Goal: Task Accomplishment & Management: Manage account settings

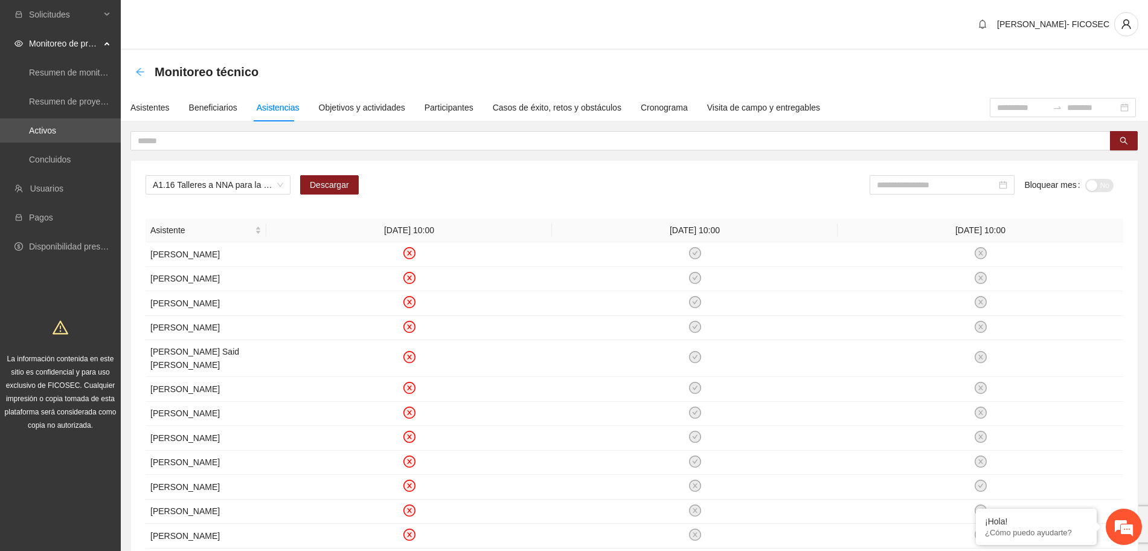
click at [135, 71] on icon "arrow-left" at bounding box center [140, 72] width 10 height 10
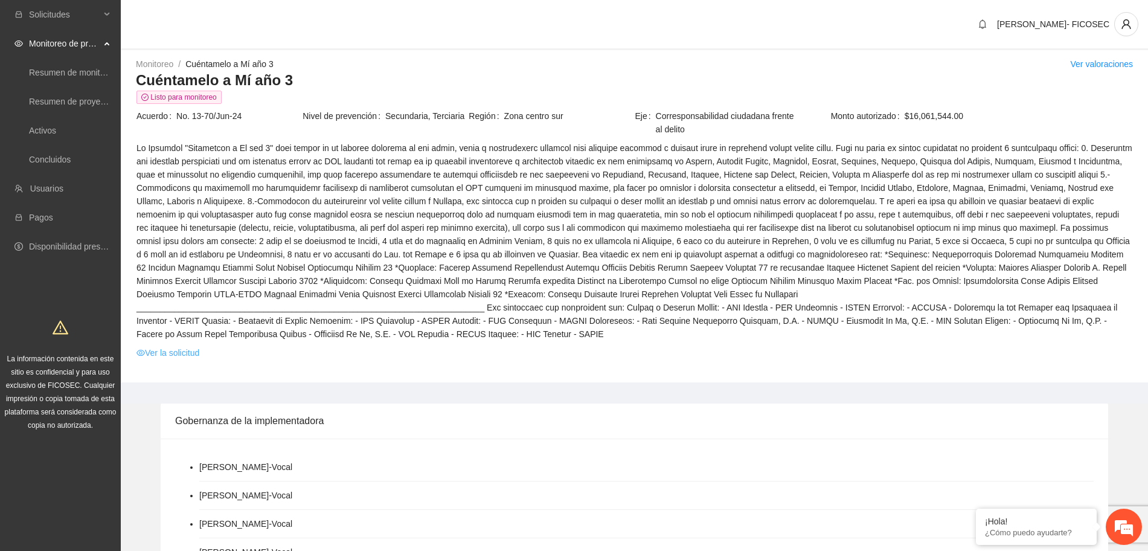
click at [161, 346] on link "Ver la solicitud" at bounding box center [167, 352] width 63 height 13
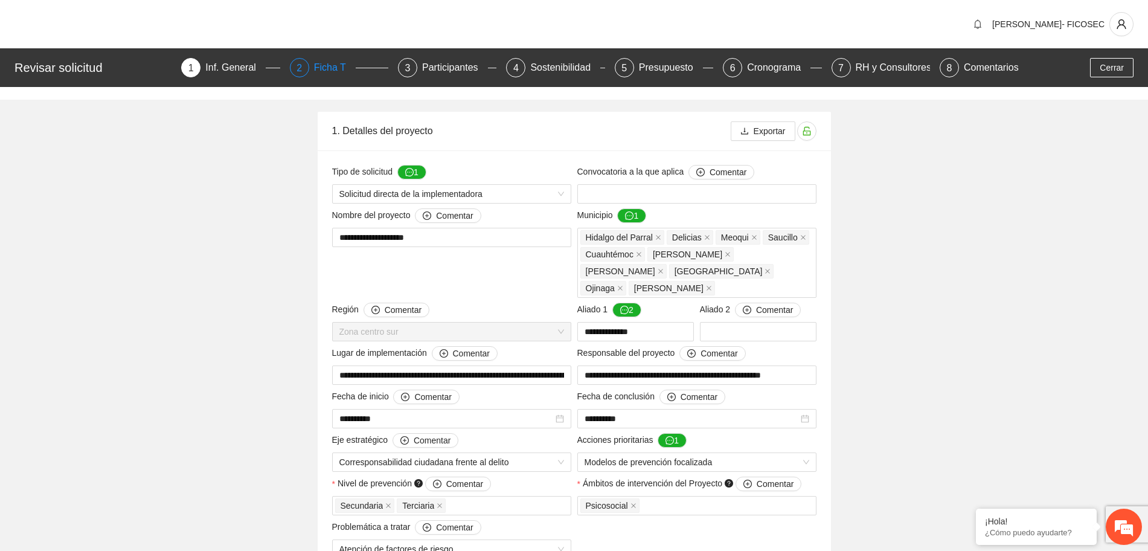
click at [319, 59] on div "Ficha T" at bounding box center [335, 67] width 42 height 19
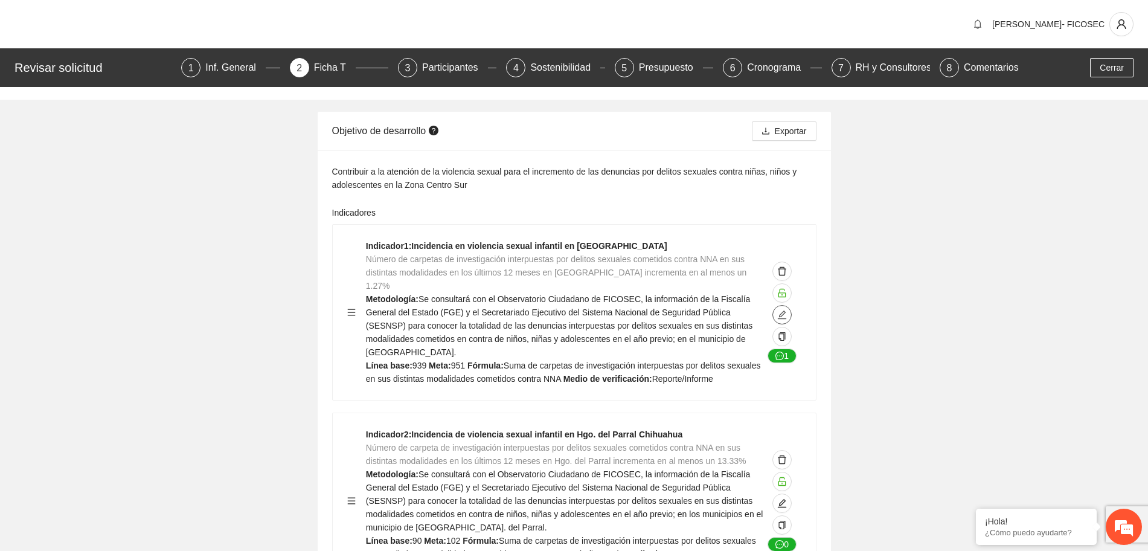
click at [785, 310] on icon "edit" at bounding box center [782, 314] width 8 height 8
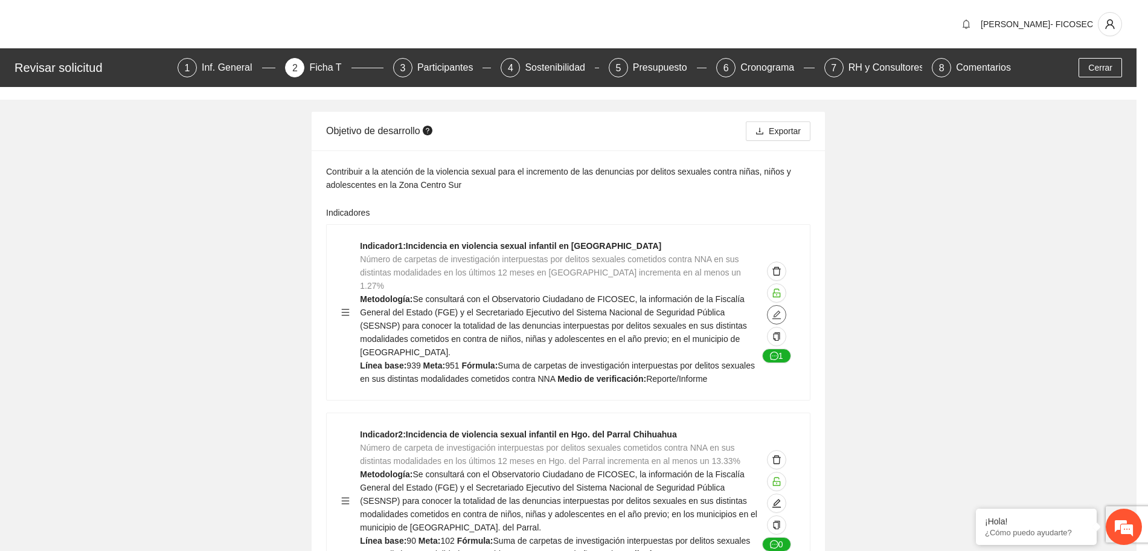
type textarea "***"
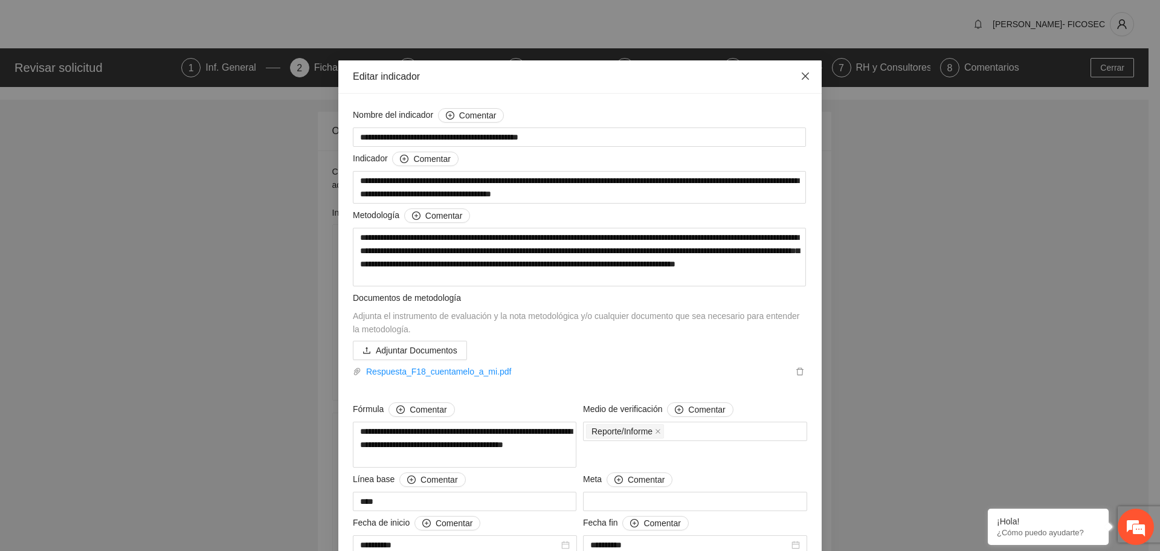
drag, startPoint x: 798, startPoint y: 87, endPoint x: 795, endPoint y: 96, distance: 9.5
click at [797, 86] on span "Close" at bounding box center [805, 76] width 33 height 33
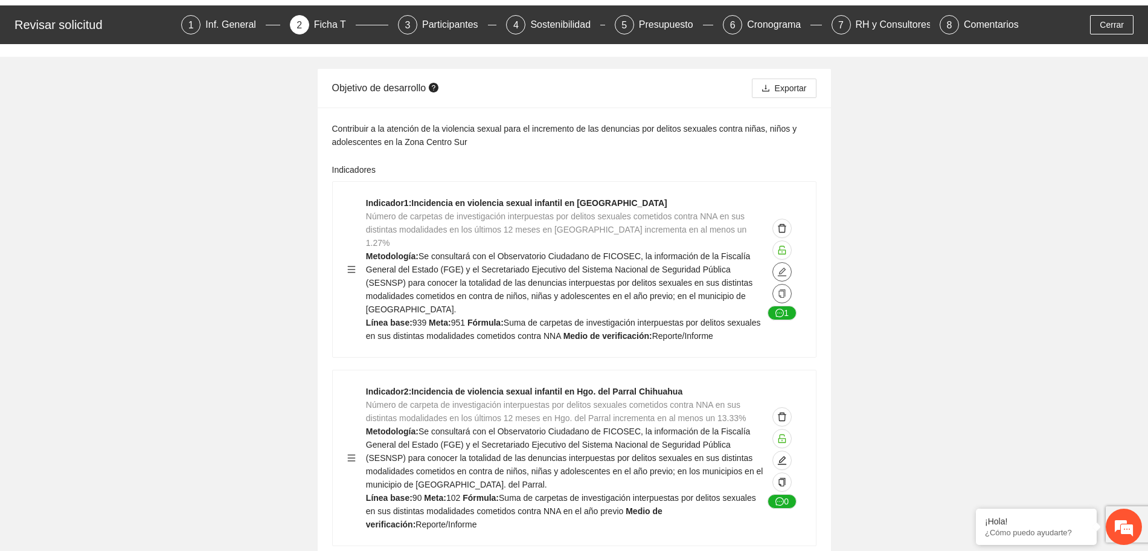
scroll to position [151, 0]
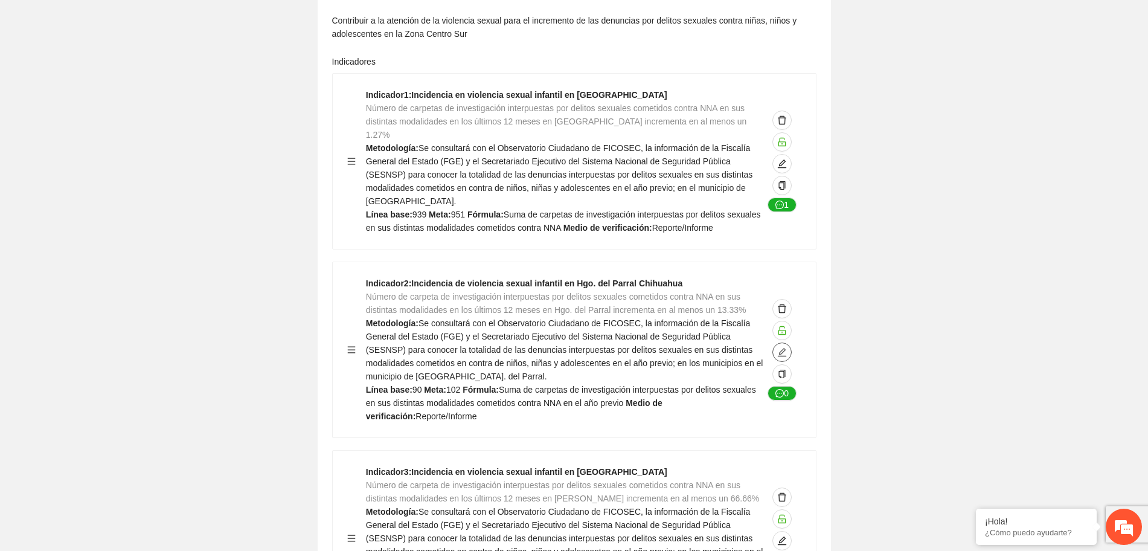
click at [784, 348] on icon "edit" at bounding box center [782, 352] width 8 height 8
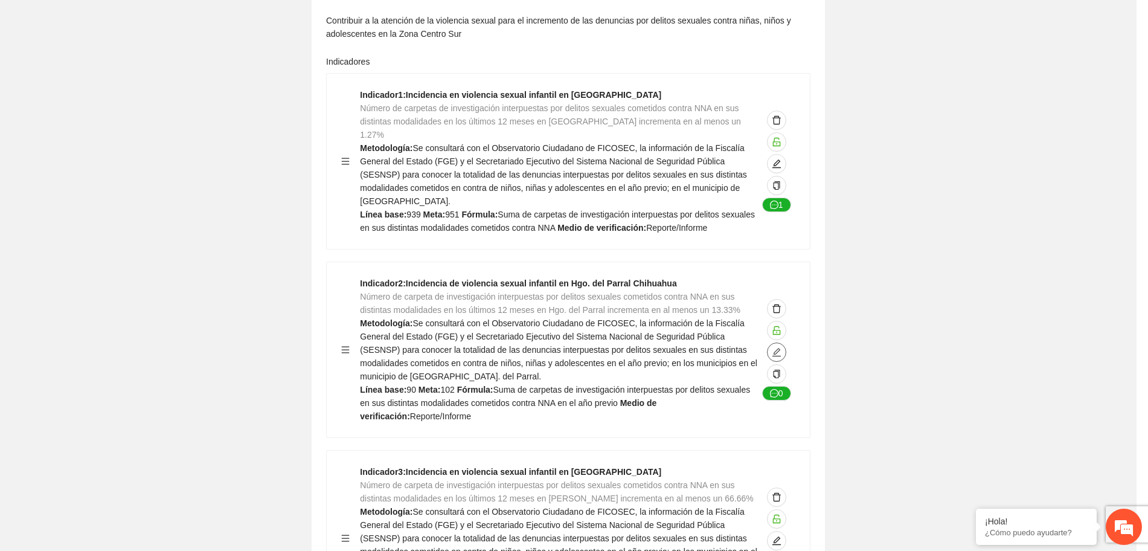
type textarea "**"
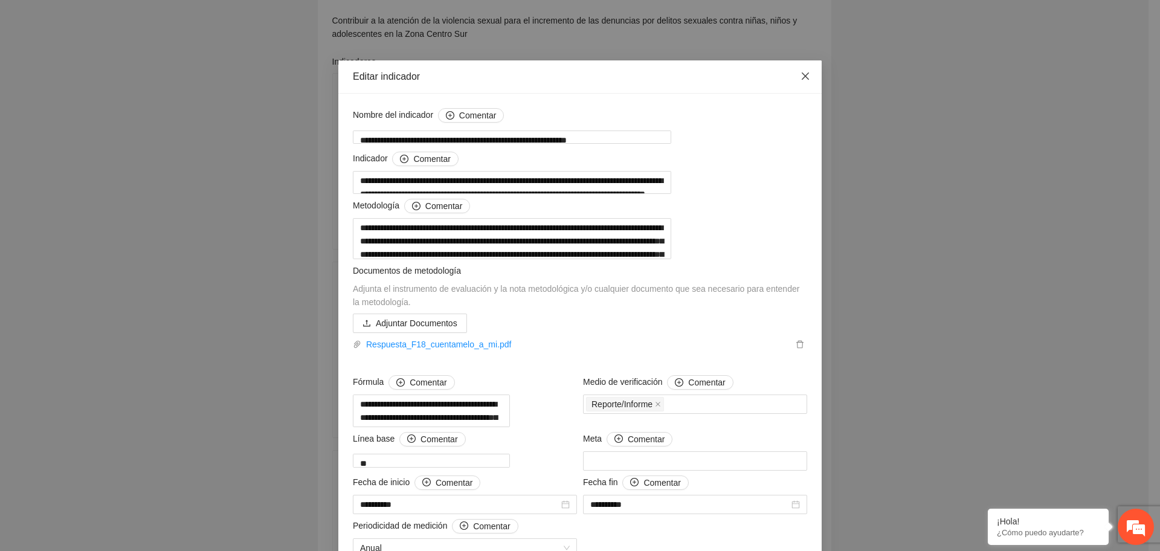
drag, startPoint x: 795, startPoint y: 80, endPoint x: 785, endPoint y: 94, distance: 16.9
click at [791, 81] on span "Close" at bounding box center [805, 76] width 33 height 33
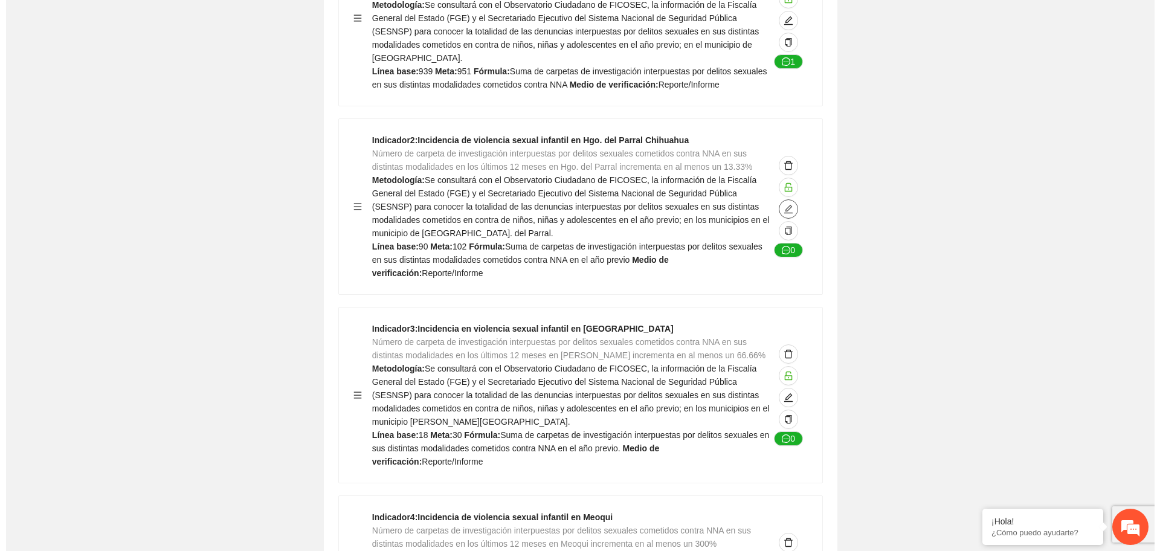
scroll to position [302, 0]
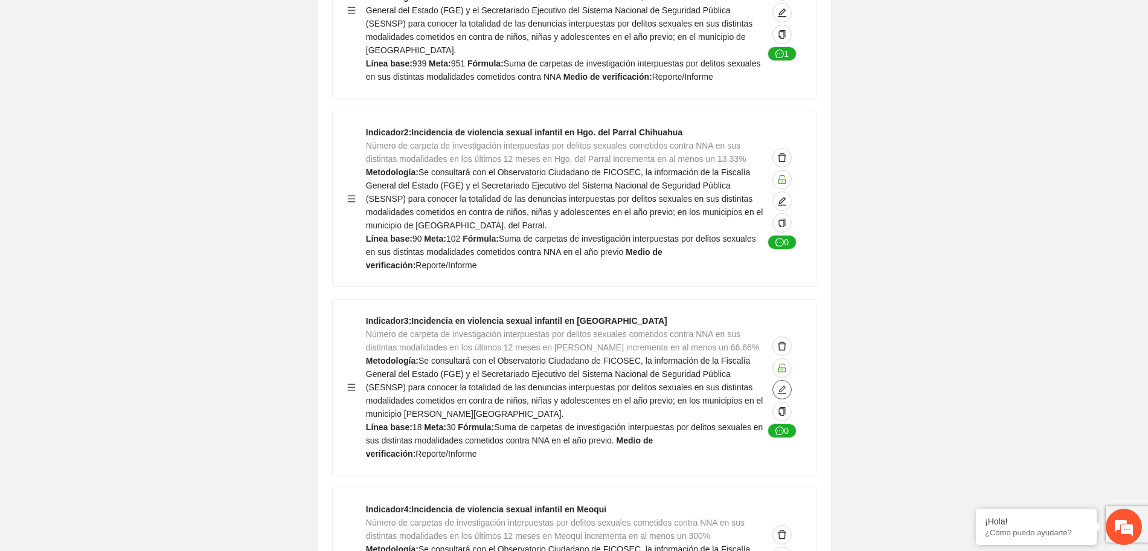
click at [783, 385] on icon "edit" at bounding box center [782, 390] width 10 height 10
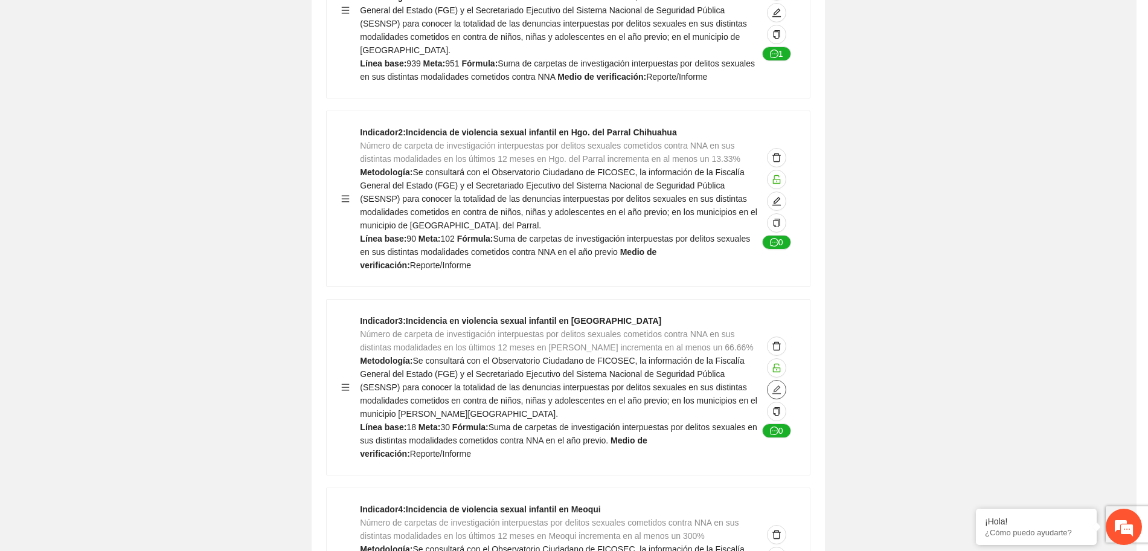
type textarea "**"
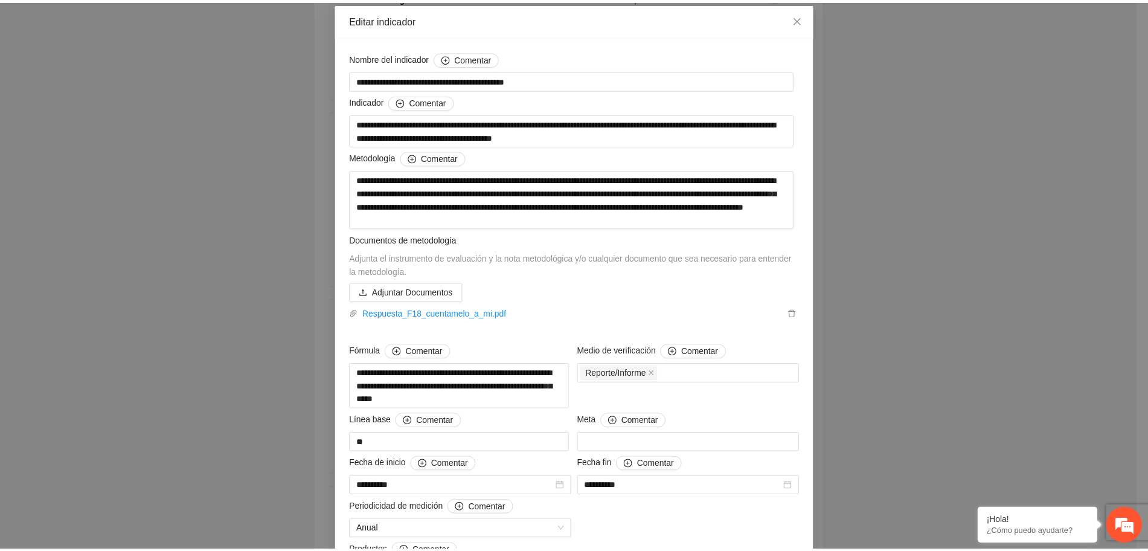
scroll to position [0, 0]
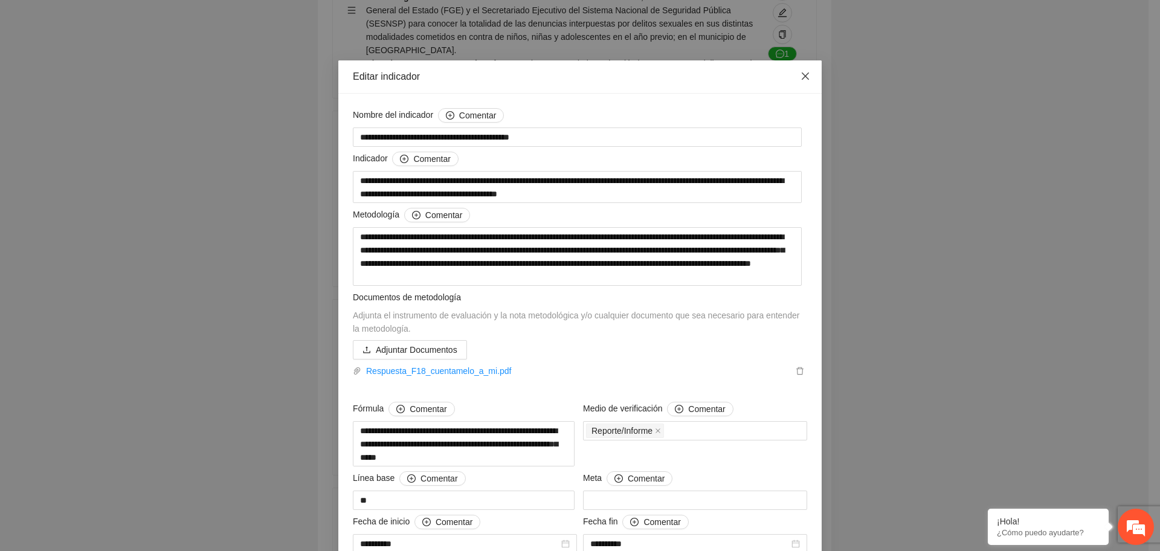
click at [811, 74] on span "Close" at bounding box center [805, 76] width 33 height 33
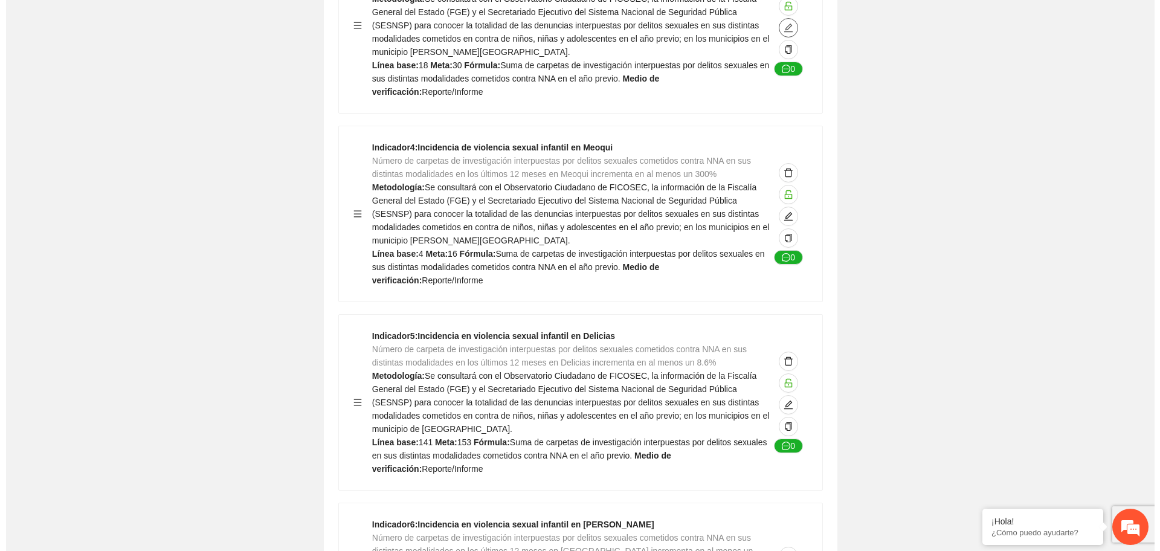
scroll to position [679, 0]
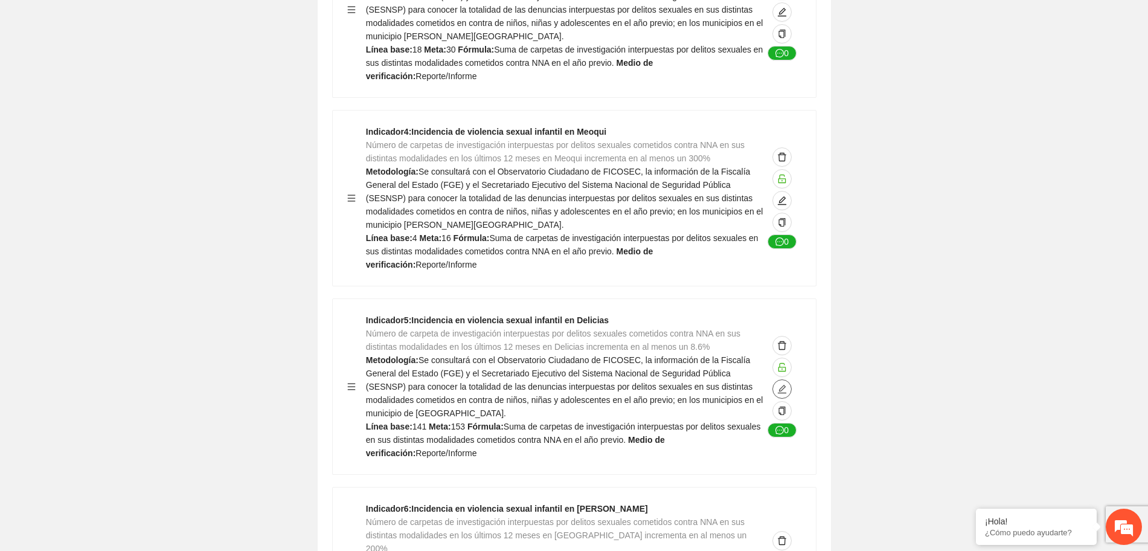
click at [778, 384] on icon "edit" at bounding box center [782, 389] width 10 height 10
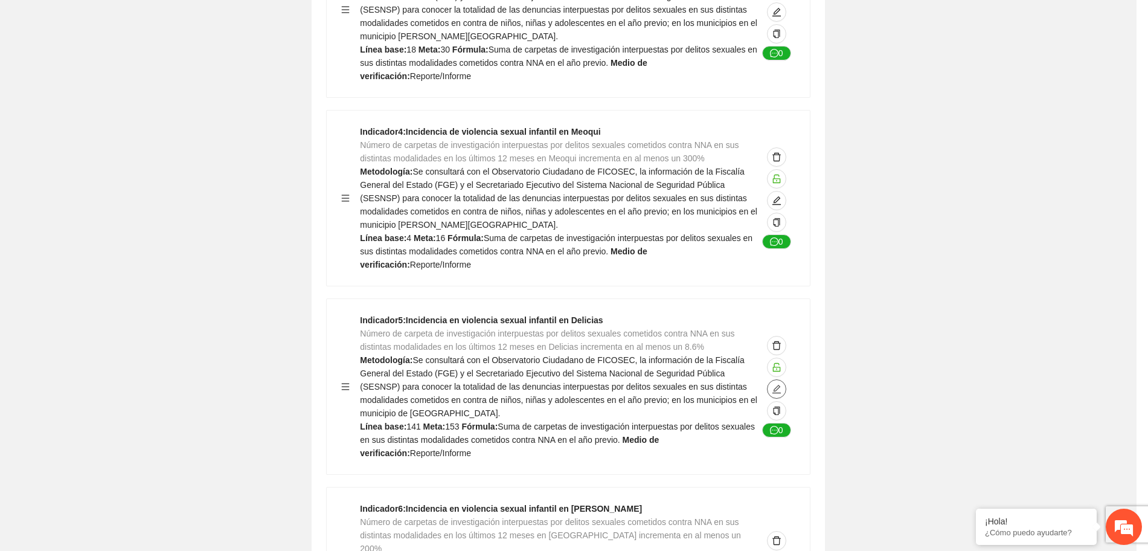
type textarea "***"
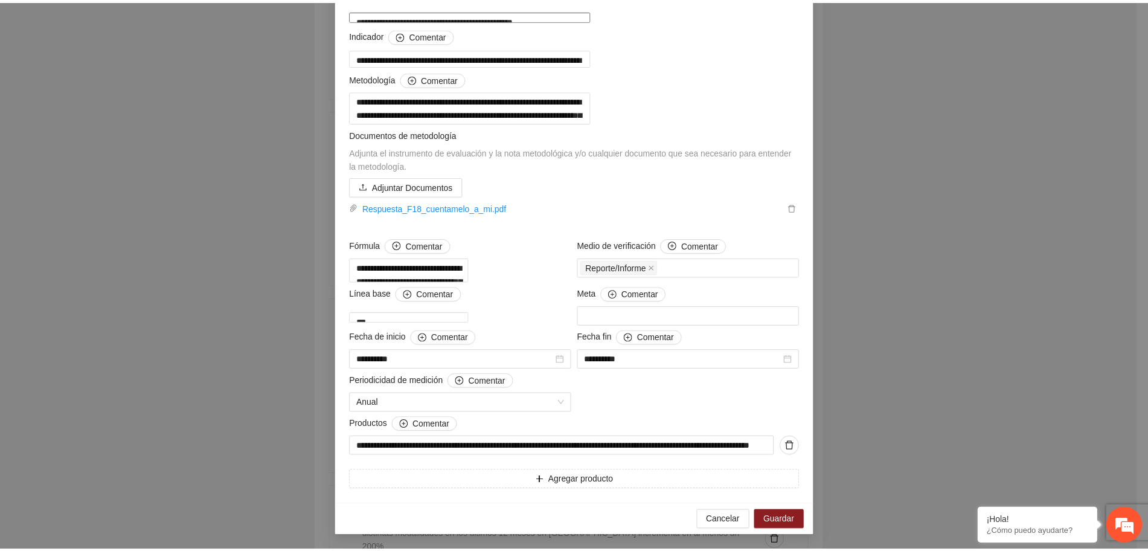
scroll to position [0, 0]
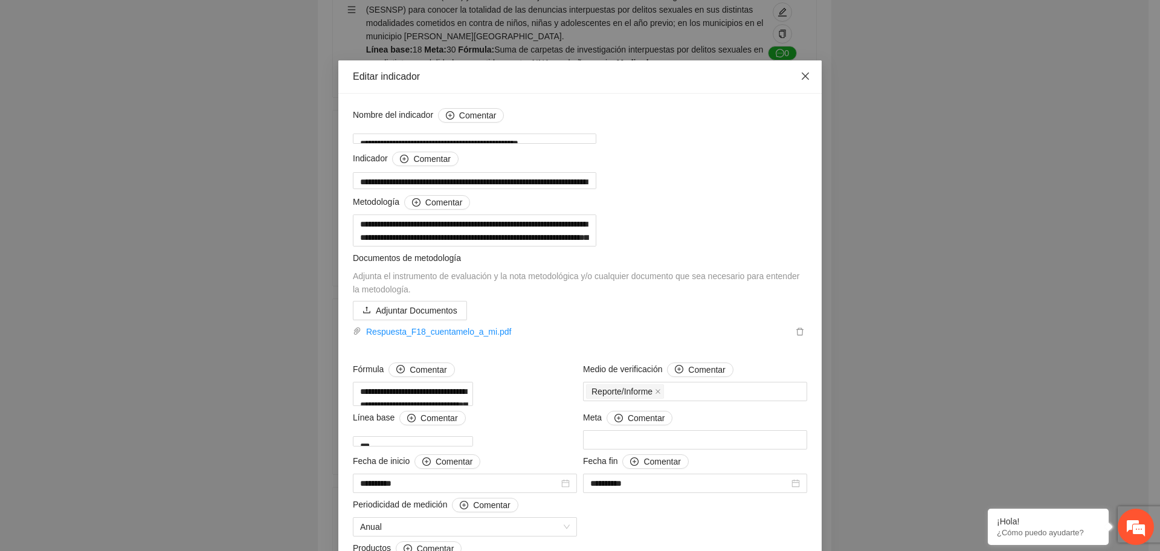
click at [806, 77] on span "Close" at bounding box center [805, 76] width 33 height 33
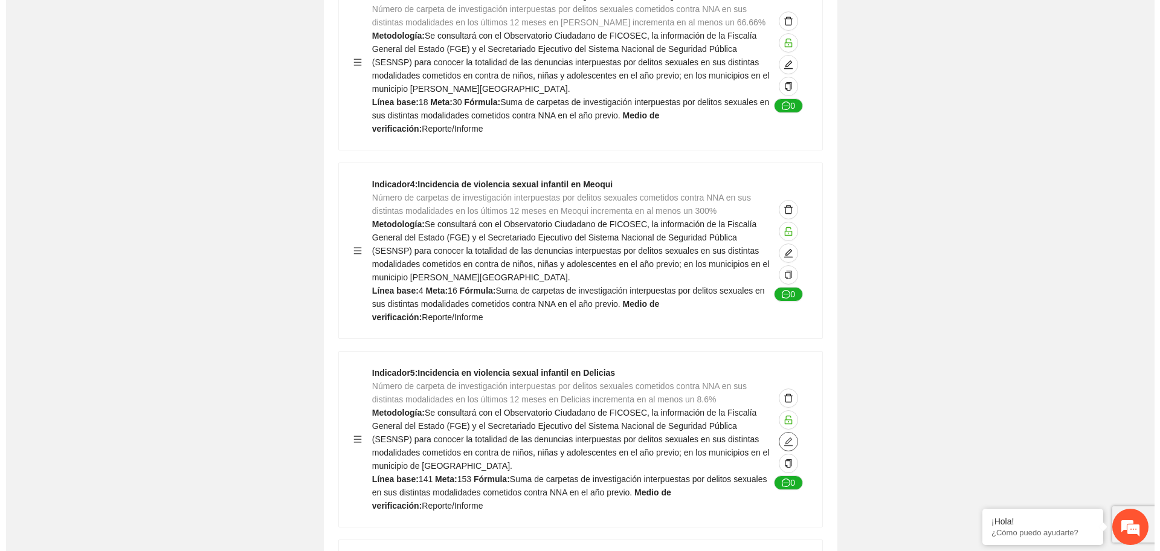
scroll to position [604, 0]
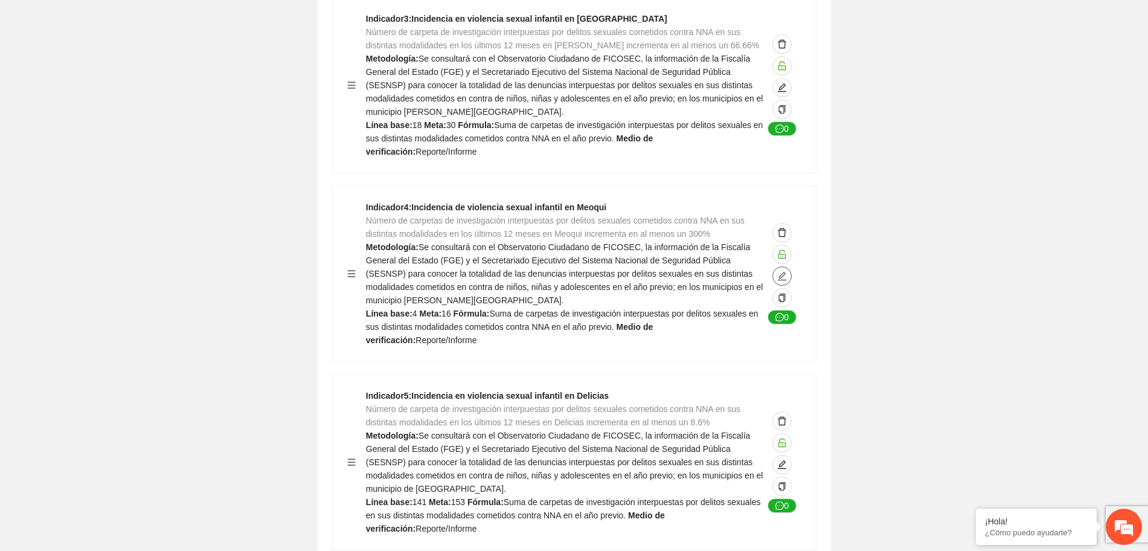
click at [782, 271] on icon "edit" at bounding box center [782, 276] width 10 height 10
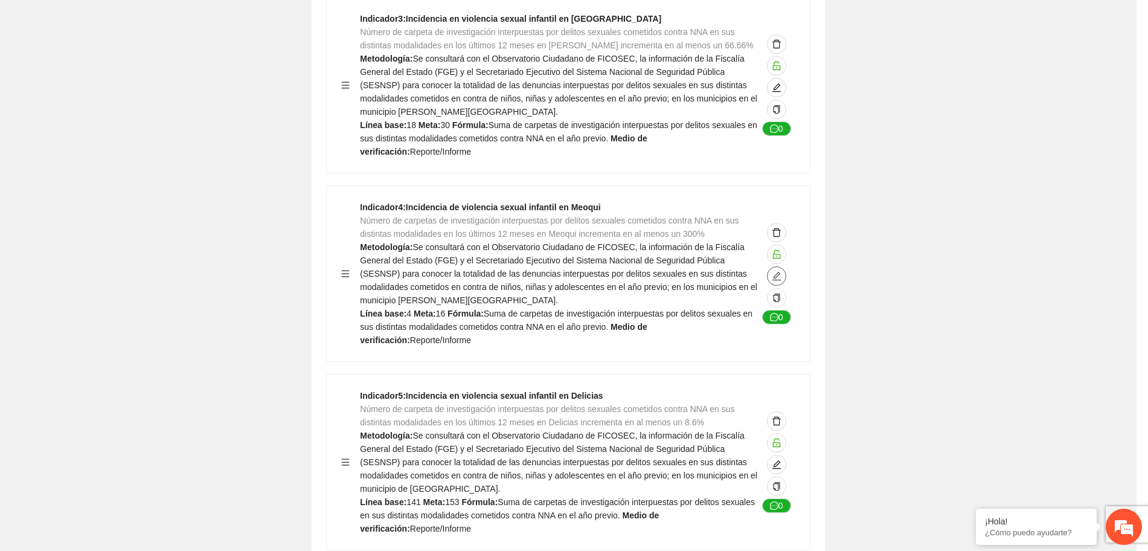
type textarea "*"
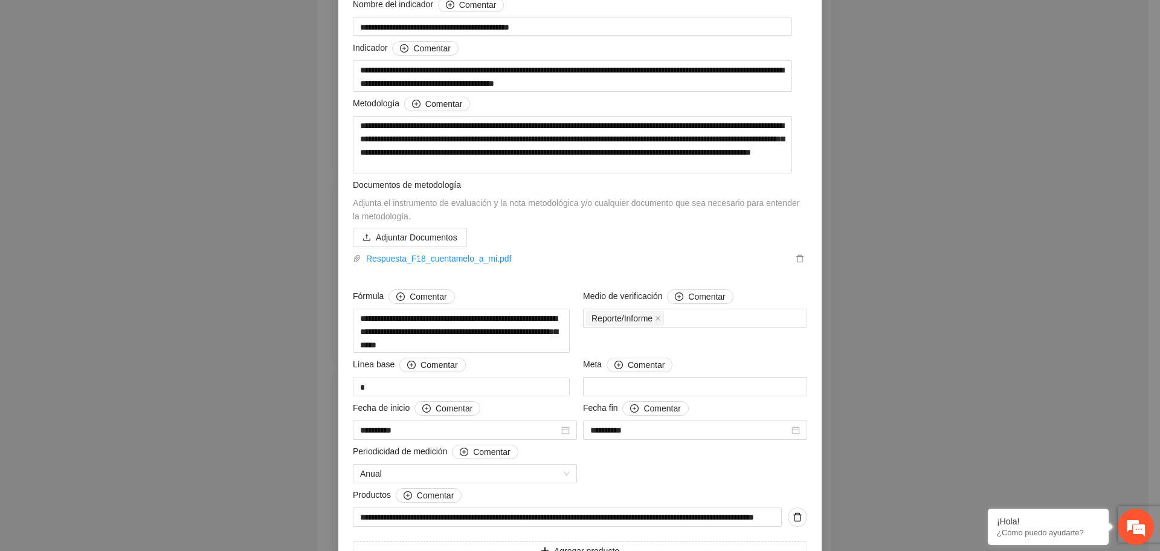
scroll to position [35, 0]
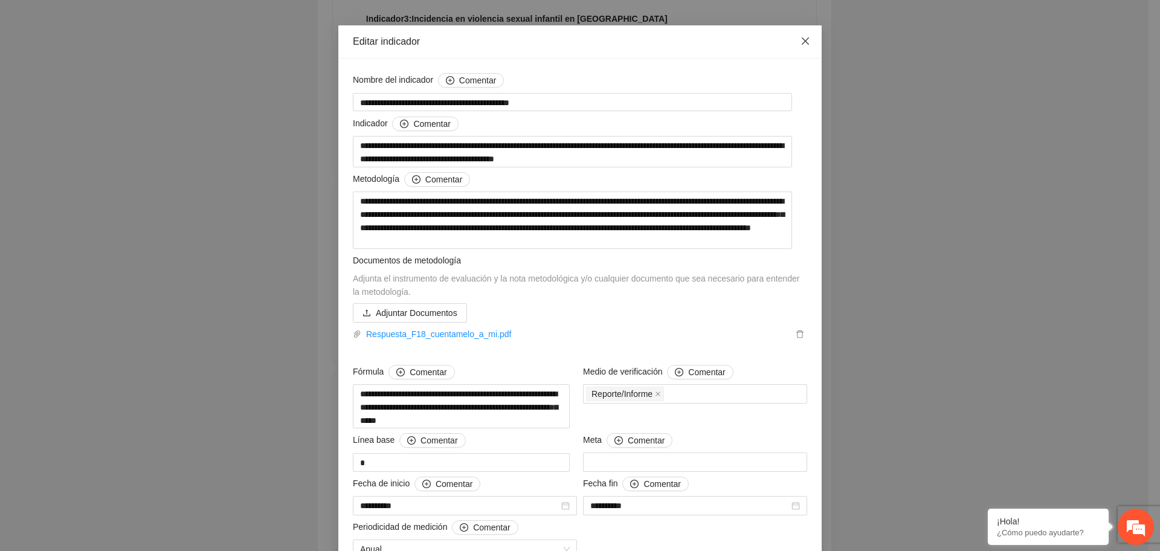
click at [803, 34] on span "Close" at bounding box center [805, 41] width 33 height 33
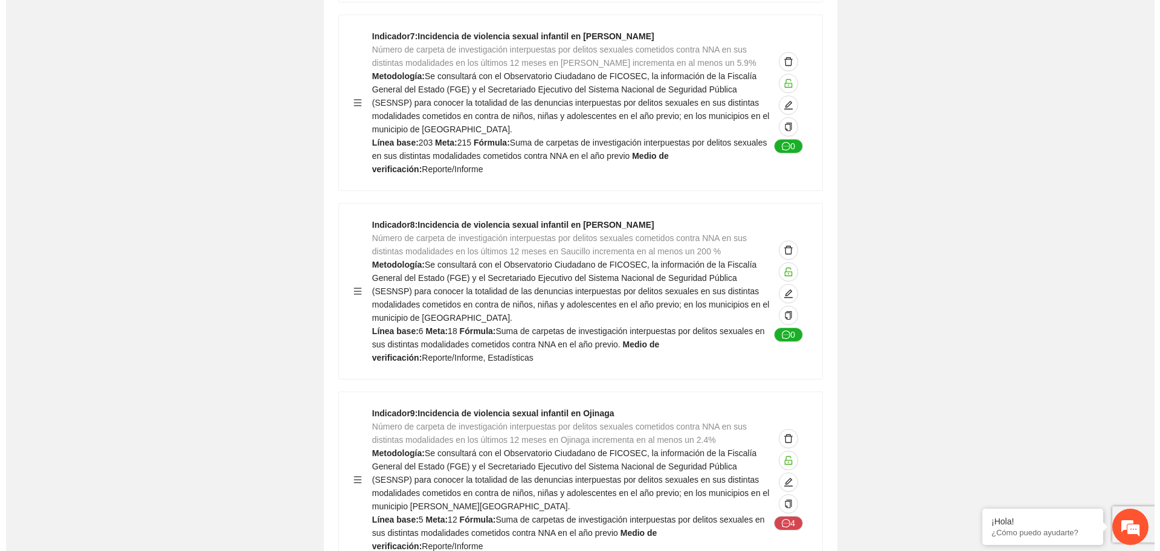
scroll to position [1359, 0]
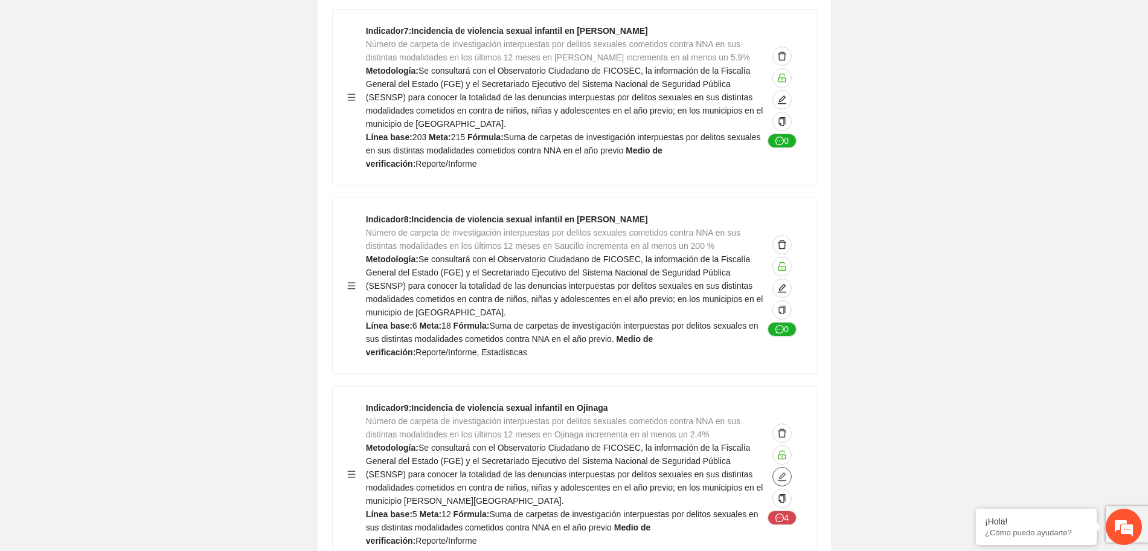
click at [778, 472] on icon "edit" at bounding box center [782, 477] width 10 height 10
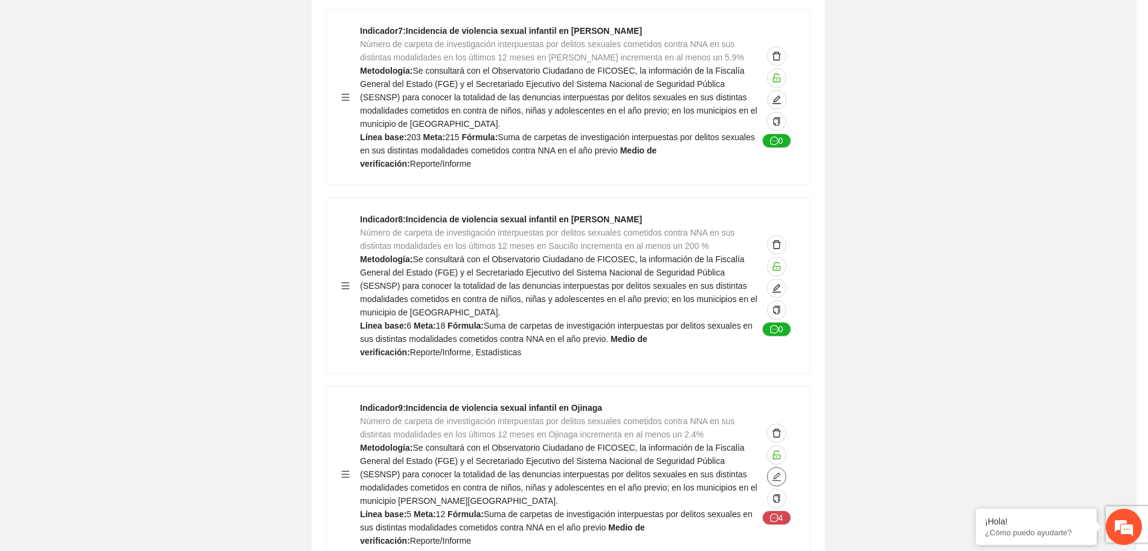
type textarea "*"
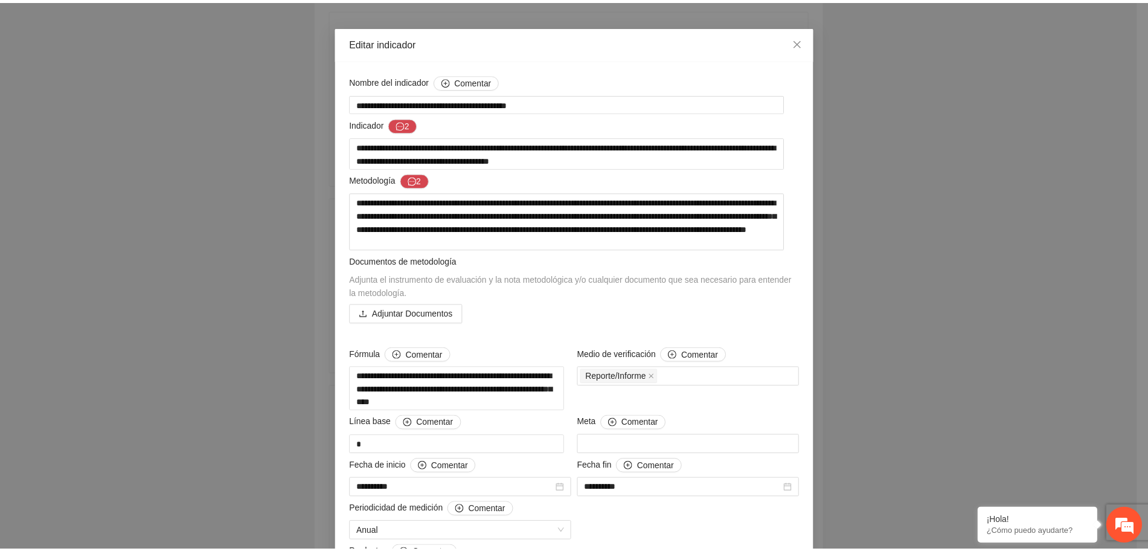
scroll to position [0, 0]
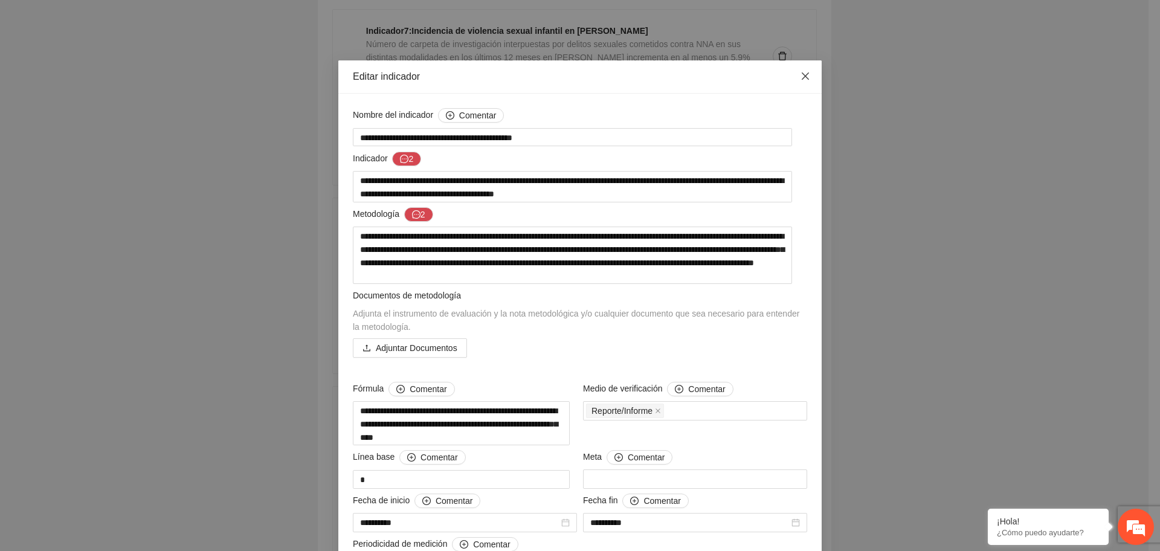
click at [802, 77] on icon "close" at bounding box center [805, 76] width 10 height 10
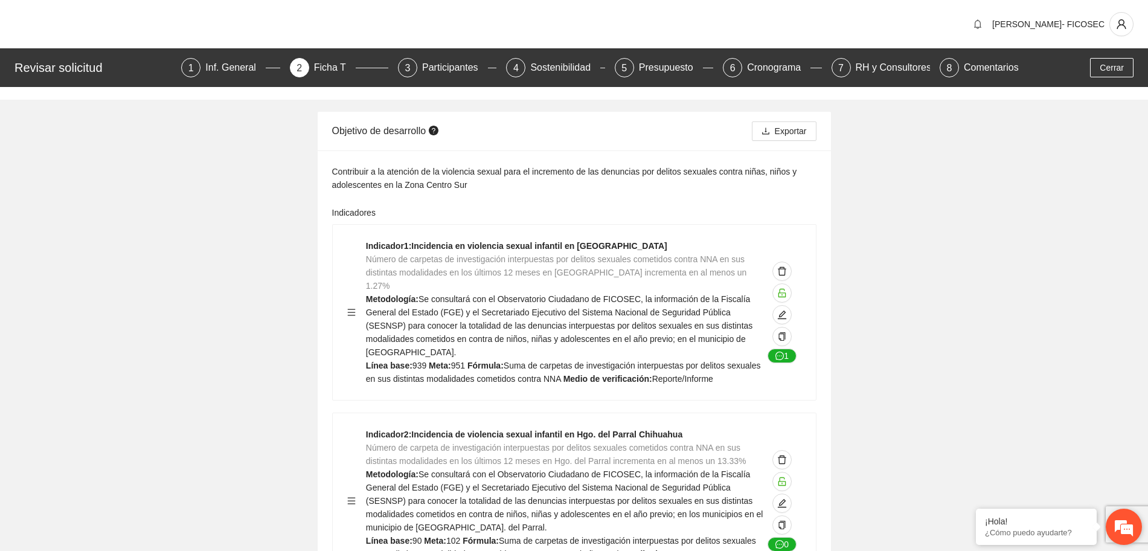
click at [1119, 535] on em at bounding box center [1124, 526] width 33 height 33
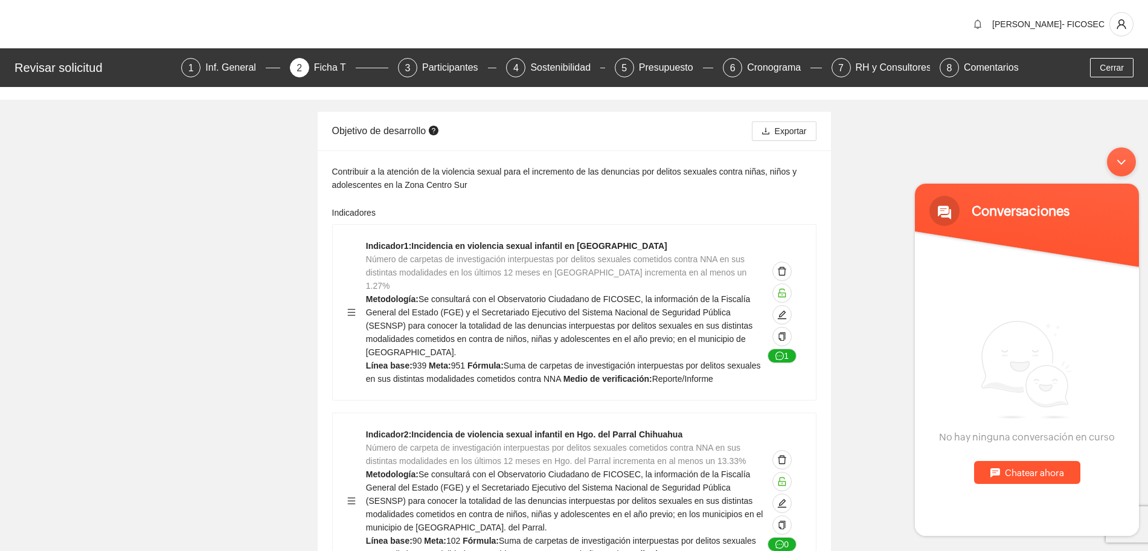
click at [1125, 169] on div "Minimizar ventana de chat en vivo" at bounding box center [1121, 161] width 29 height 29
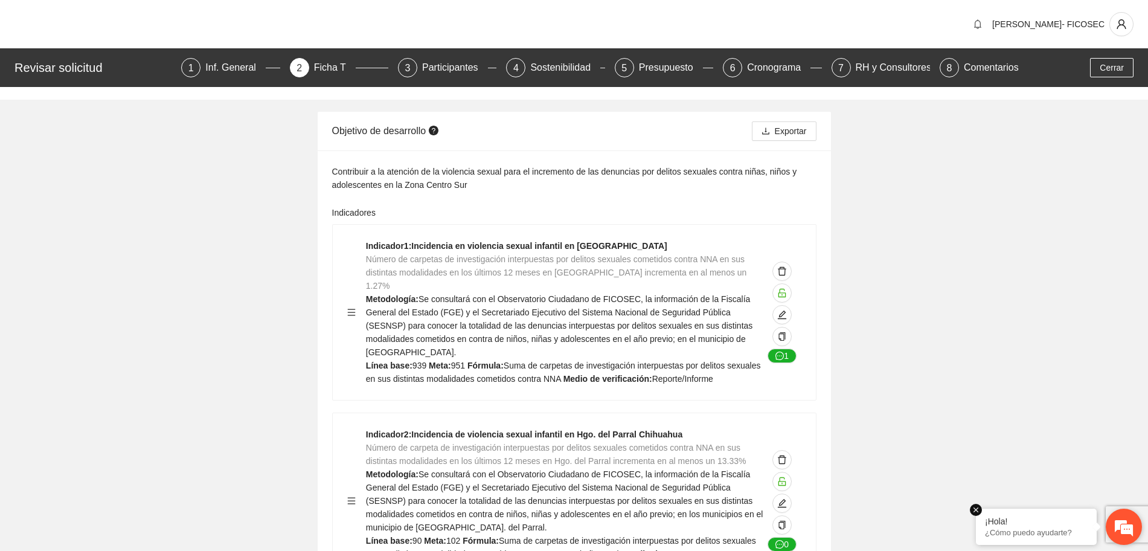
click at [1016, 529] on p "¿Cómo puedo ayudarte?" at bounding box center [1036, 532] width 103 height 9
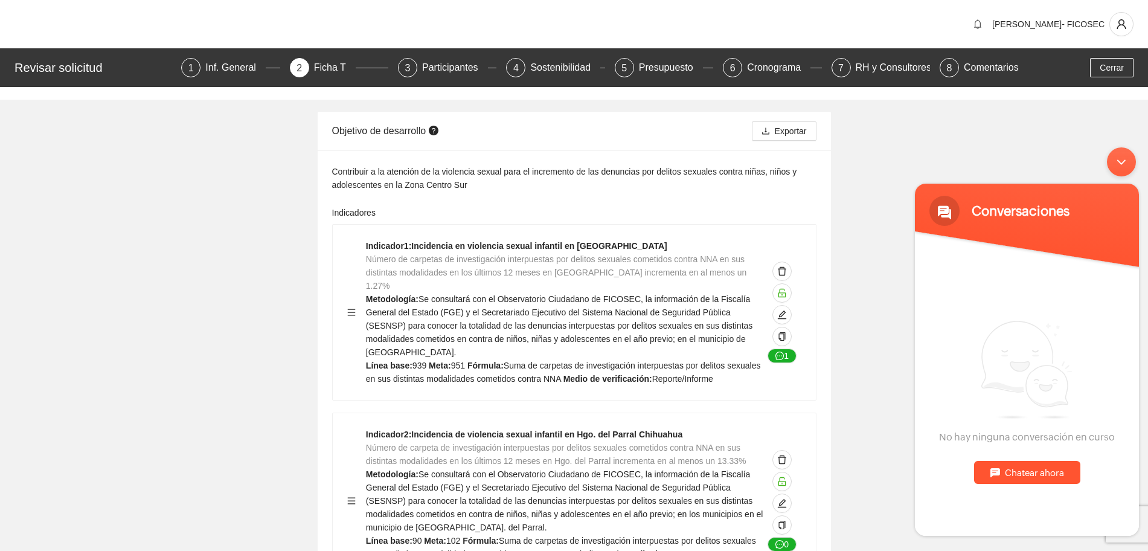
click at [1031, 470] on div "Chatear ahora" at bounding box center [1027, 472] width 106 height 23
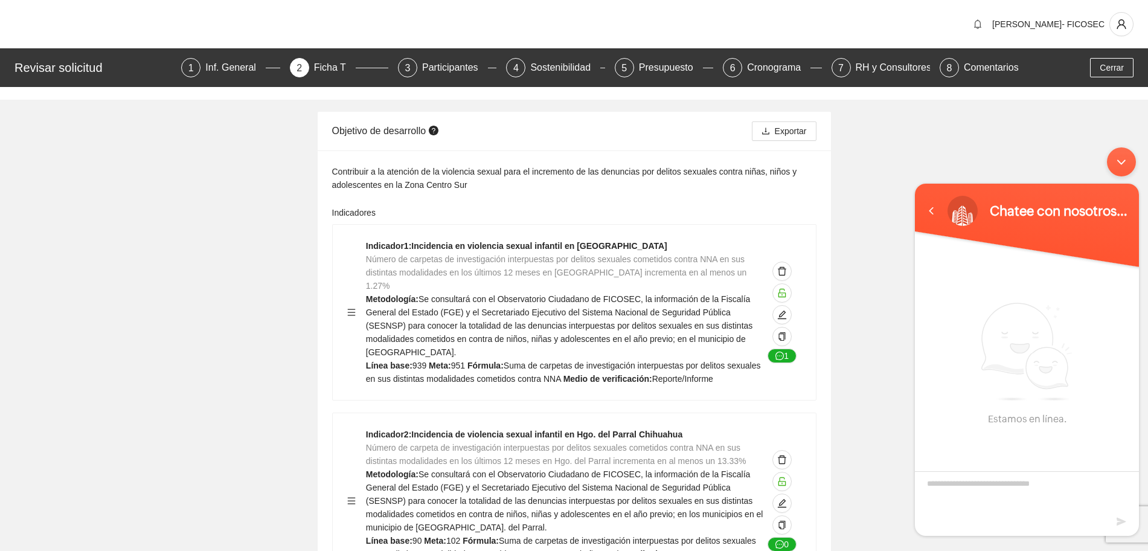
type textarea "*"
type textarea "****"
click at [1033, 505] on textarea "¿Cuál es su nombre?" at bounding box center [1027, 514] width 224 height 42
type textarea "*********"
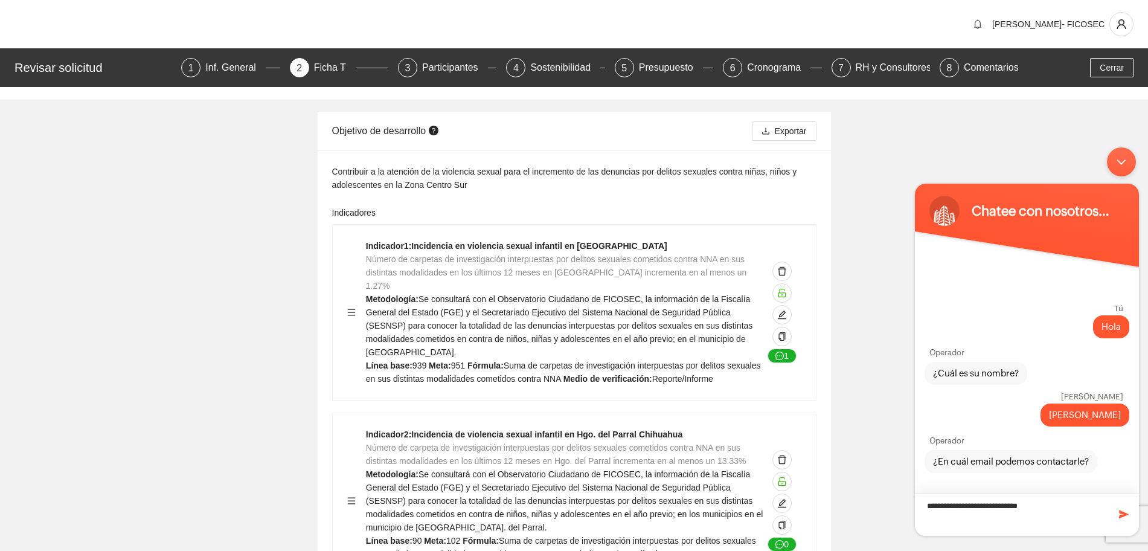
click at [1026, 506] on textarea "**********" at bounding box center [1027, 514] width 224 height 42
type textarea "**********"
click at [1062, 504] on textarea "**********" at bounding box center [1027, 514] width 224 height 42
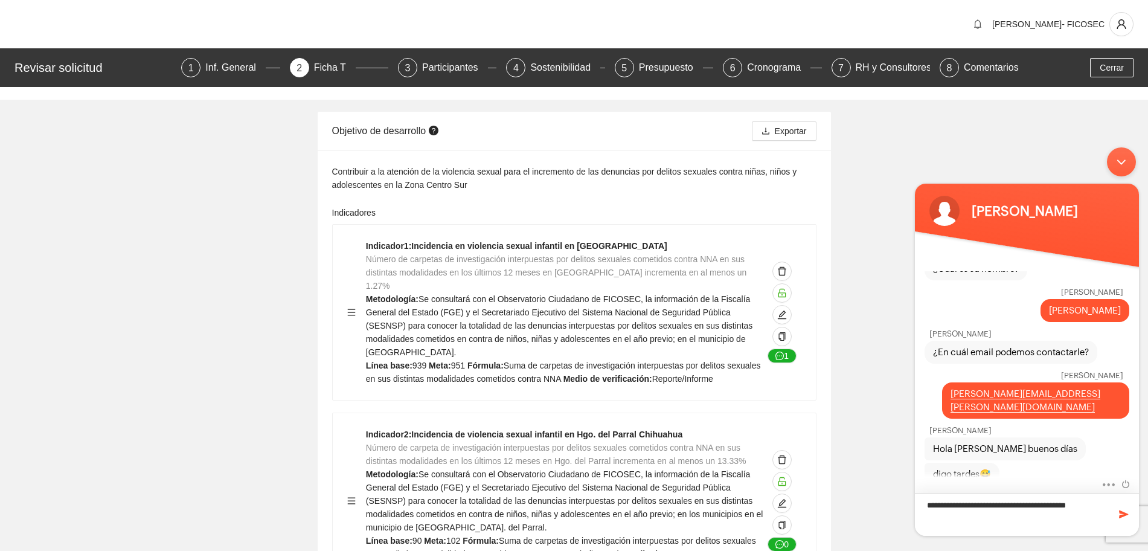
scroll to position [109, 0]
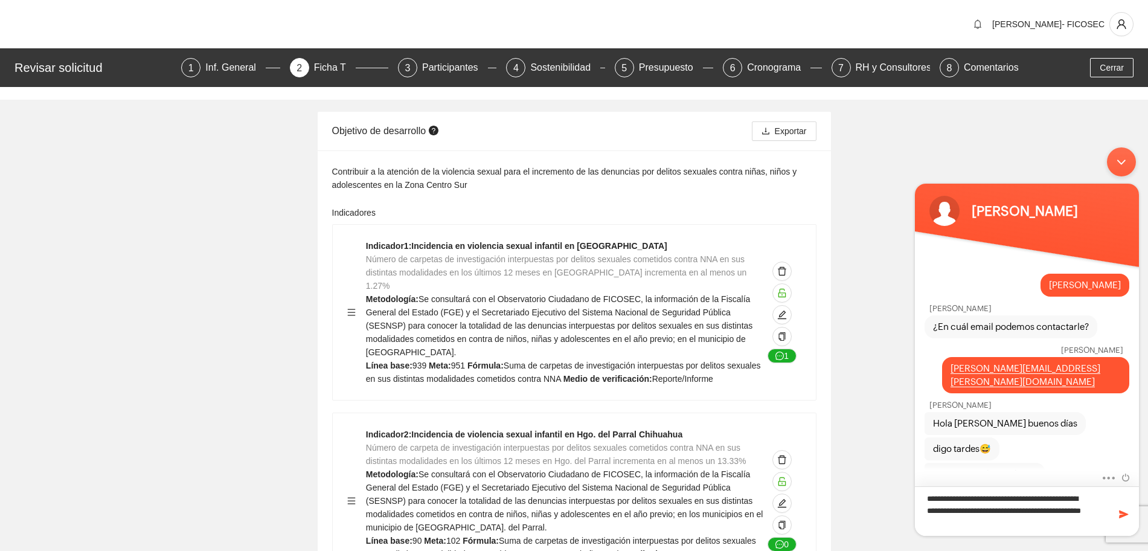
click at [974, 521] on textarea "**********" at bounding box center [1027, 511] width 224 height 50
type textarea "**********"
drag, startPoint x: 243, startPoint y: 66, endPoint x: 237, endPoint y: 68, distance: 6.2
click at [243, 66] on div "Inf. General" at bounding box center [235, 67] width 60 height 19
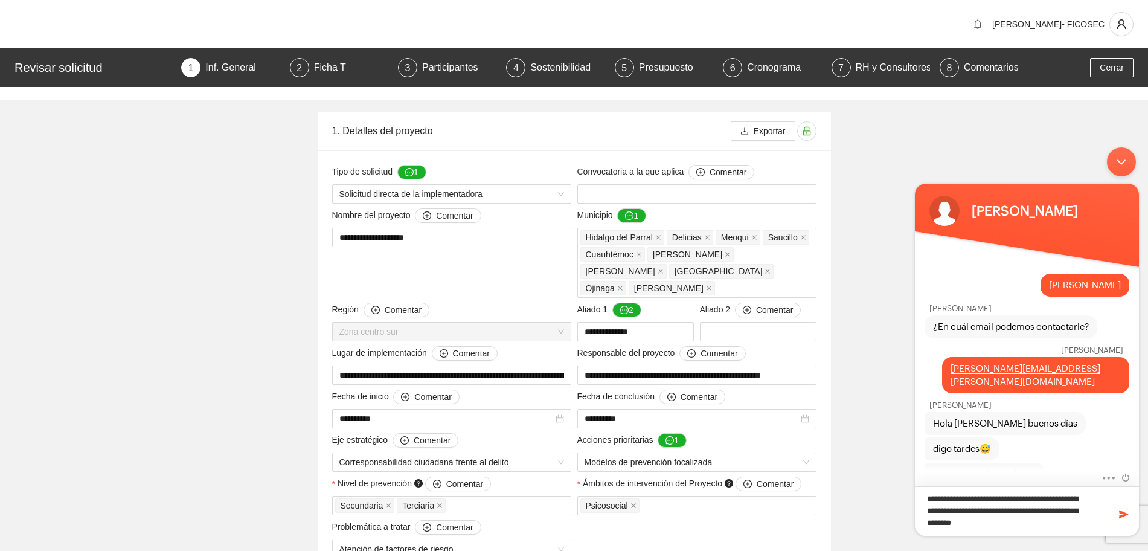
click at [927, 522] on textarea "**********" at bounding box center [1027, 511] width 224 height 50
click at [997, 520] on textarea "**********" at bounding box center [1027, 511] width 224 height 50
click at [994, 520] on textarea "**********" at bounding box center [1027, 511] width 224 height 50
click at [1070, 516] on textarea "**********" at bounding box center [1027, 511] width 224 height 50
click at [1071, 524] on textarea "**********" at bounding box center [1027, 511] width 224 height 50
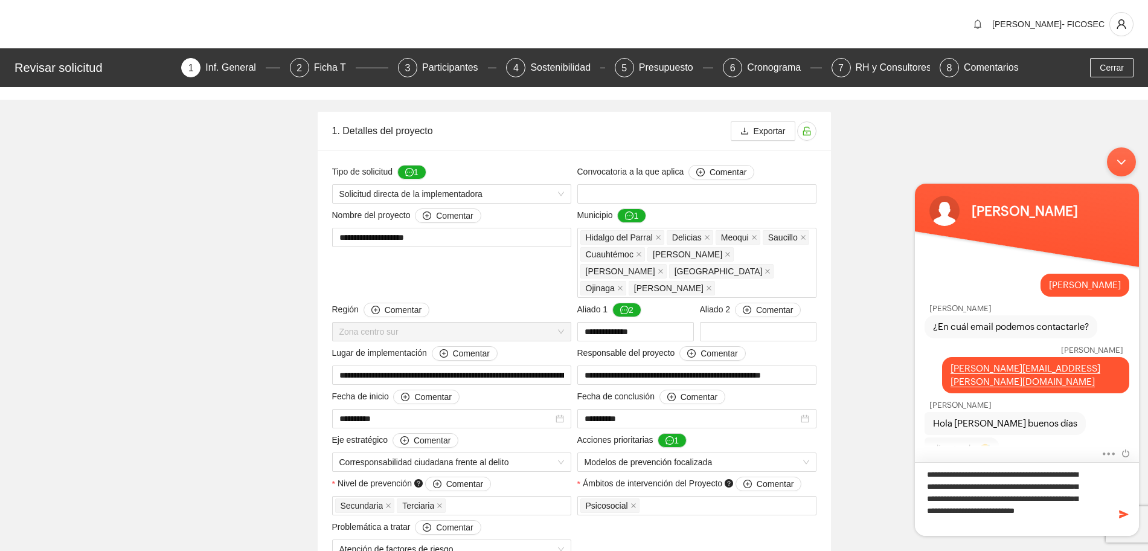
click at [966, 512] on textarea "**********" at bounding box center [1027, 499] width 224 height 74
click at [974, 527] on textarea "**********" at bounding box center [1027, 493] width 224 height 85
click at [330, 70] on div "Ficha T" at bounding box center [335, 67] width 42 height 19
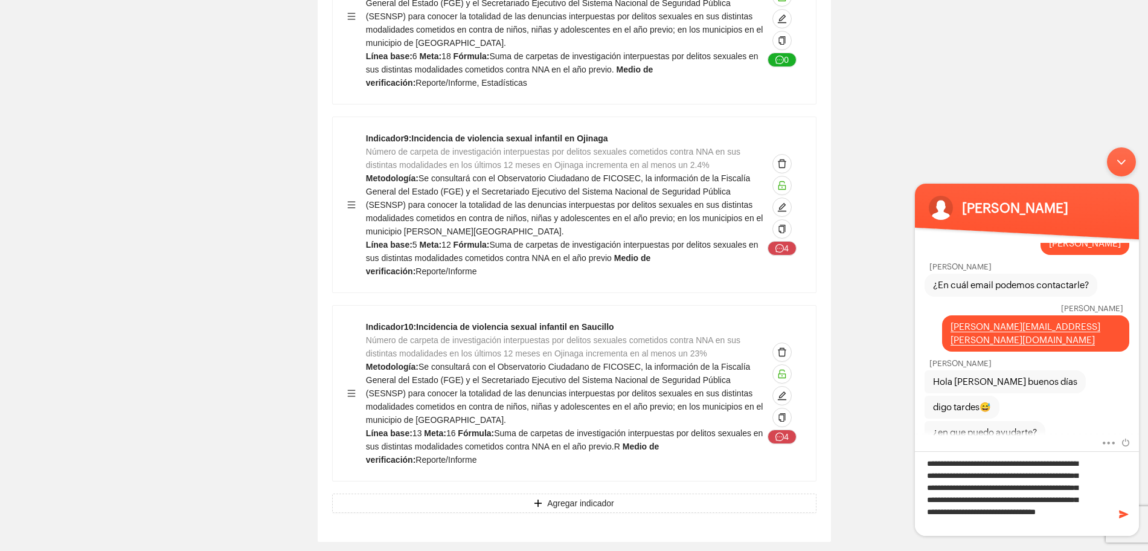
scroll to position [1661, 0]
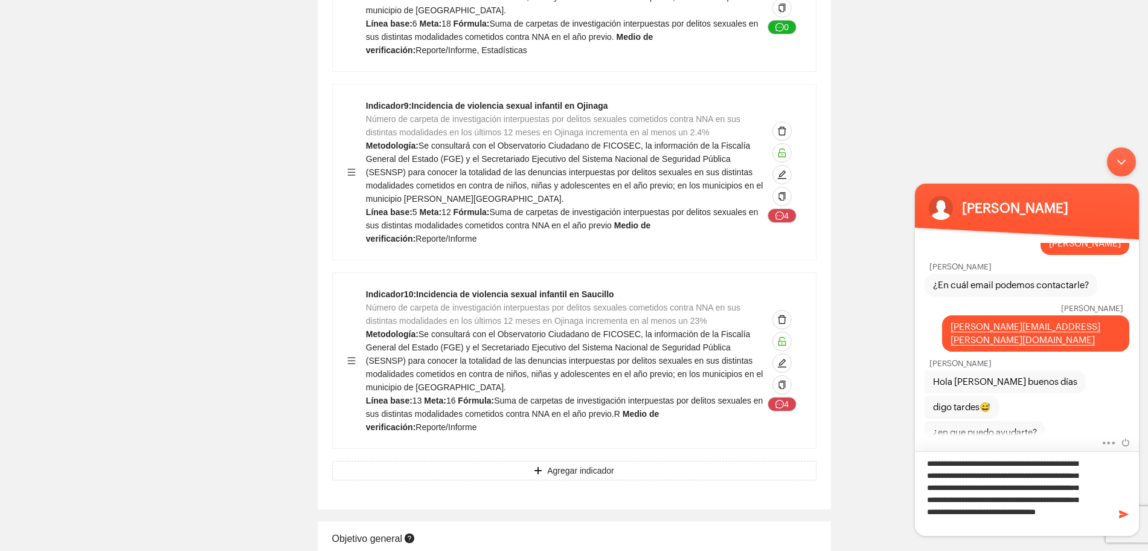
click at [1067, 524] on textarea "**********" at bounding box center [1027, 493] width 224 height 85
type textarea "**********"
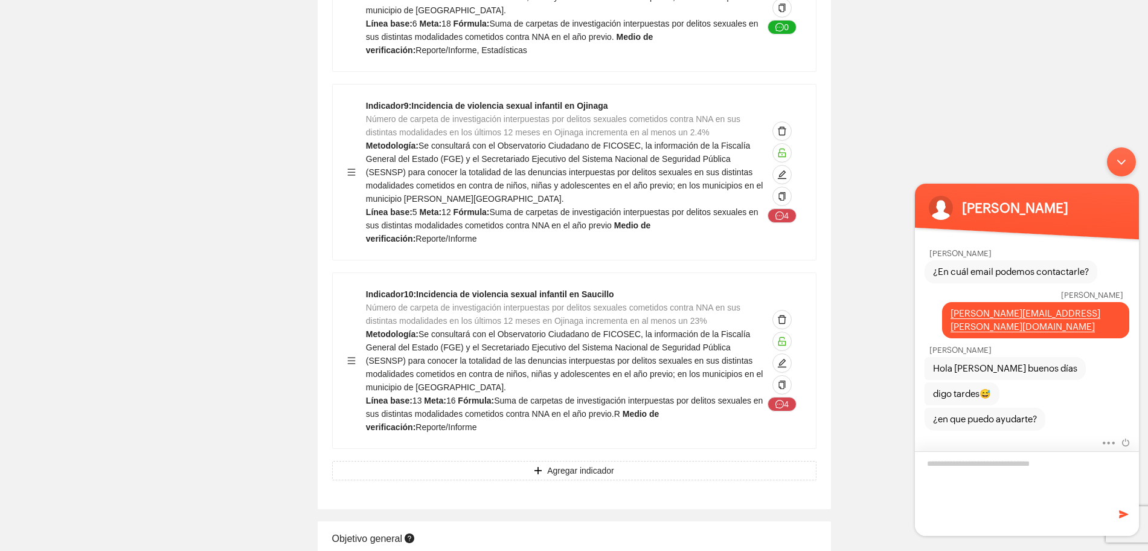
scroll to position [0, 0]
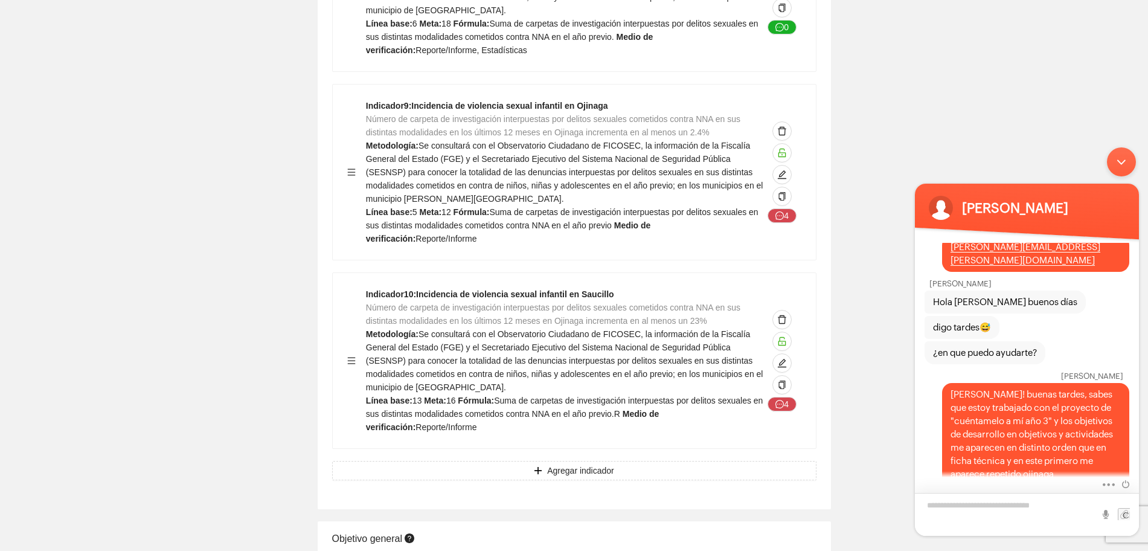
click at [1006, 506] on textarea "Escriba su mensaje y pulse “Intro”" at bounding box center [1027, 514] width 224 height 43
type textarea "********"
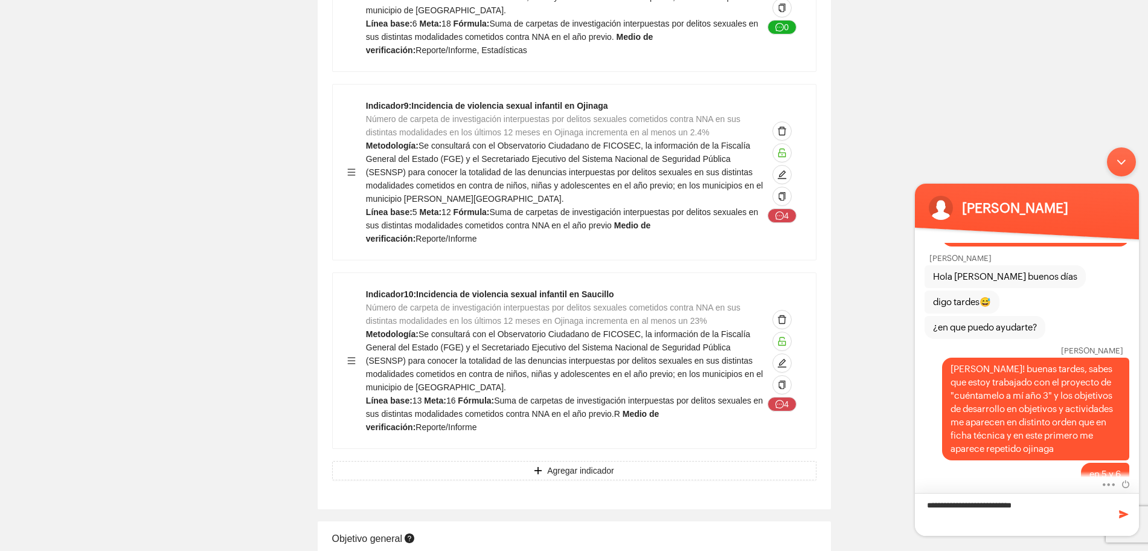
type textarea "**********"
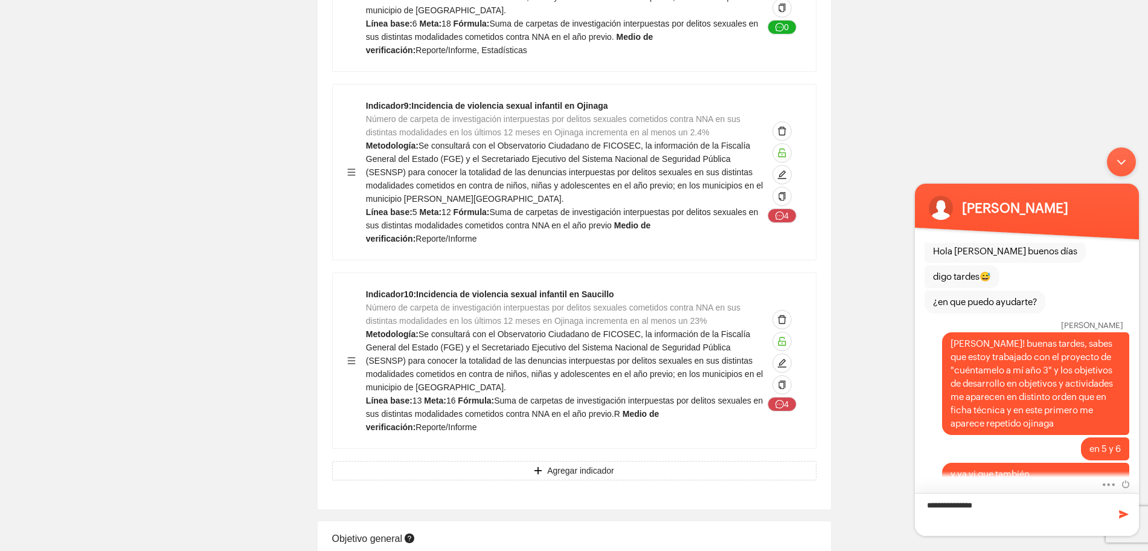
type textarea "**********"
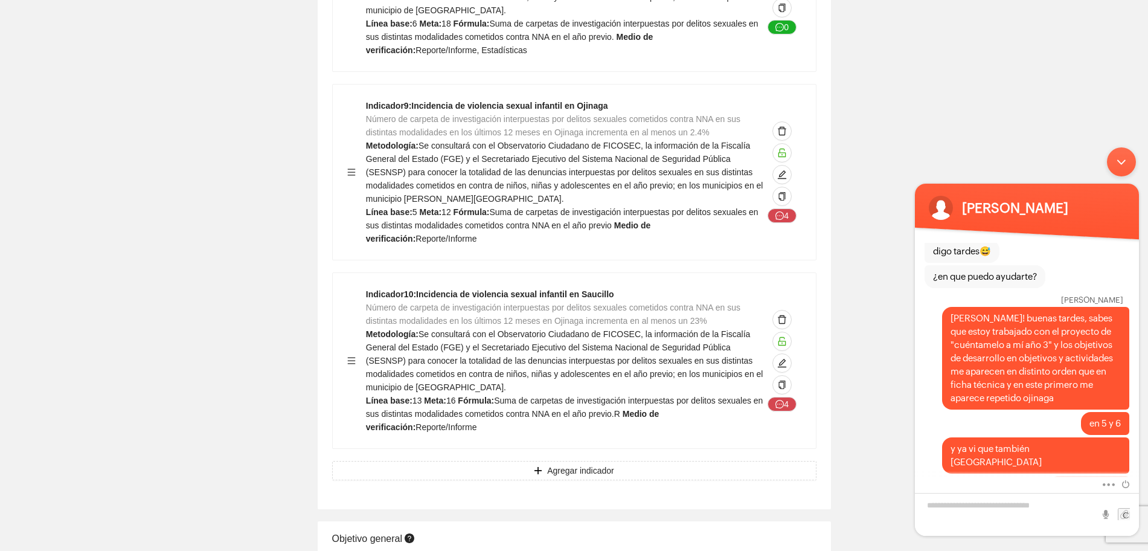
scroll to position [333, 0]
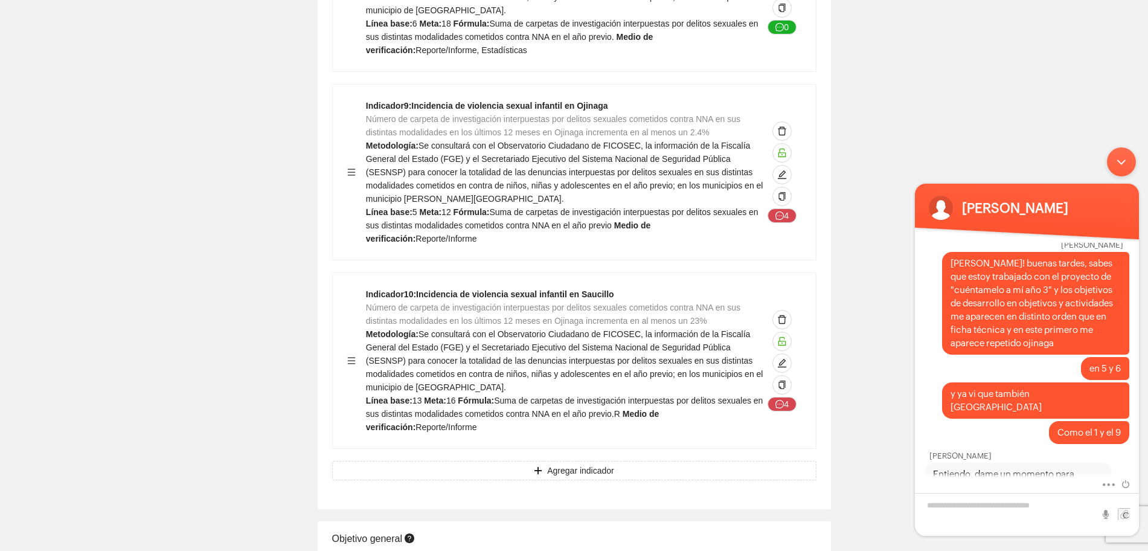
drag, startPoint x: 1117, startPoint y: 162, endPoint x: 2026, endPoint y: 304, distance: 920.0
click at [1117, 162] on div "Minimizar ventana de chat en vivo" at bounding box center [1121, 161] width 29 height 29
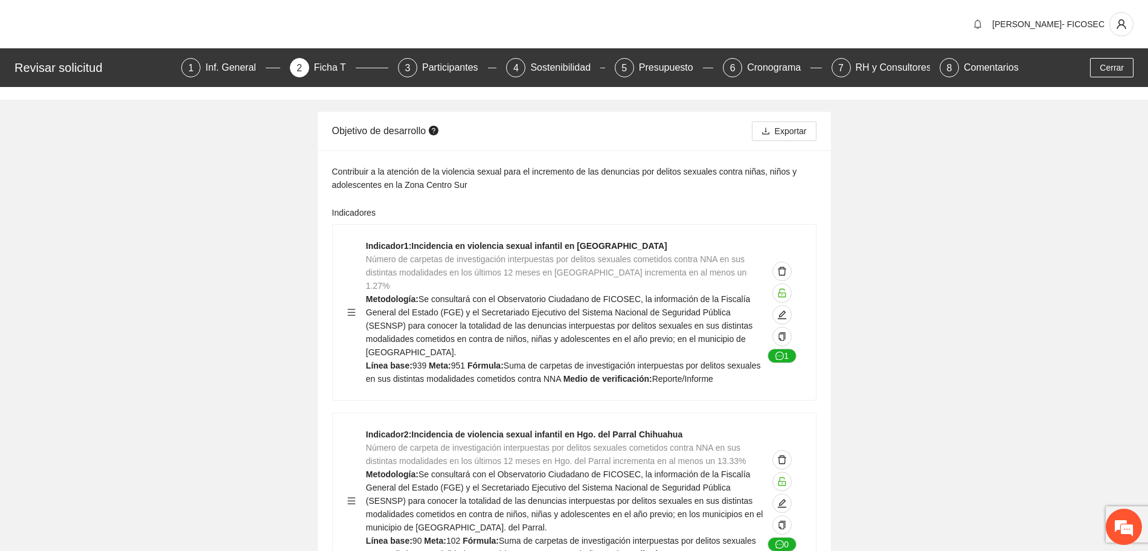
scroll to position [474, 0]
click at [1129, 530] on em at bounding box center [1124, 526] width 33 height 33
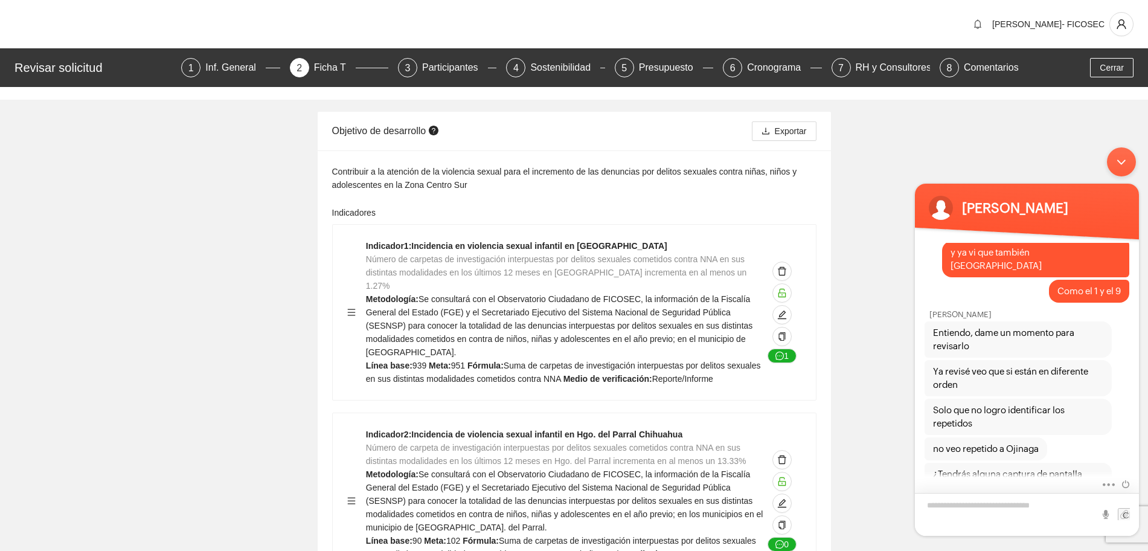
click at [986, 508] on textarea "Escriba su mensaje y pulse “Intro”" at bounding box center [1027, 514] width 224 height 43
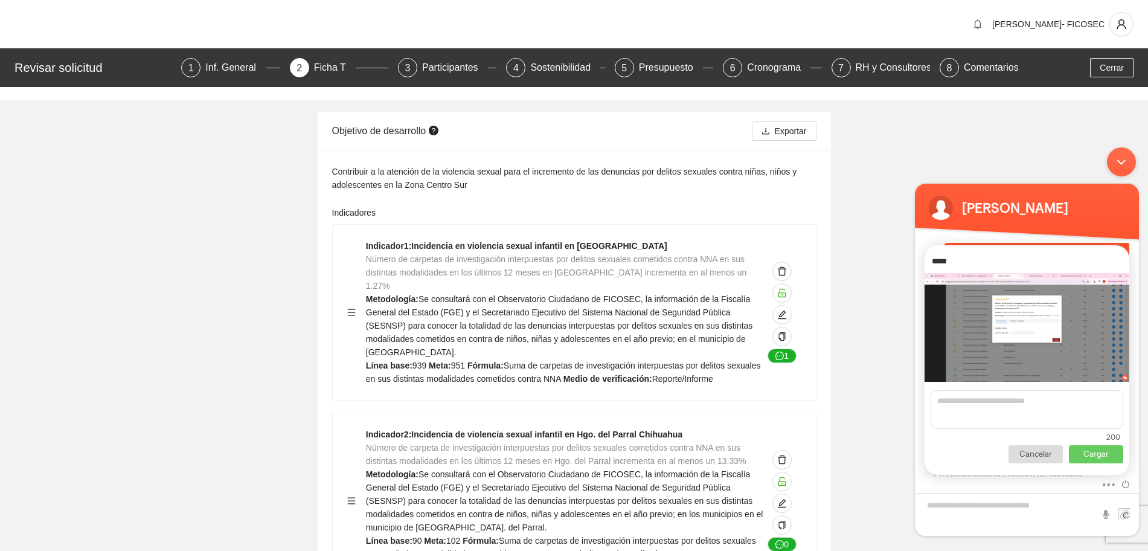
click at [1007, 321] on img at bounding box center [1027, 327] width 205 height 109
click at [1079, 454] on p "Cargar" at bounding box center [1096, 454] width 54 height 18
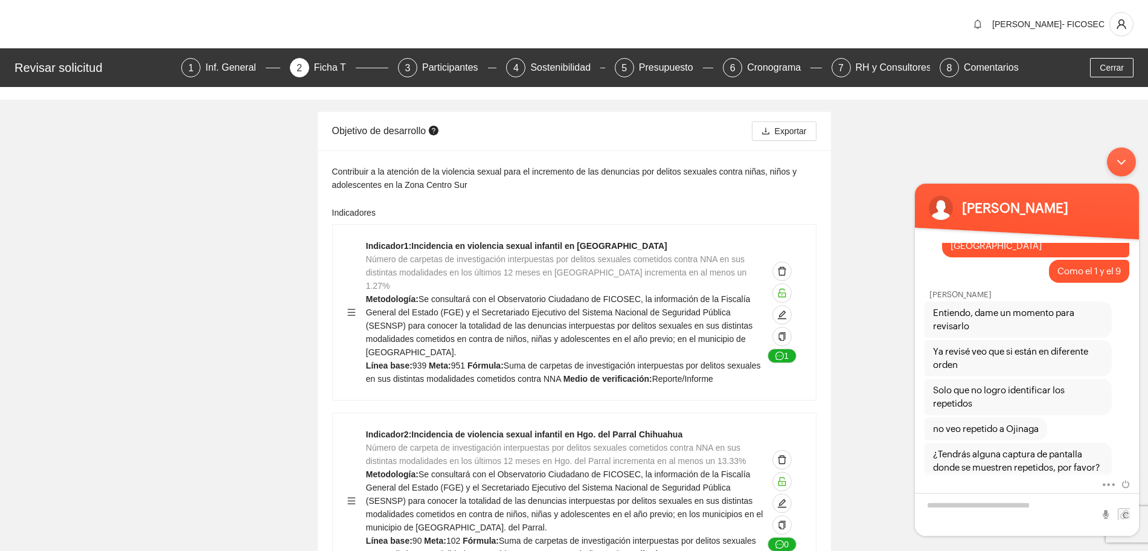
scroll to position [577, 0]
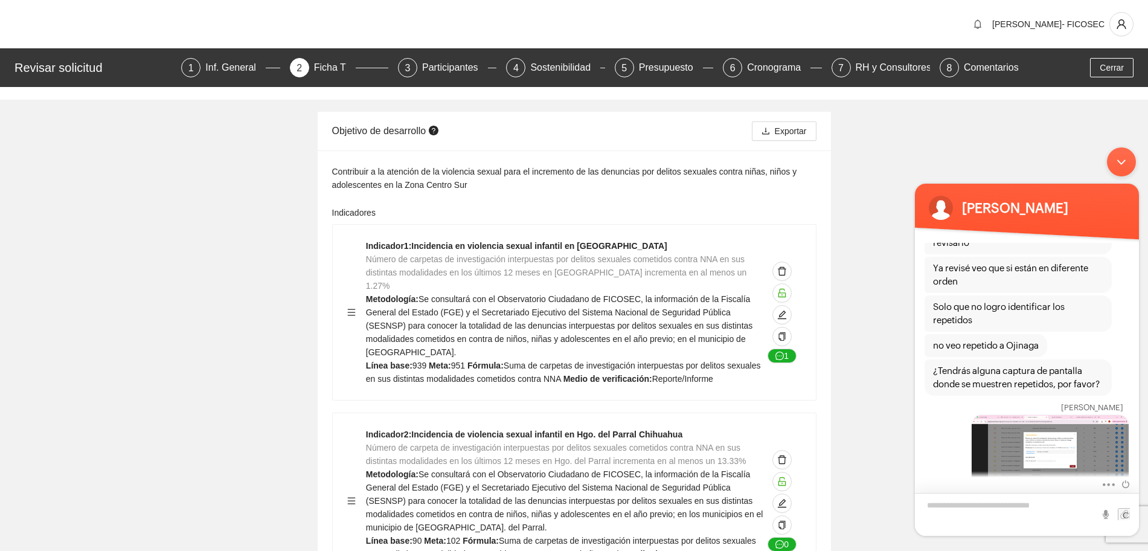
click at [980, 506] on textarea "Escriba su mensaje y pulse “Intro”" at bounding box center [1027, 514] width 224 height 43
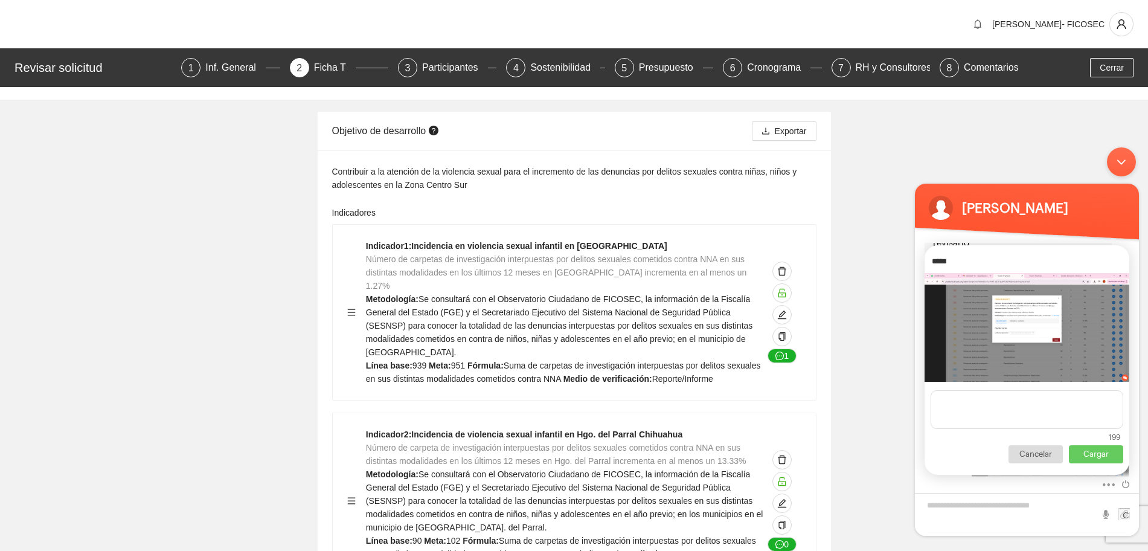
click at [1105, 459] on p "Cargar" at bounding box center [1096, 454] width 54 height 18
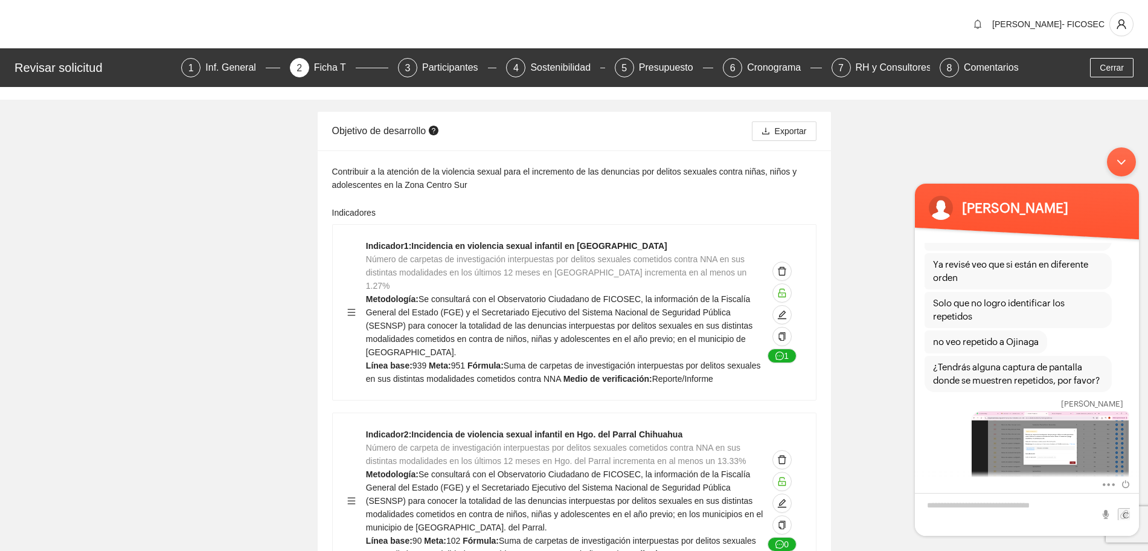
scroll to position [664, 0]
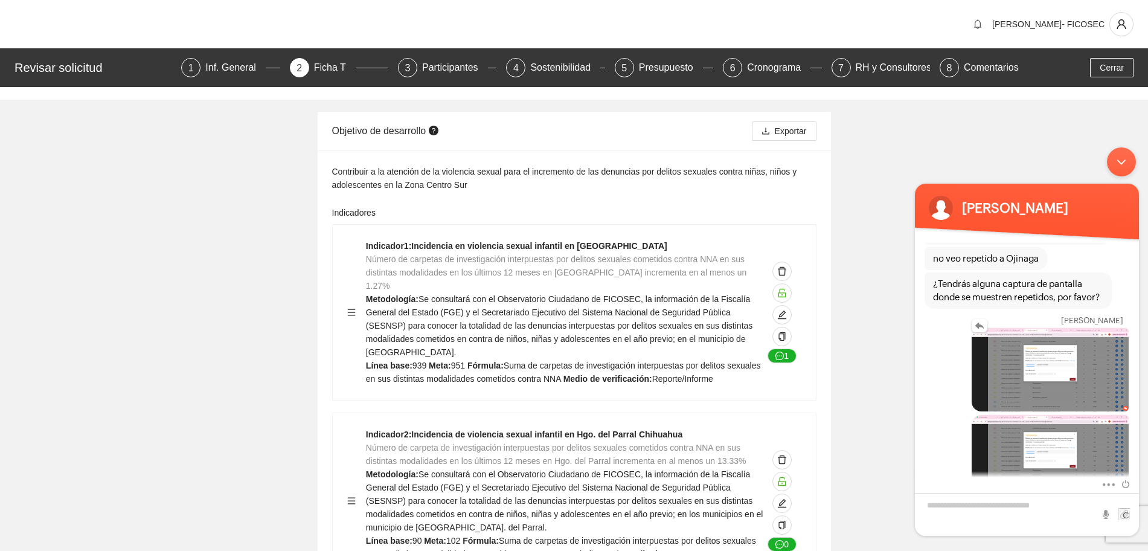
click at [1020, 358] on img at bounding box center [1050, 369] width 157 height 83
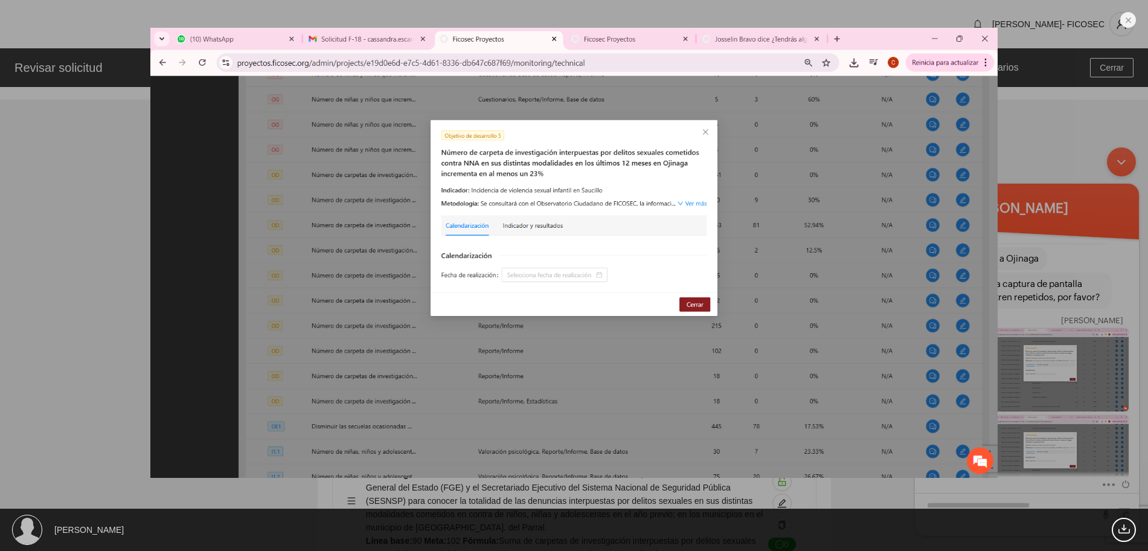
click at [1073, 430] on div "[PERSON_NAME] 208.84 KB" at bounding box center [574, 275] width 1148 height 551
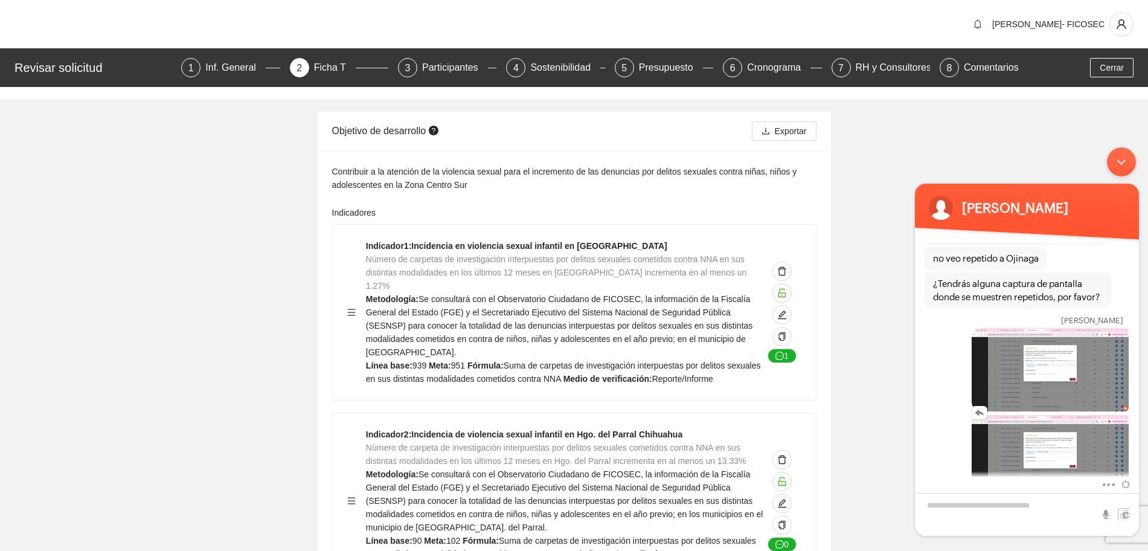
drag, startPoint x: 1982, startPoint y: 571, endPoint x: 1073, endPoint y: 430, distance: 919.8
click at [1073, 430] on img at bounding box center [1050, 456] width 157 height 83
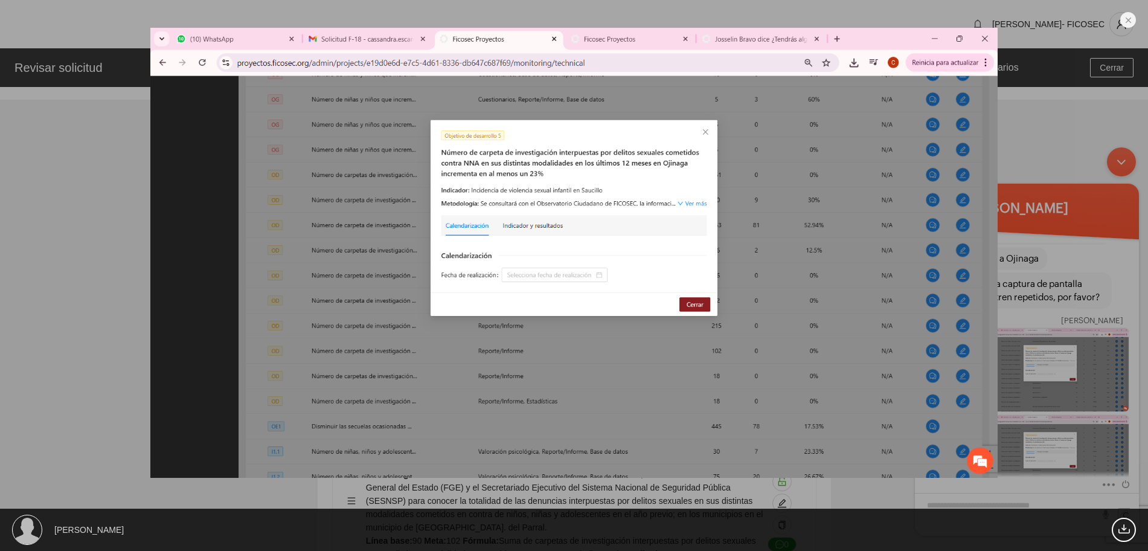
click at [983, 42] on img at bounding box center [574, 253] width 848 height 451
click at [989, 42] on img at bounding box center [574, 253] width 848 height 451
click at [1131, 21] on em at bounding box center [1128, 20] width 16 height 16
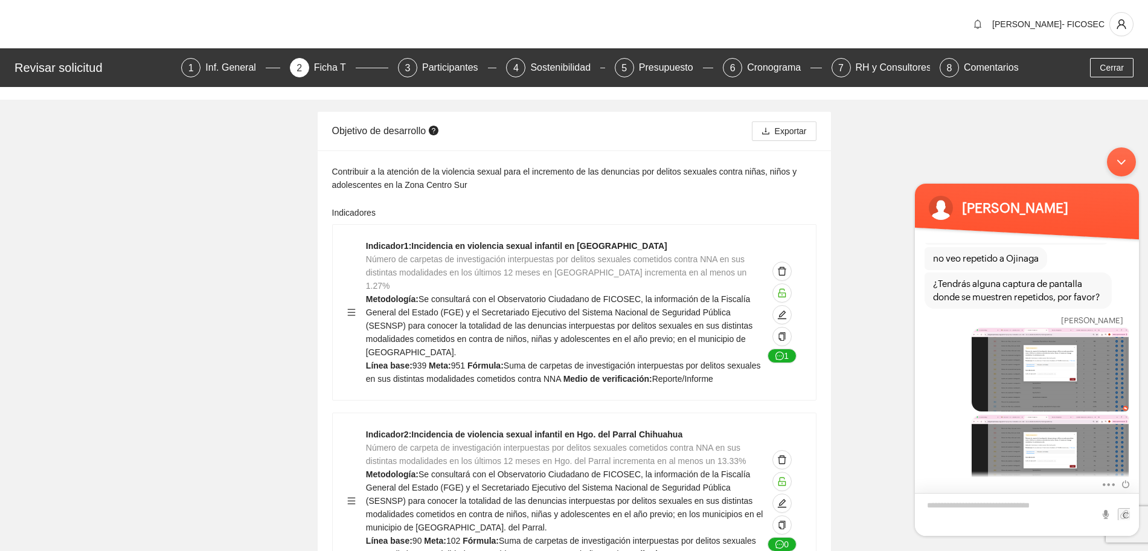
click at [995, 510] on textarea "Escriba su mensaje y pulse “Intro”" at bounding box center [1027, 514] width 224 height 43
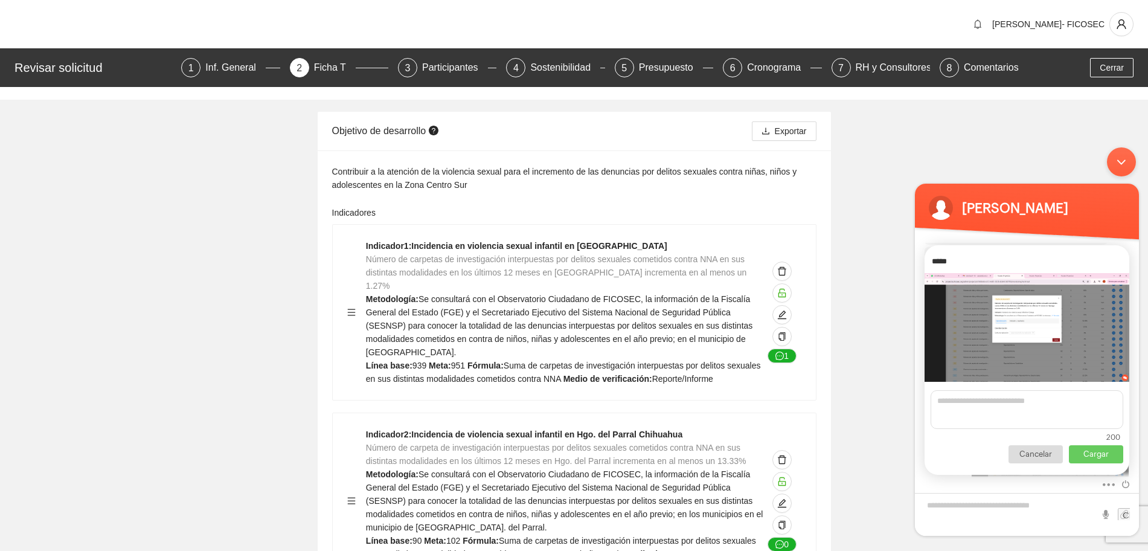
click at [1019, 336] on img at bounding box center [1027, 327] width 205 height 109
click at [1105, 458] on p "Cargar" at bounding box center [1096, 454] width 54 height 18
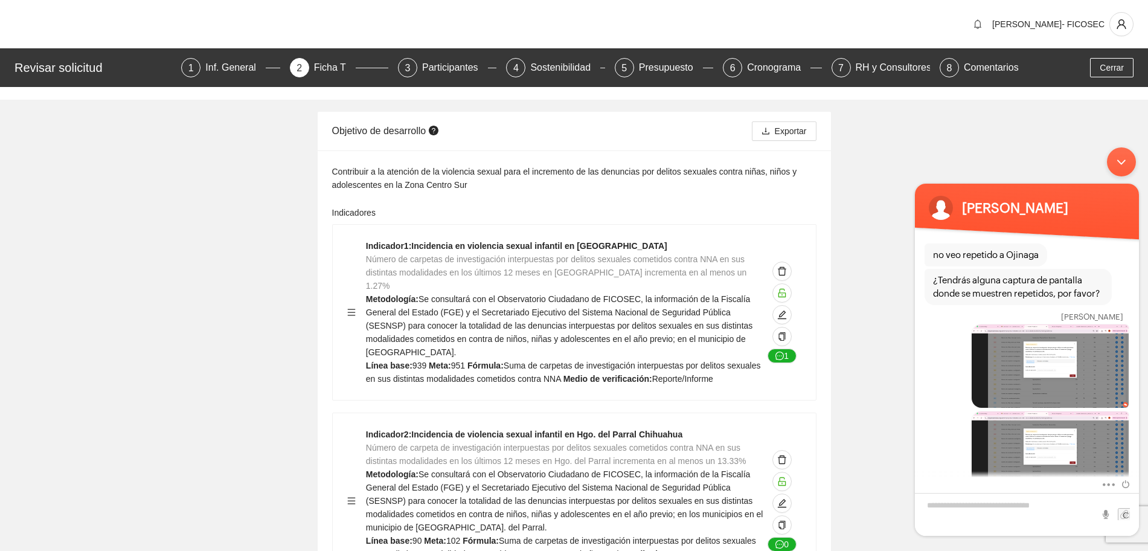
scroll to position [751, 0]
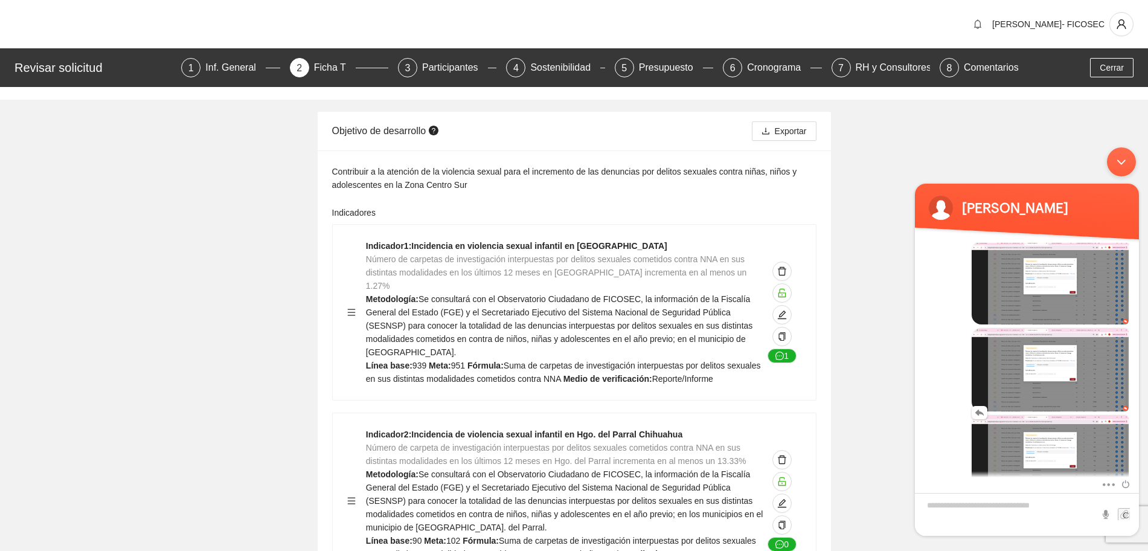
click at [1055, 428] on img at bounding box center [1050, 456] width 157 height 83
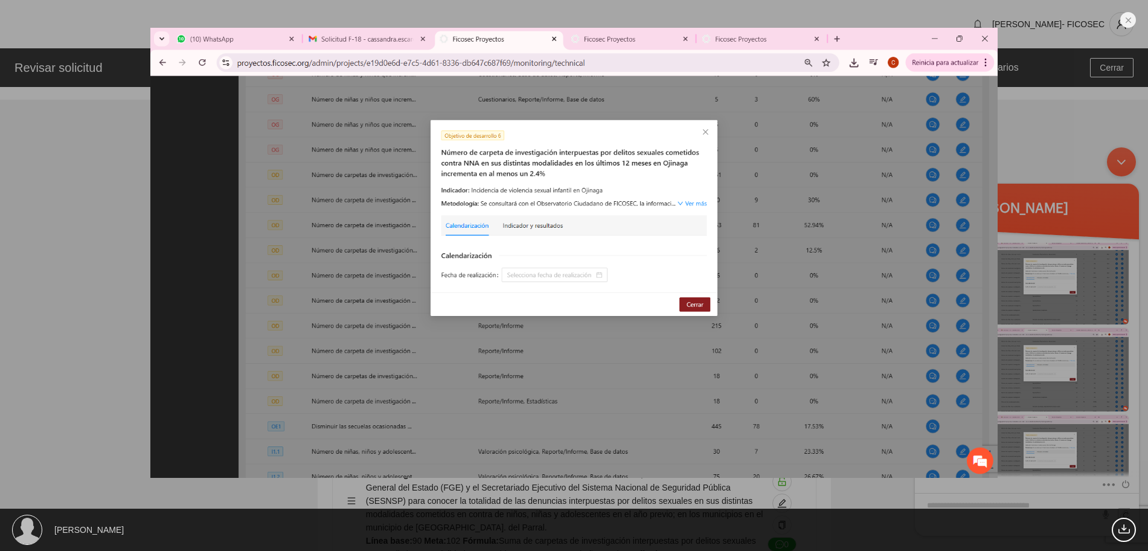
click at [981, 33] on img at bounding box center [574, 253] width 848 height 451
drag, startPoint x: 1128, startPoint y: 18, endPoint x: 1131, endPoint y: 56, distance: 38.8
click at [1126, 18] on em at bounding box center [1128, 20] width 16 height 16
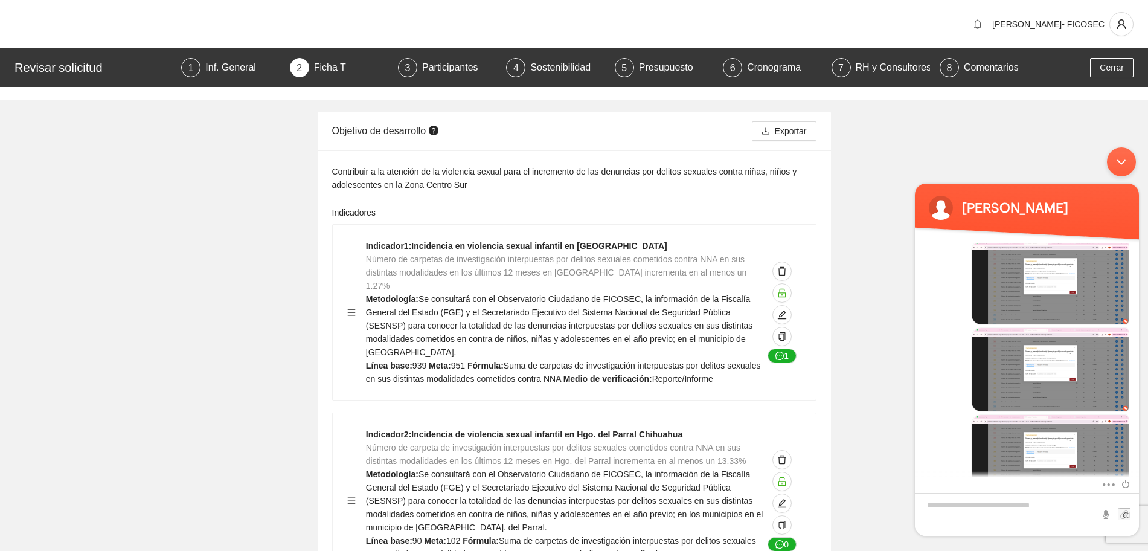
drag, startPoint x: 1056, startPoint y: 327, endPoint x: 1074, endPoint y: 489, distance: 162.3
click at [1076, 489] on div "Silenciar Enviar correo electrónico" at bounding box center [1027, 485] width 224 height 16
click at [1043, 507] on textarea "Escriba su mensaje y pulse “Intro”" at bounding box center [1027, 514] width 224 height 43
type textarea "*"
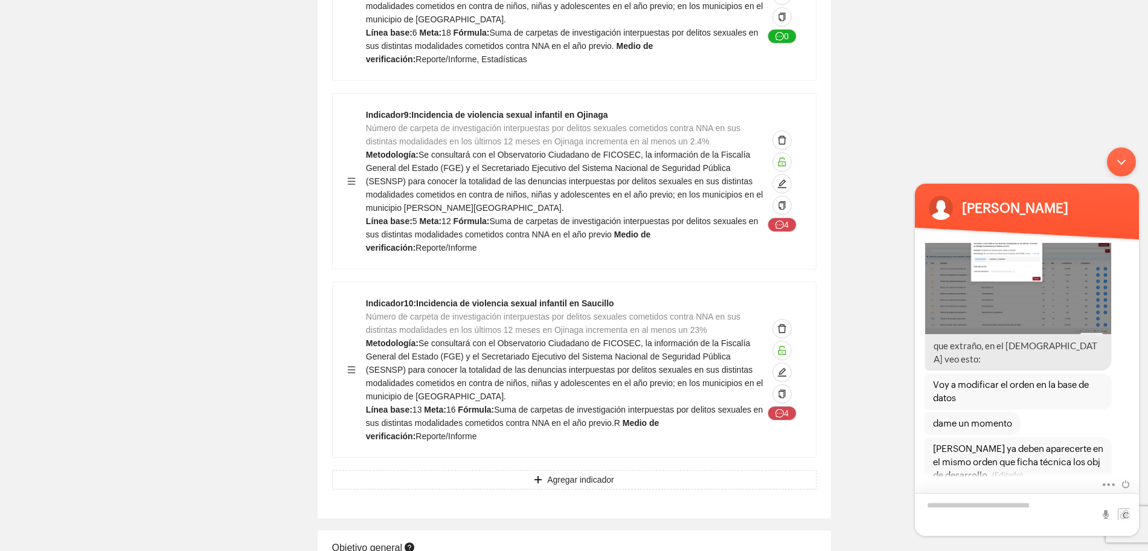
scroll to position [1661, 0]
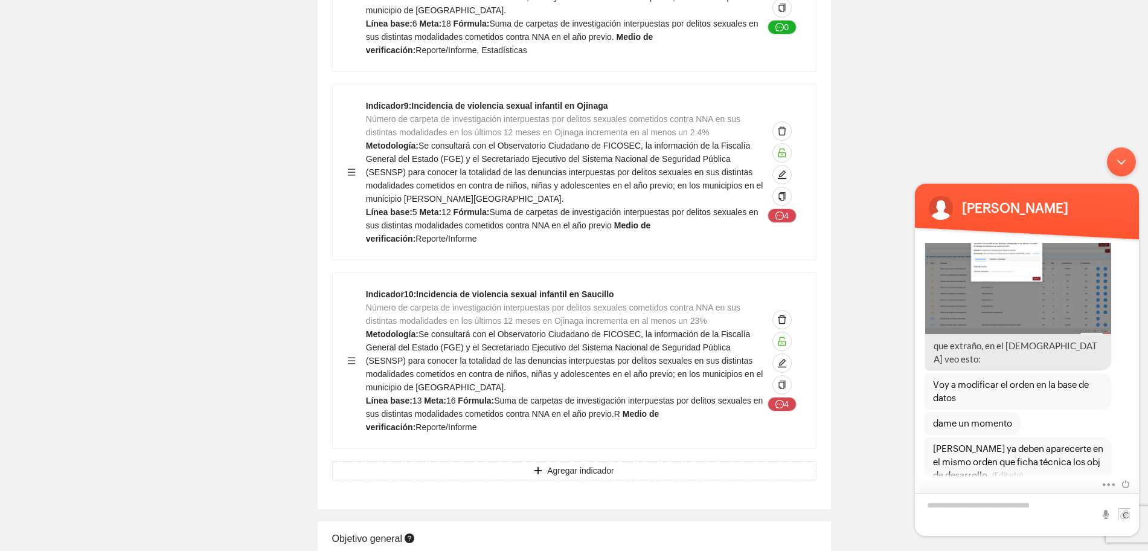
click at [1018, 508] on textarea "Escriba su mensaje y pulse “Intro”" at bounding box center [1027, 514] width 224 height 43
type textarea "*"
type textarea "***"
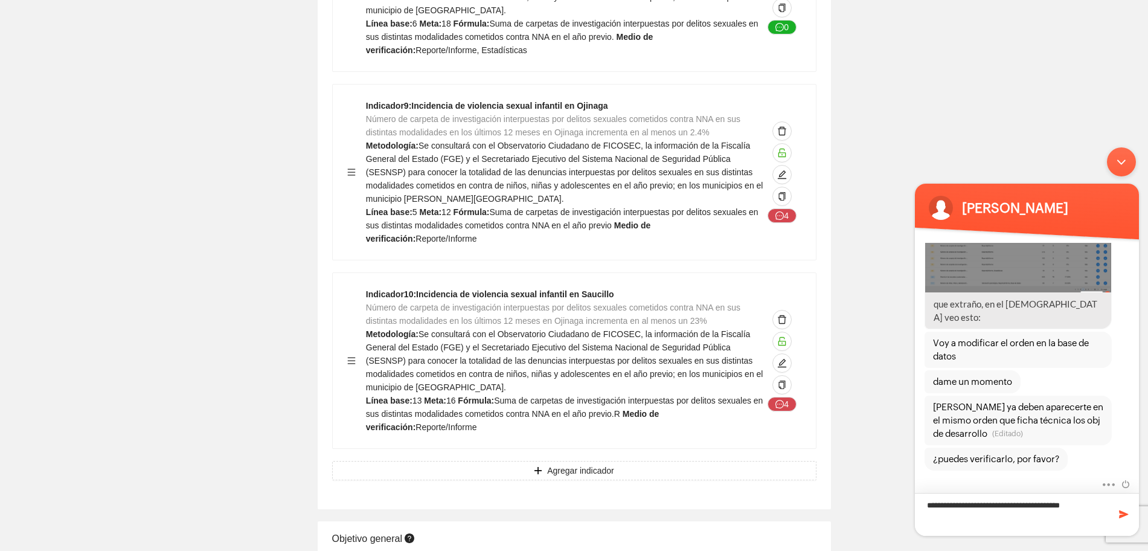
type textarea "**********"
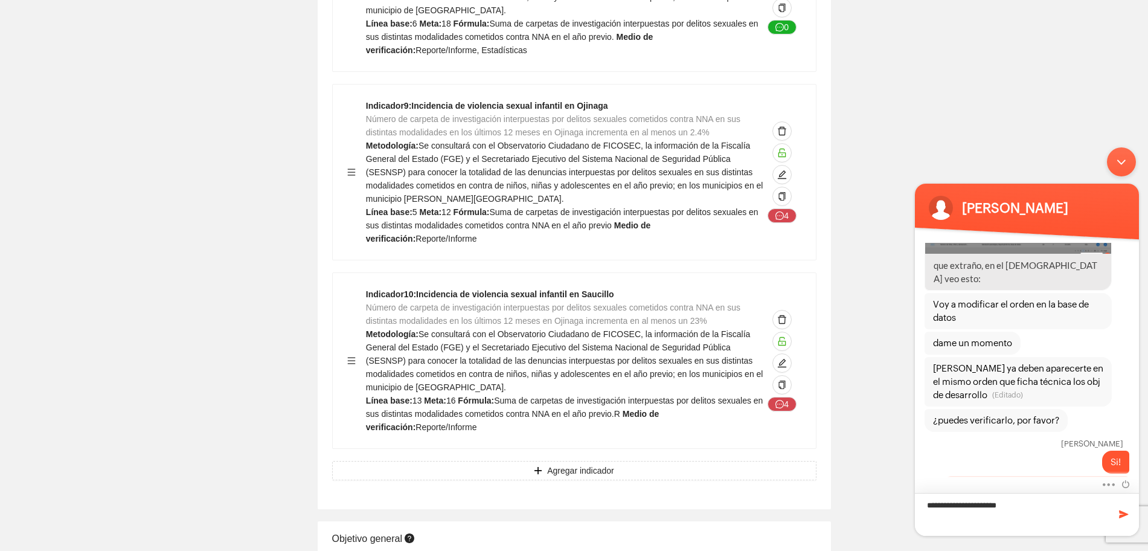
type textarea "**********"
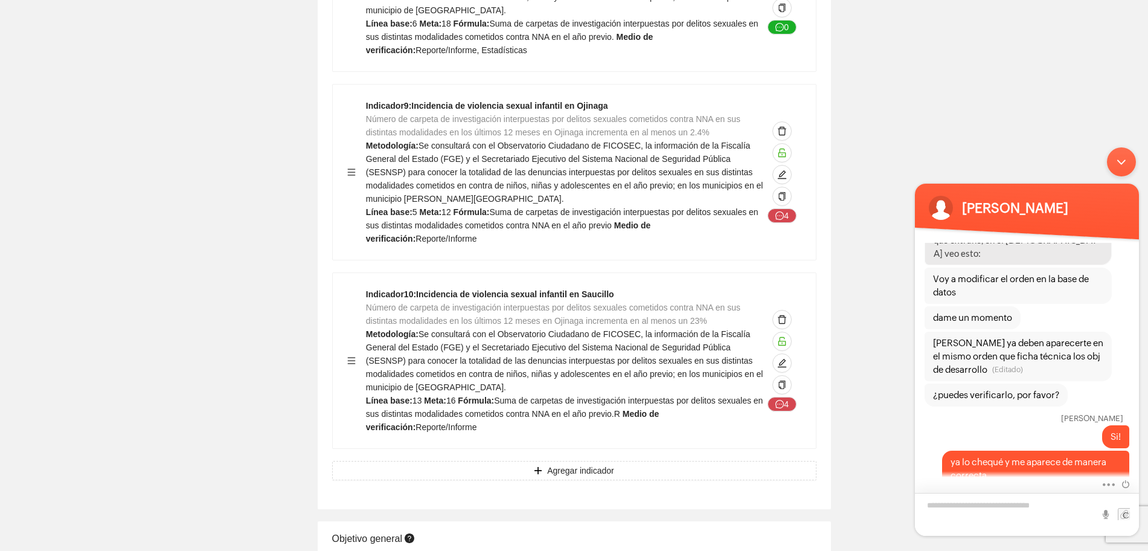
scroll to position [1246, 0]
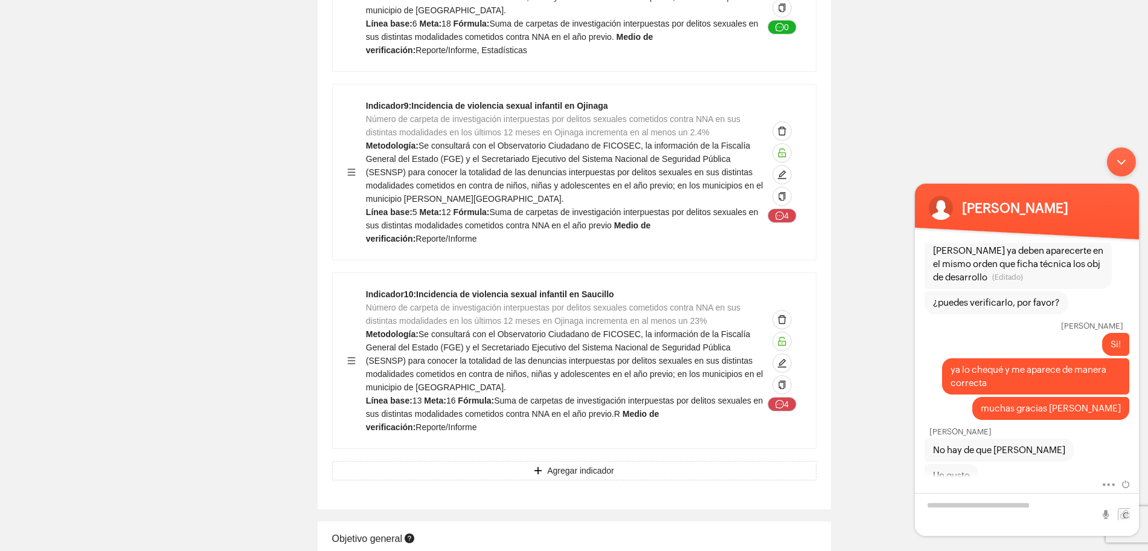
click at [1121, 151] on div "Minimizar ventana de chat en vivo" at bounding box center [1121, 161] width 29 height 29
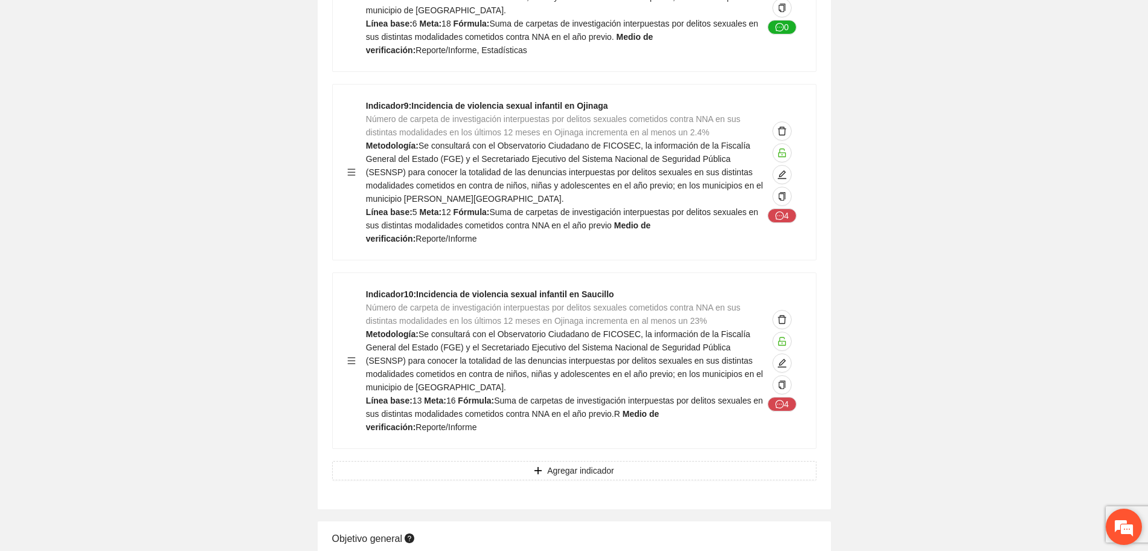
click at [1122, 535] on em at bounding box center [1124, 526] width 33 height 33
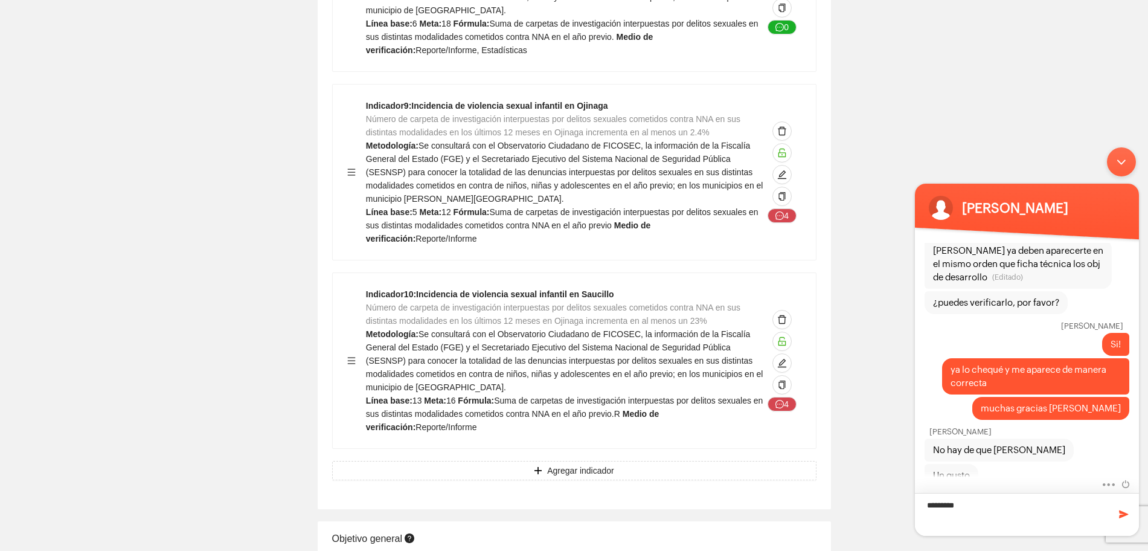
type textarea "**********"
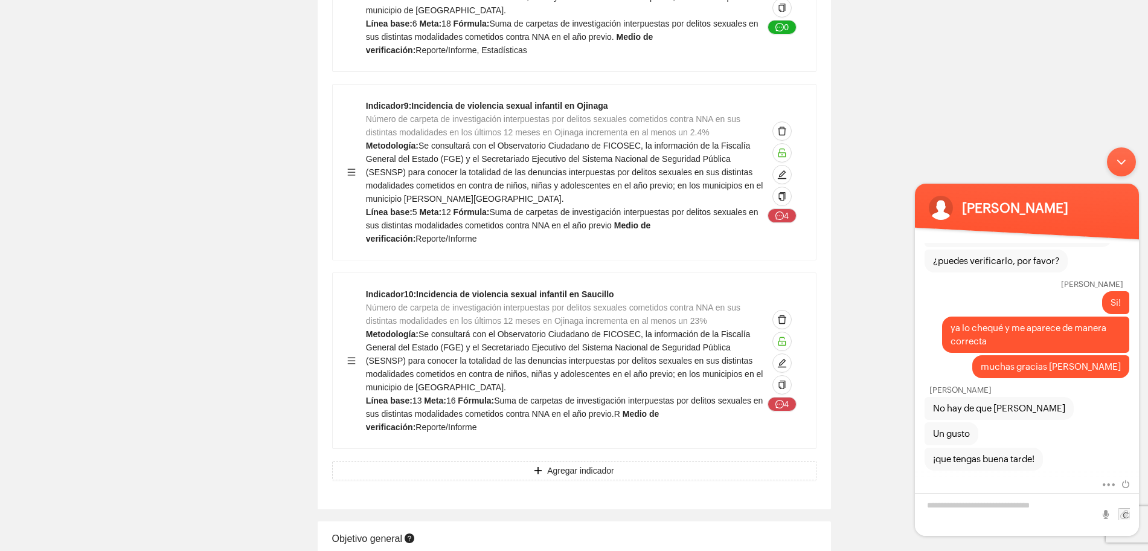
click at [1119, 165] on div "Minimizar ventana de chat en vivo" at bounding box center [1121, 161] width 29 height 29
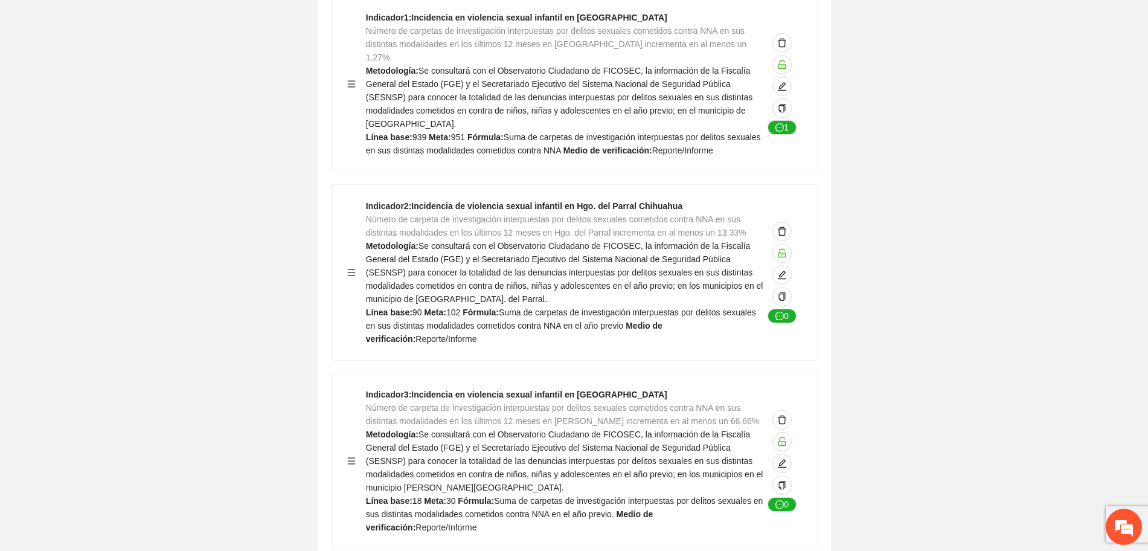
scroll to position [0, 0]
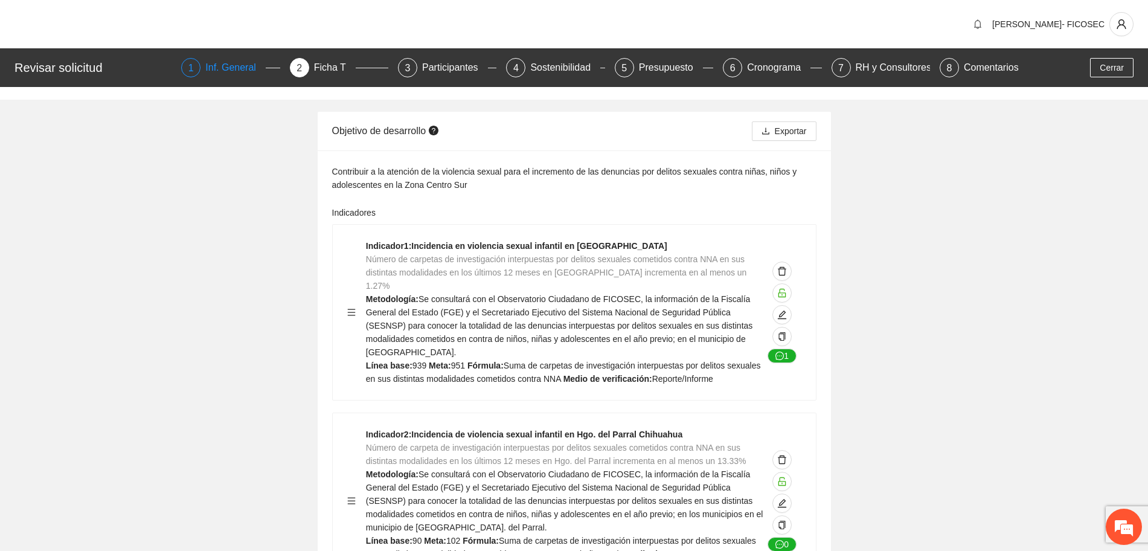
click at [220, 60] on div "Inf. General" at bounding box center [235, 67] width 60 height 19
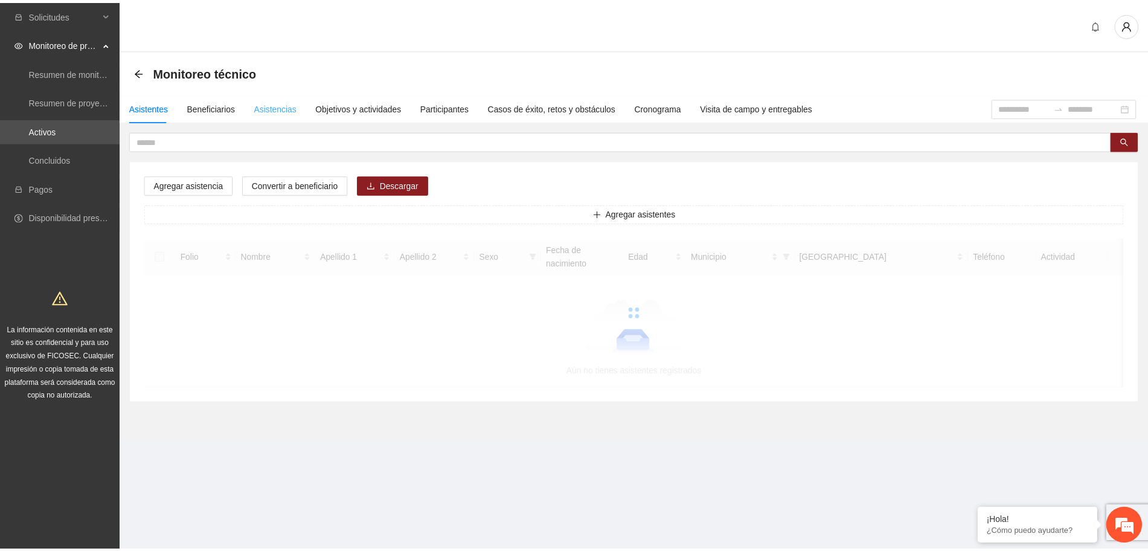
scroll to position [361, 0]
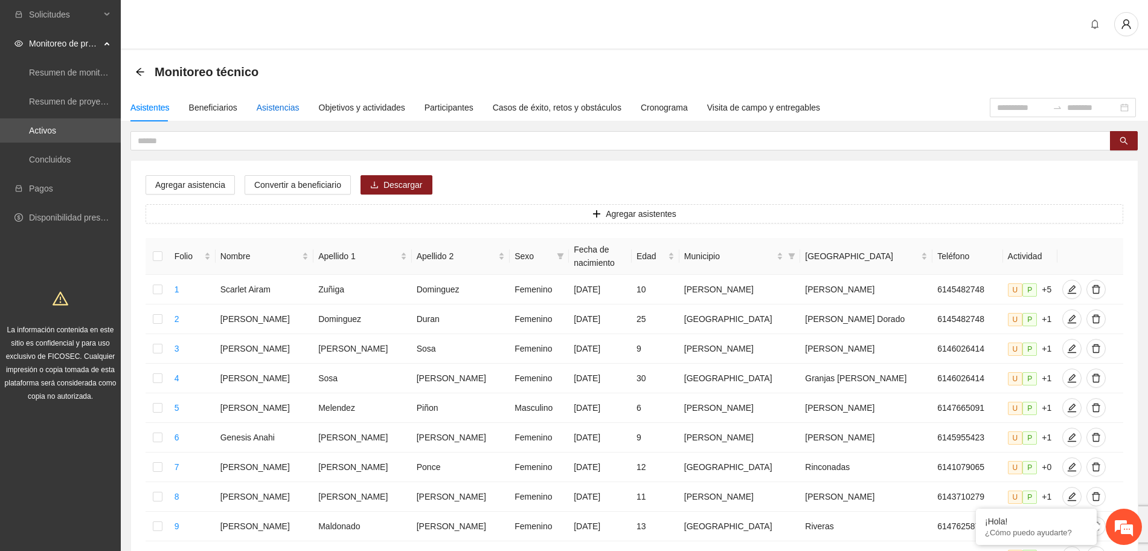
click at [269, 104] on div "Asistencias" at bounding box center [278, 107] width 43 height 13
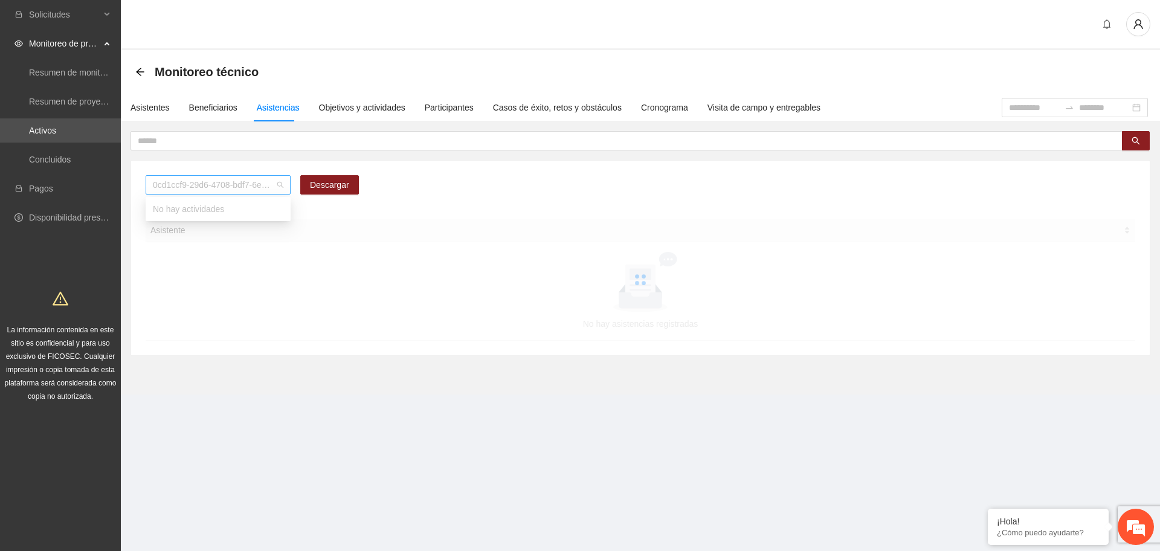
click at [244, 187] on span "0cd1ccf9-29d6-4708-bdf7-6e91457c8cf1" at bounding box center [218, 185] width 130 height 18
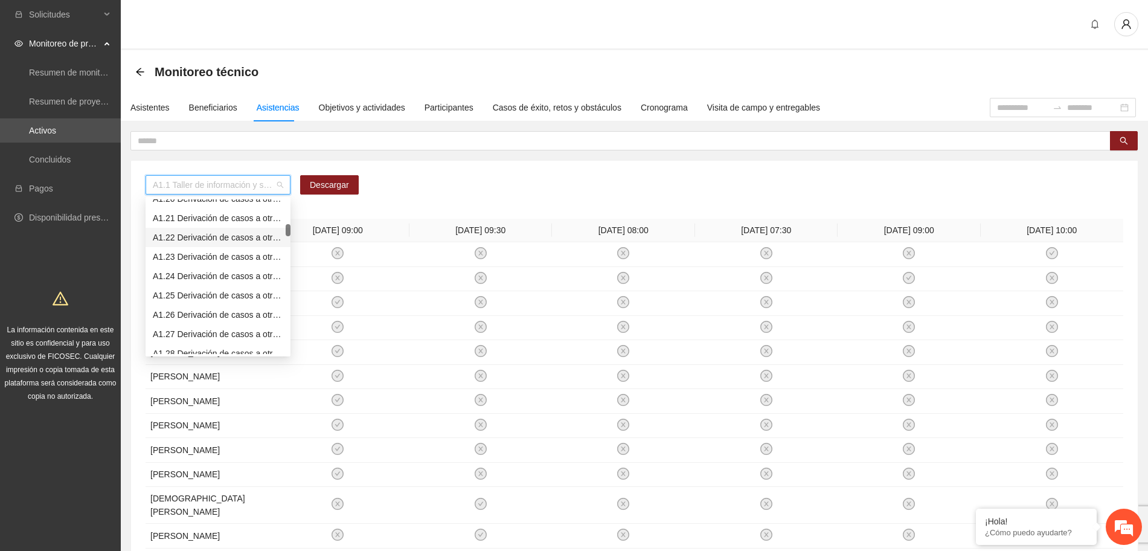
scroll to position [453, 0]
click at [186, 297] on div "A1.29 Sesiones de terapia individual a NNA víctimas de violencia sexual mediant…" at bounding box center [218, 297] width 130 height 13
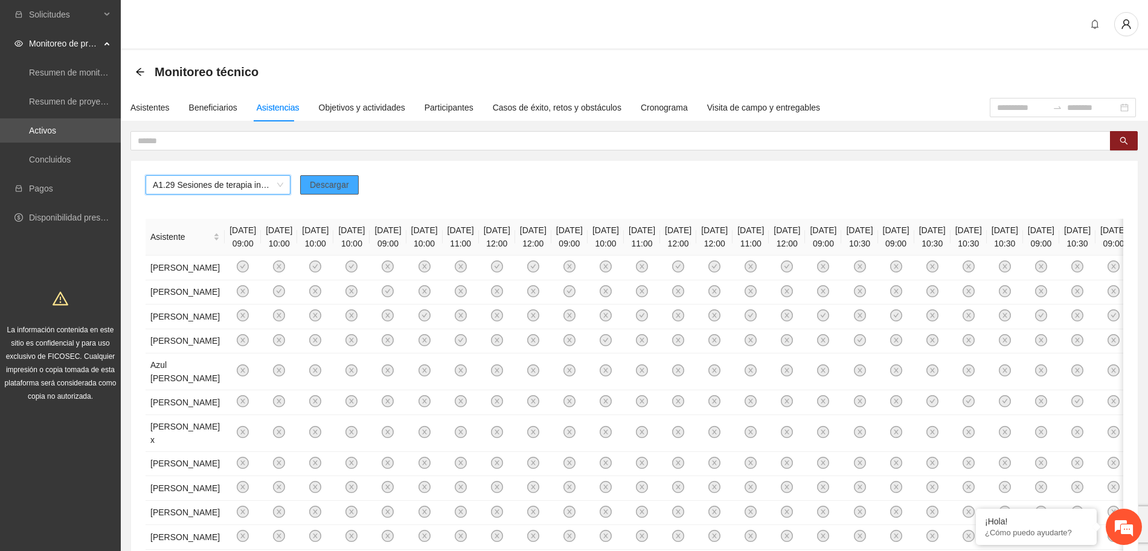
click at [345, 185] on span "Descargar" at bounding box center [329, 184] width 39 height 13
click at [333, 186] on span "Descargar" at bounding box center [329, 184] width 39 height 13
click at [1124, 524] on em at bounding box center [1124, 526] width 33 height 33
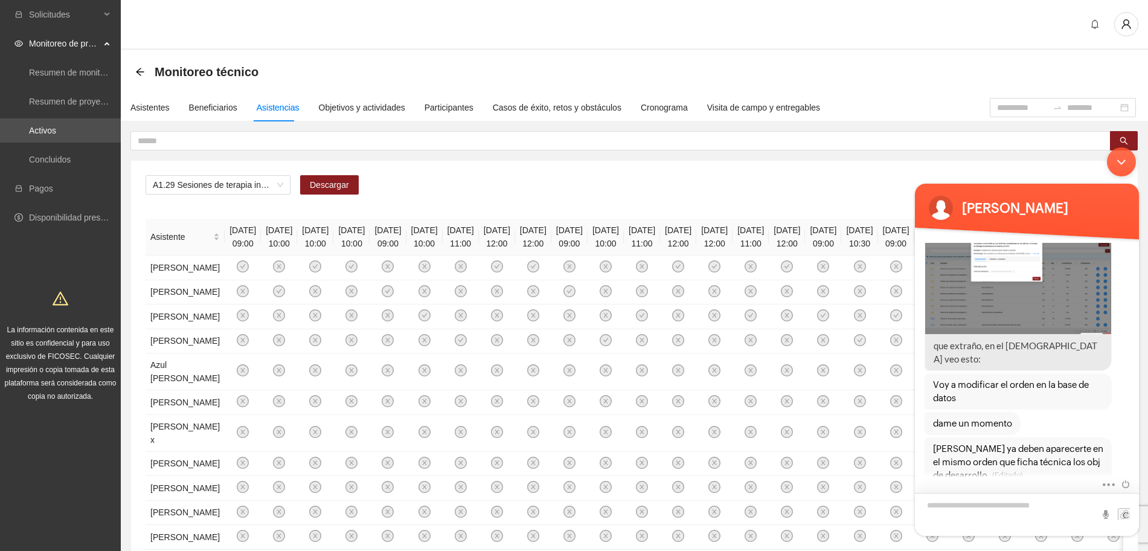
scroll to position [1154, 0]
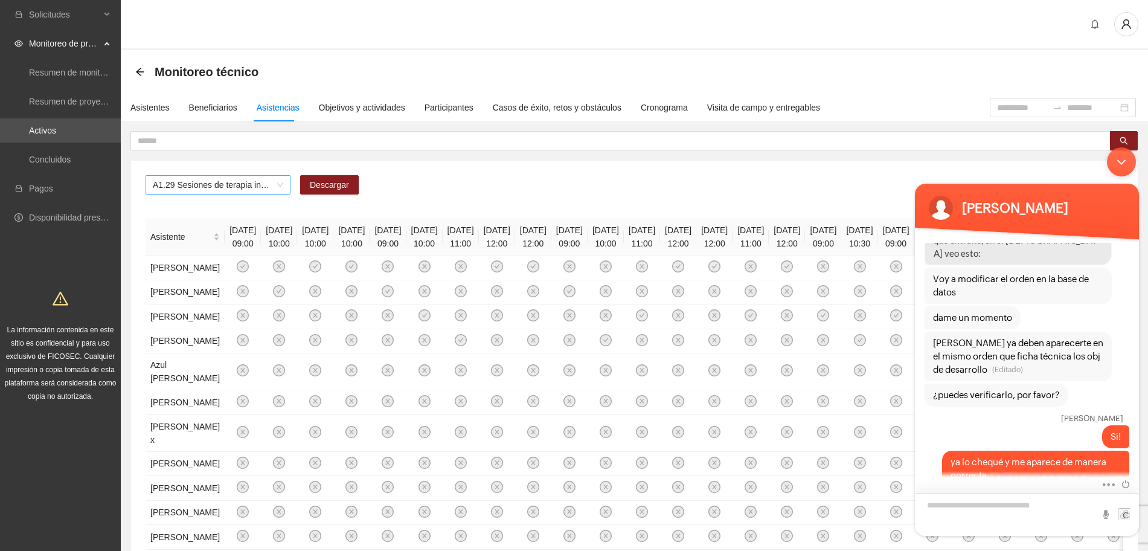
click at [266, 187] on span "A1.29 Sesiones de terapia individual a NNA víctimas de violencia sexual mediant…" at bounding box center [218, 185] width 130 height 18
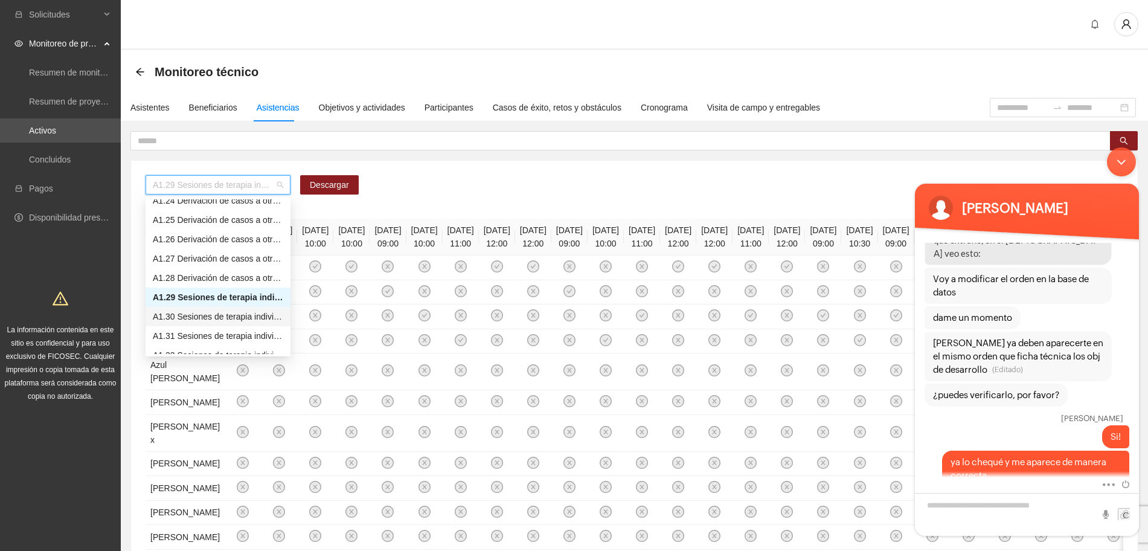
click at [218, 315] on div "A1.30 Sesiones de terapia individual a NNA víctimas de violencia sexual mediant…" at bounding box center [218, 316] width 130 height 13
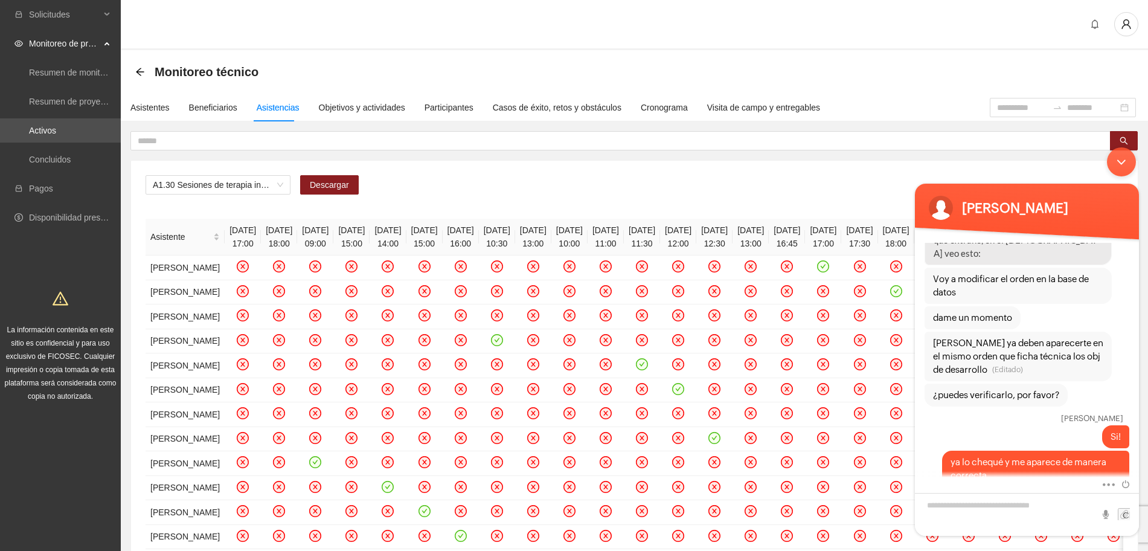
click at [333, 174] on div "A1.30 Sesiones de terapia individual a NNA víctimas de violencia sexual mediant…" at bounding box center [634, 496] width 1007 height 670
click at [330, 183] on span "Descargar" at bounding box center [329, 184] width 39 height 13
click at [1120, 160] on div "Minimizar ventana de chat en vivo" at bounding box center [1121, 161] width 29 height 29
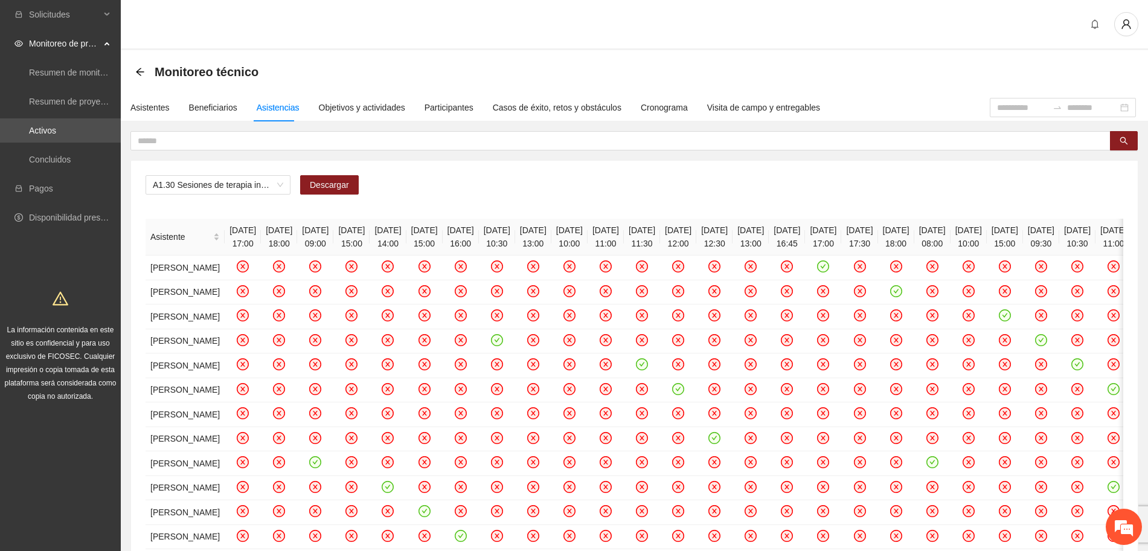
scroll to position [1246, 0]
click at [1137, 535] on em at bounding box center [1124, 526] width 33 height 33
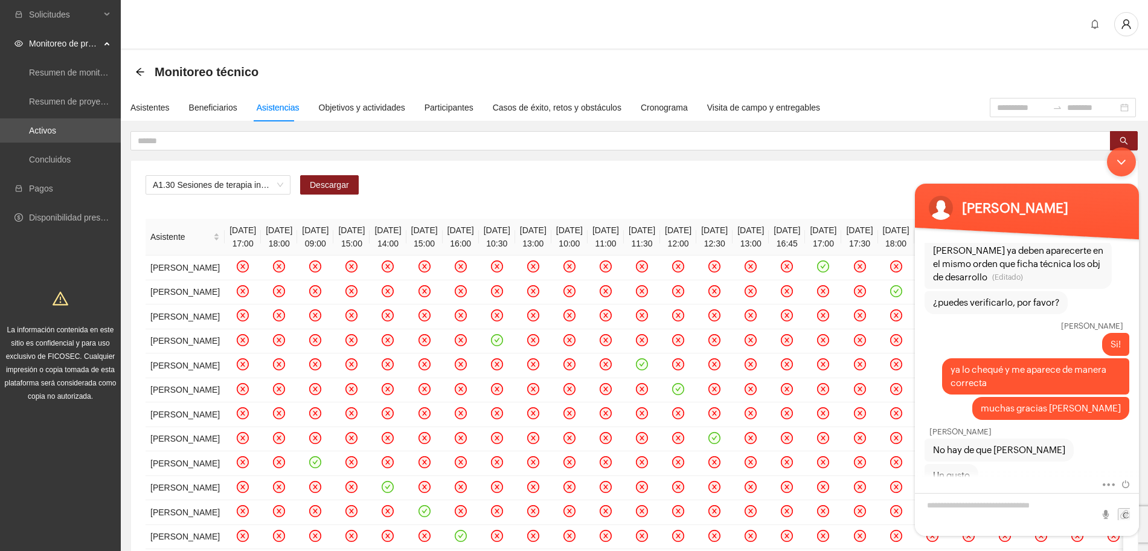
click at [1116, 169] on div "Minimizar ventana de chat en vivo" at bounding box center [1121, 161] width 29 height 29
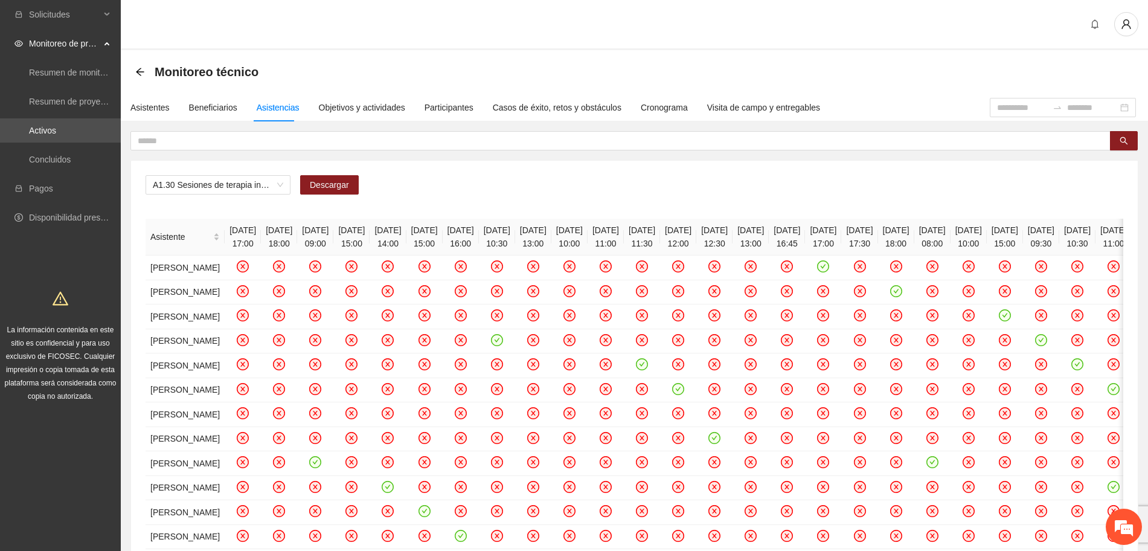
scroll to position [1288, 0]
click at [239, 178] on span "A1.30 Sesiones de terapia individual a NNA víctimas de violencia sexual mediant…" at bounding box center [218, 185] width 130 height 18
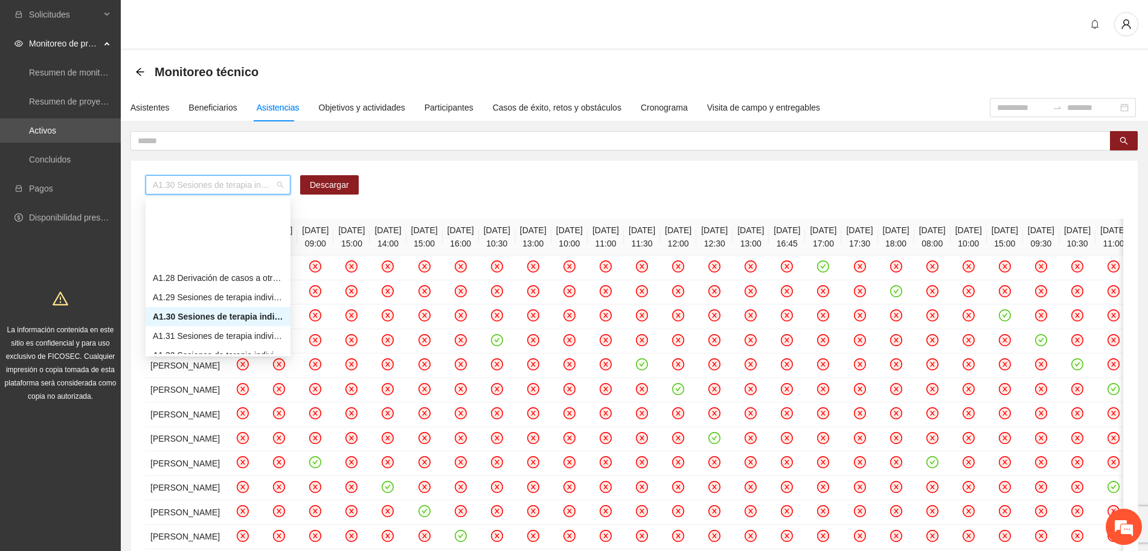
scroll to position [528, 0]
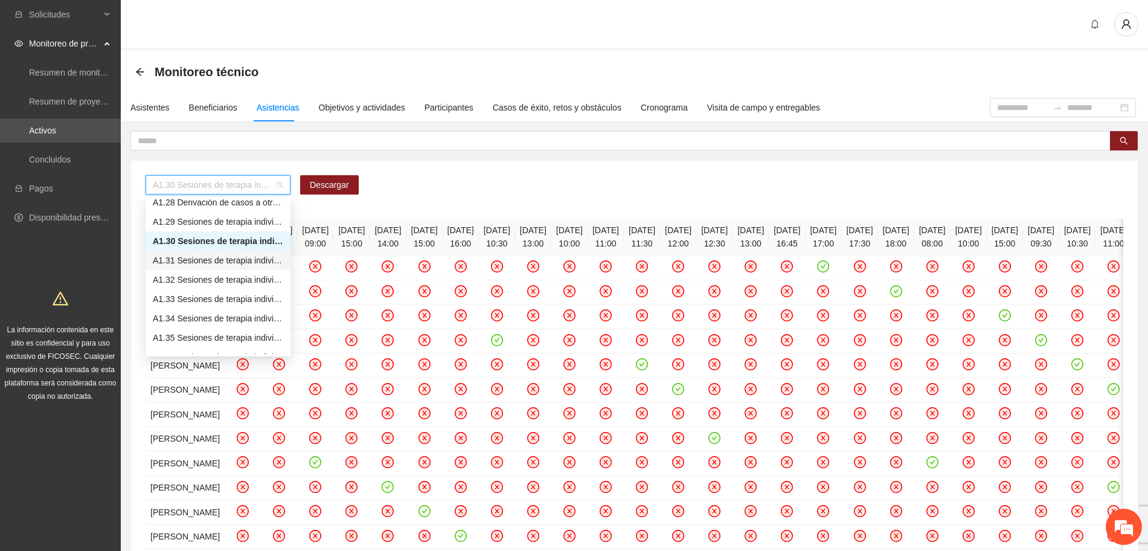
click at [219, 265] on div "A1.31 Sesiones de terapia individual a NNA víctimas de violencia sexual mediant…" at bounding box center [218, 260] width 130 height 13
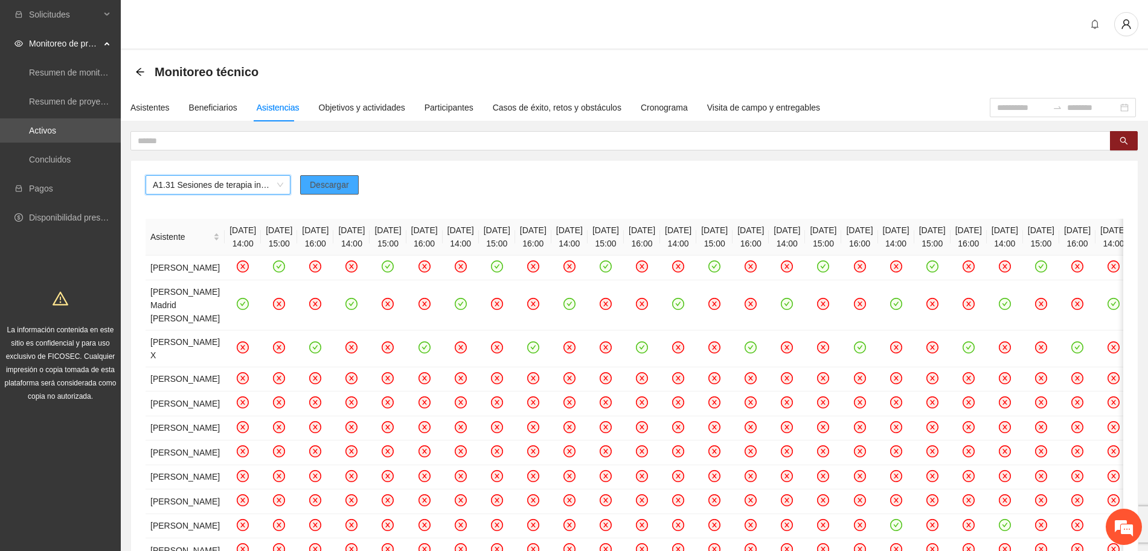
click at [332, 182] on span "Descargar" at bounding box center [329, 184] width 39 height 13
click at [347, 68] on div "Monitoreo técnico" at bounding box center [634, 72] width 998 height 24
click at [664, 44] on div at bounding box center [634, 25] width 1027 height 50
click at [219, 188] on span "A1.31 Sesiones de terapia individual a NNA víctimas de violencia sexual mediant…" at bounding box center [218, 185] width 130 height 18
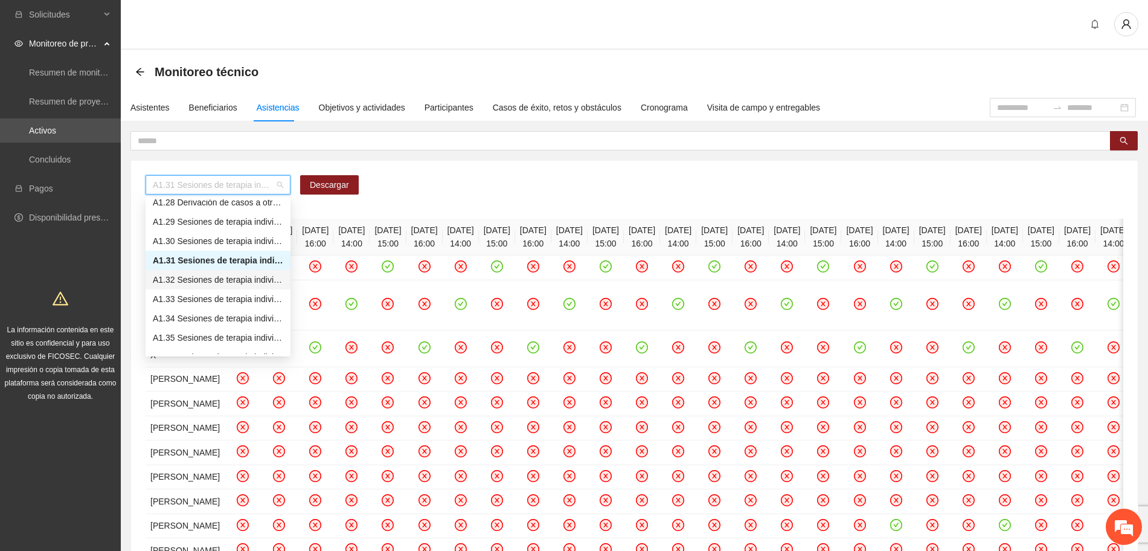
click at [180, 277] on div "A1.32 Sesiones de terapia individual a NNA víctimas de violencia sexual mediant…" at bounding box center [218, 279] width 130 height 13
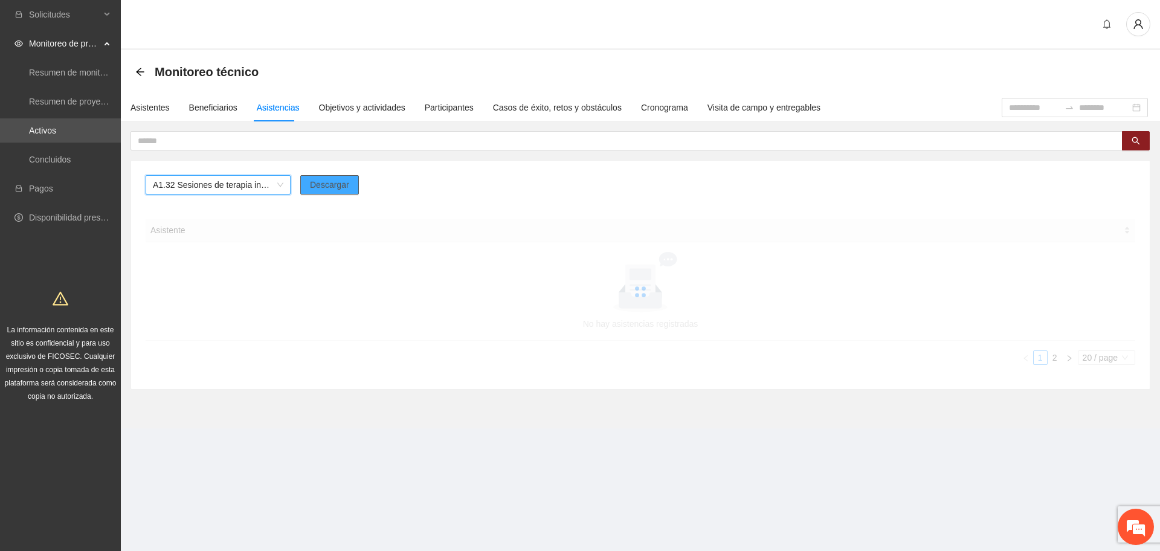
click at [335, 185] on span "Descargar" at bounding box center [329, 184] width 39 height 13
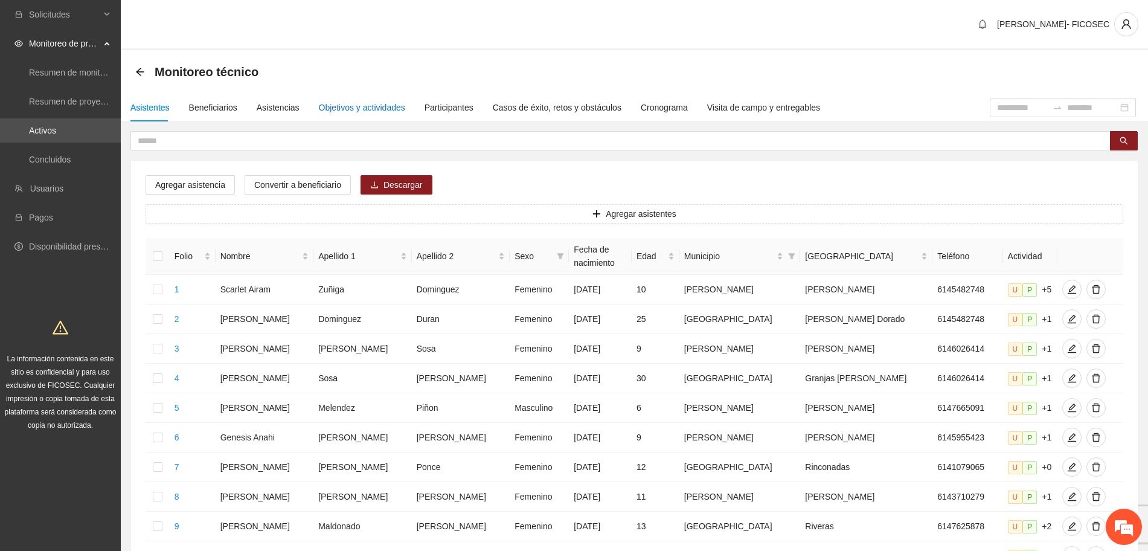
click at [340, 108] on div "Objetivos y actividades" at bounding box center [362, 107] width 86 height 13
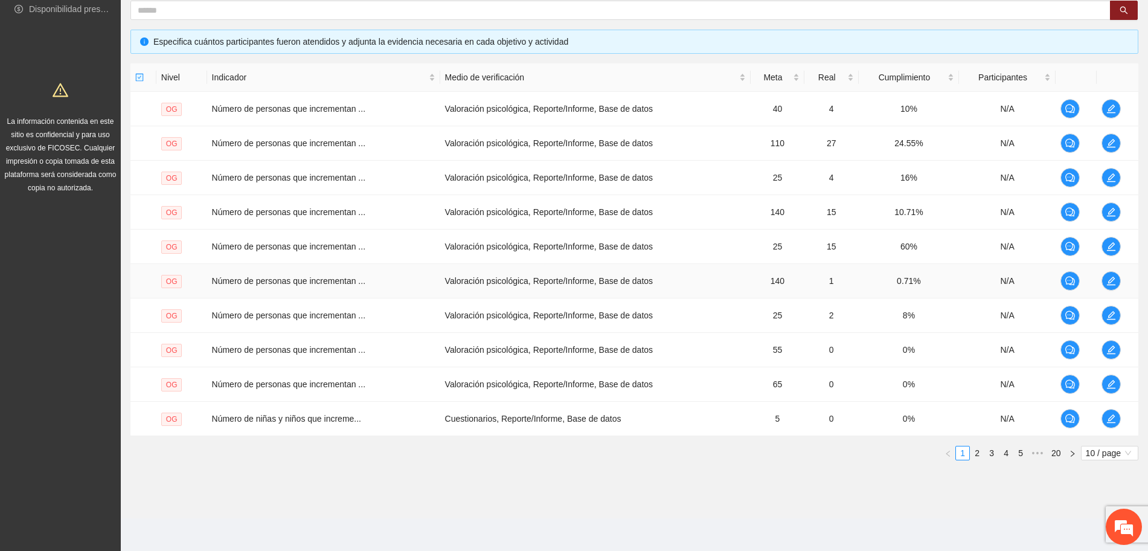
scroll to position [239, 0]
click at [1098, 445] on span "10 / page" at bounding box center [1110, 451] width 48 height 13
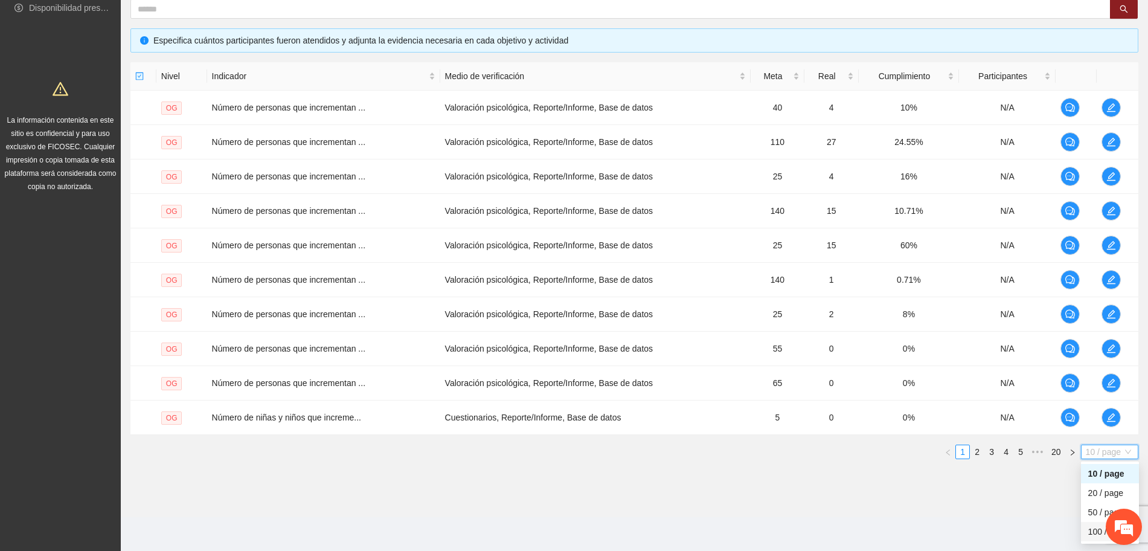
click at [1093, 531] on div "100 / page" at bounding box center [1109, 531] width 43 height 13
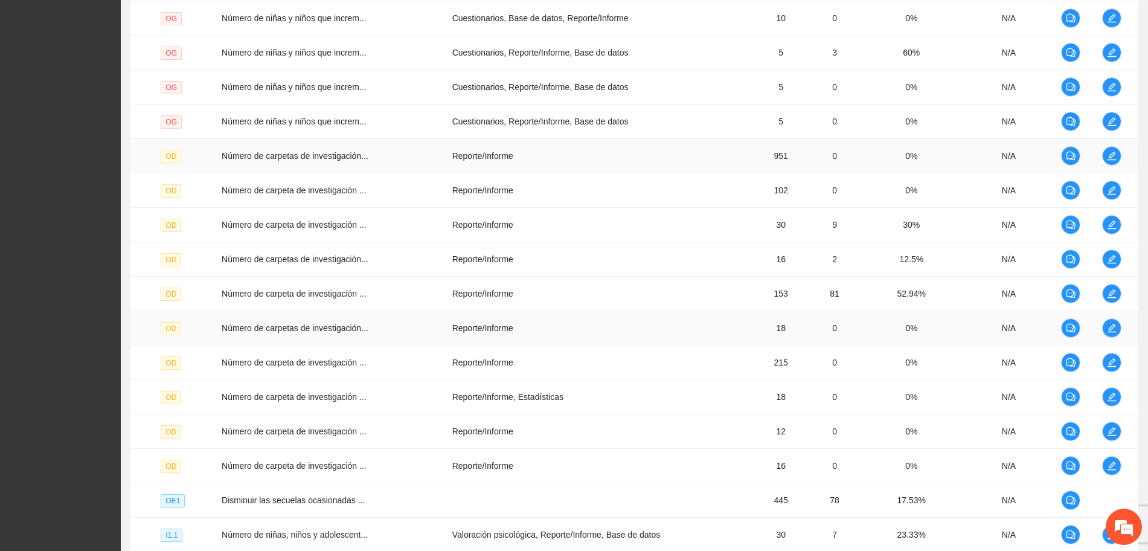
scroll to position [843, 0]
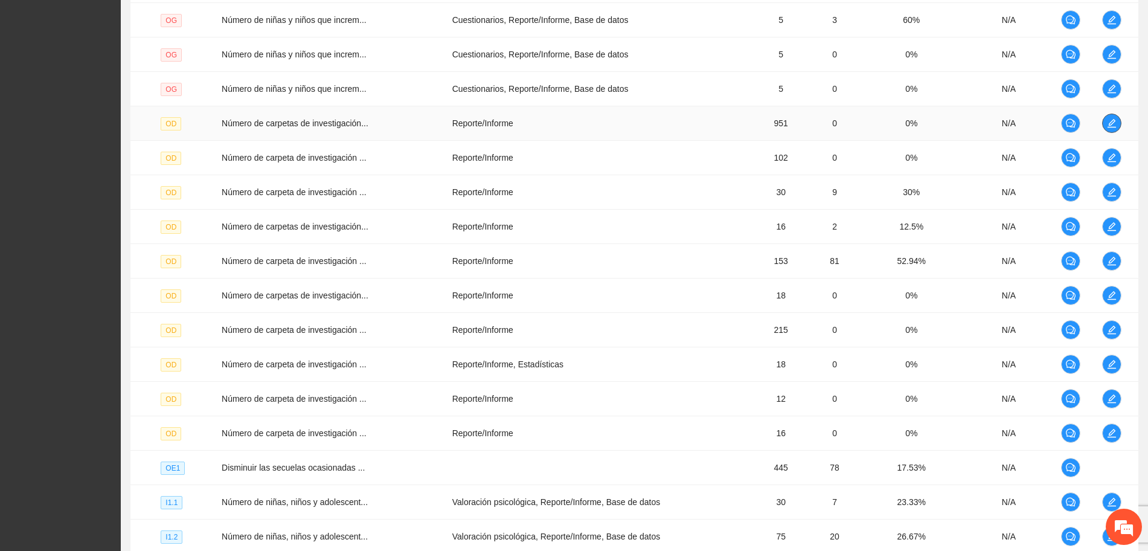
click at [1121, 125] on button "button" at bounding box center [1111, 123] width 19 height 19
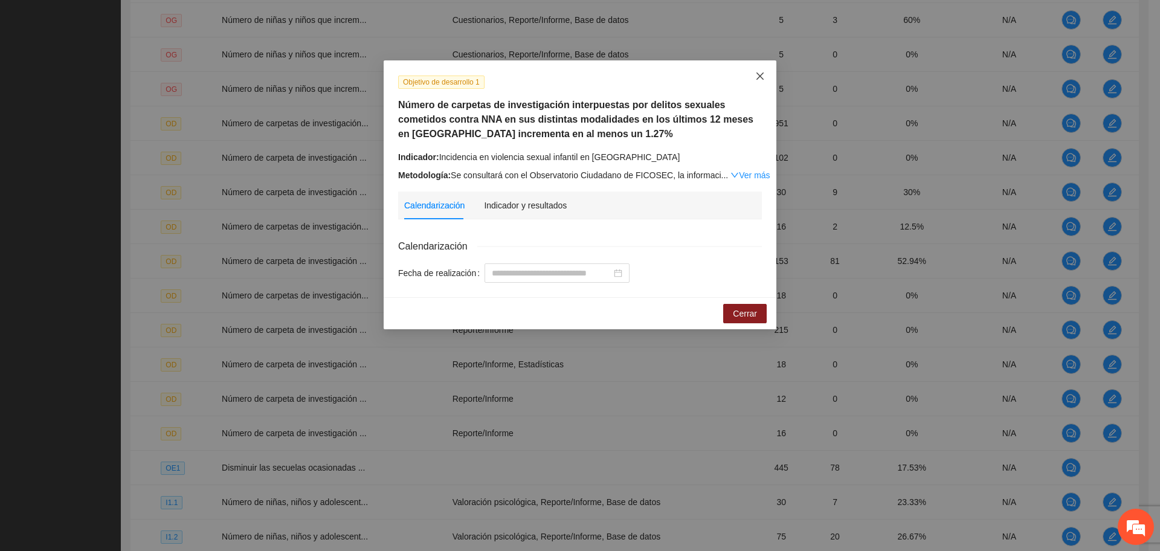
click at [754, 86] on span "Close" at bounding box center [759, 76] width 33 height 33
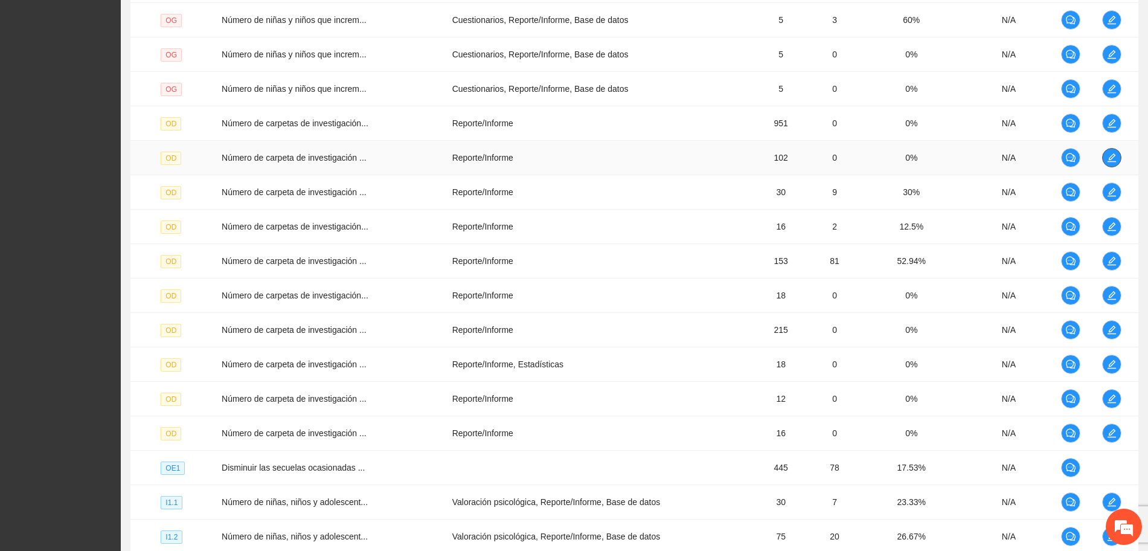
click at [1105, 159] on span "edit" at bounding box center [1112, 158] width 18 height 10
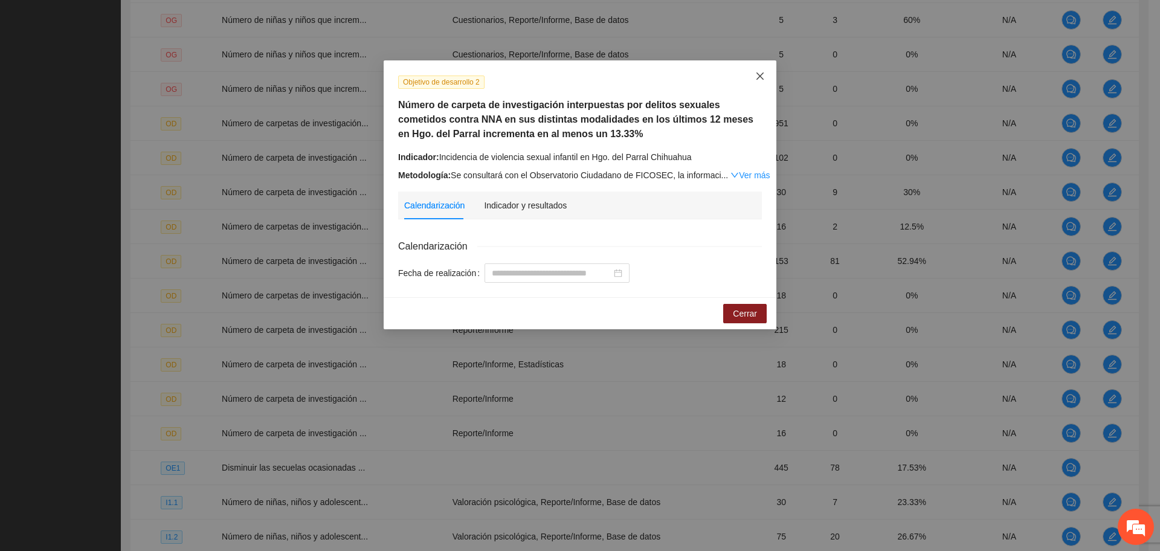
click at [755, 84] on span "Close" at bounding box center [759, 76] width 33 height 33
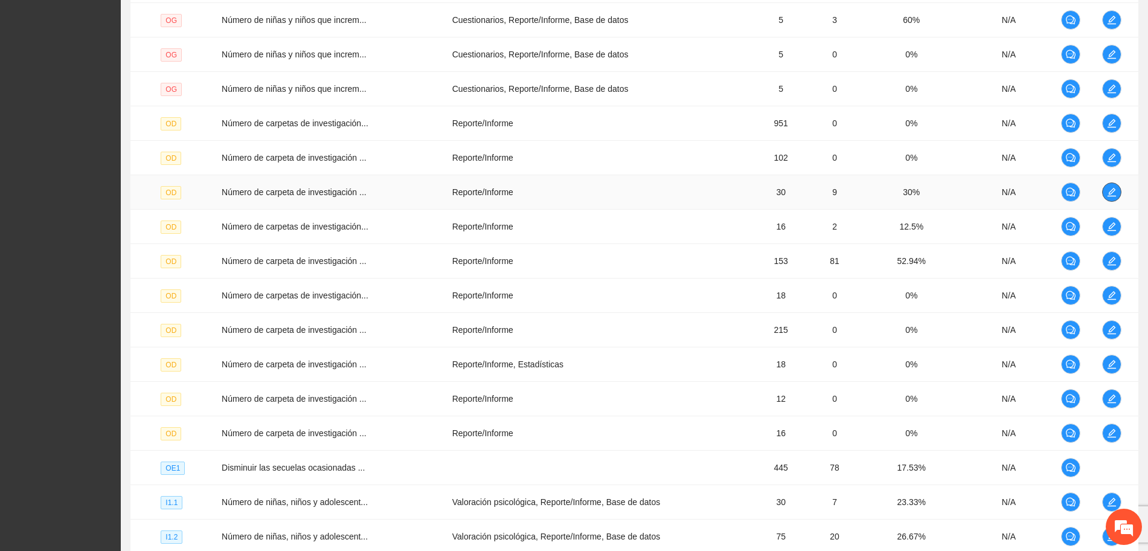
click at [1113, 193] on icon "edit" at bounding box center [1112, 192] width 10 height 10
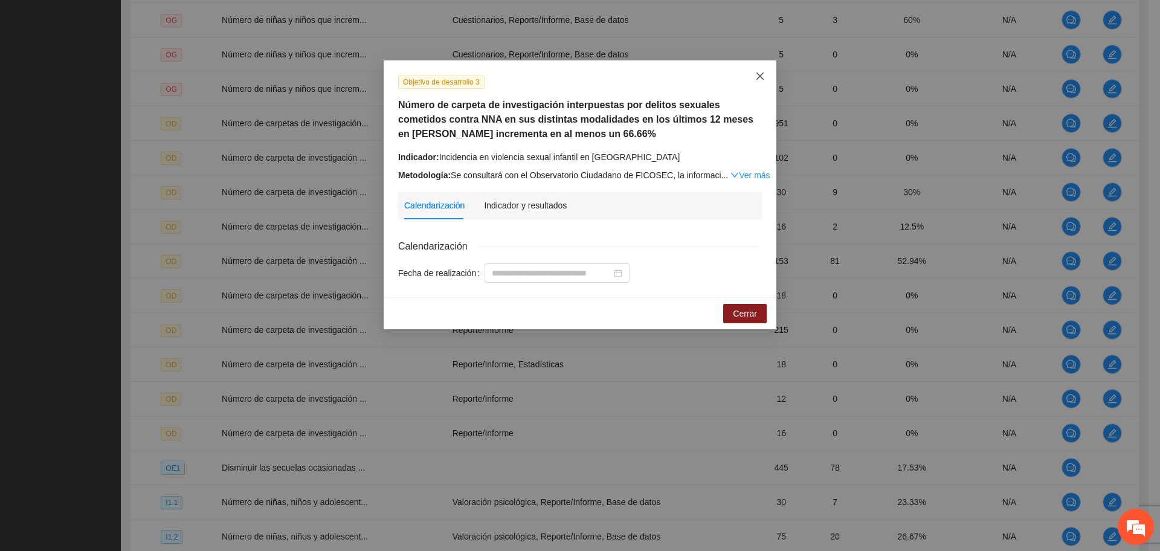
click at [756, 82] on span "Close" at bounding box center [759, 76] width 33 height 33
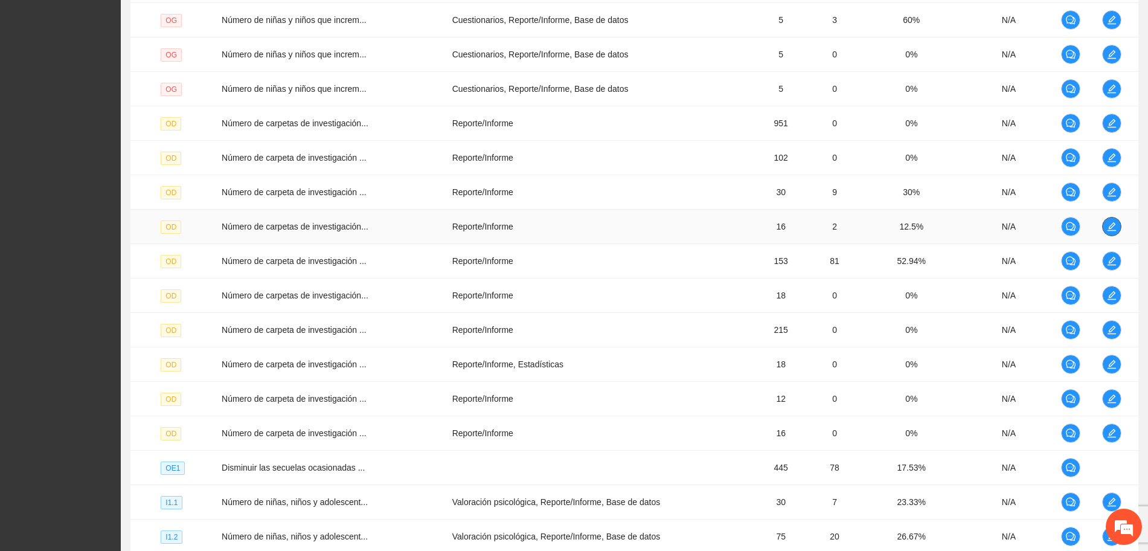
click at [1108, 230] on icon "edit" at bounding box center [1112, 227] width 10 height 10
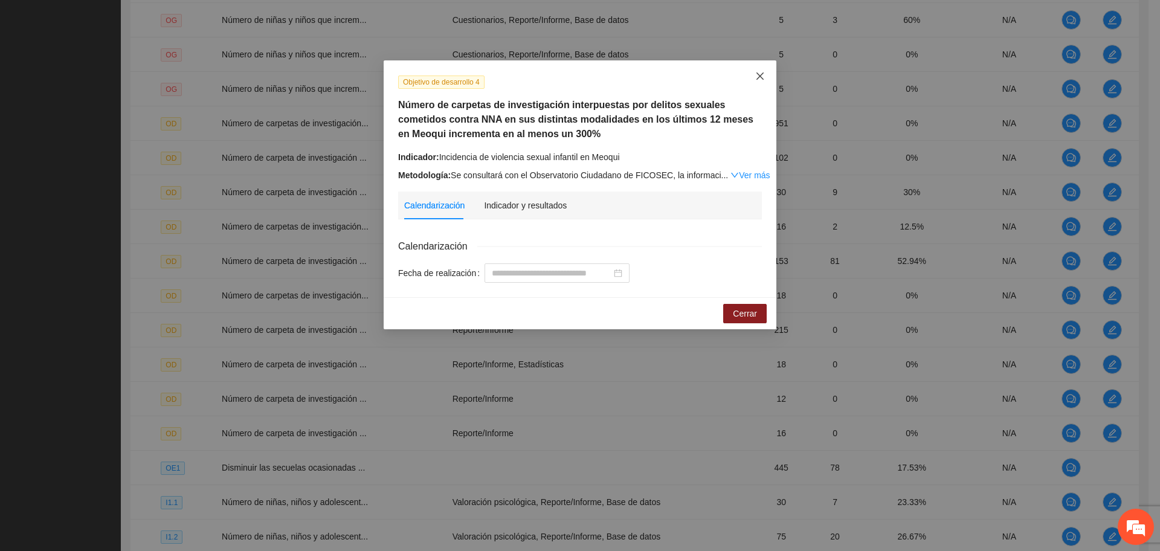
click at [758, 77] on icon "close" at bounding box center [760, 76] width 10 height 10
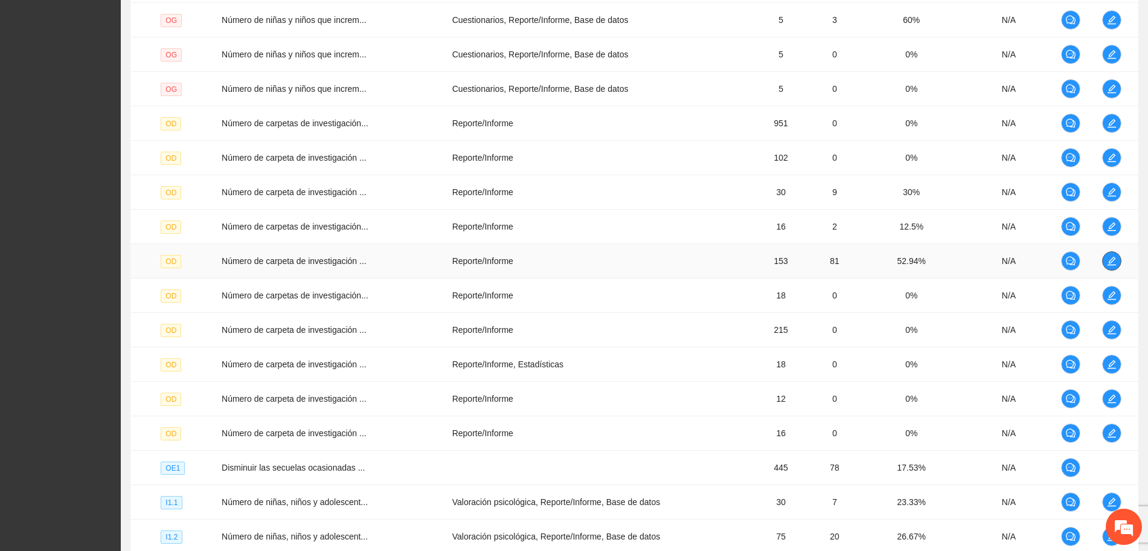
click at [1108, 264] on icon "edit" at bounding box center [1112, 261] width 10 height 10
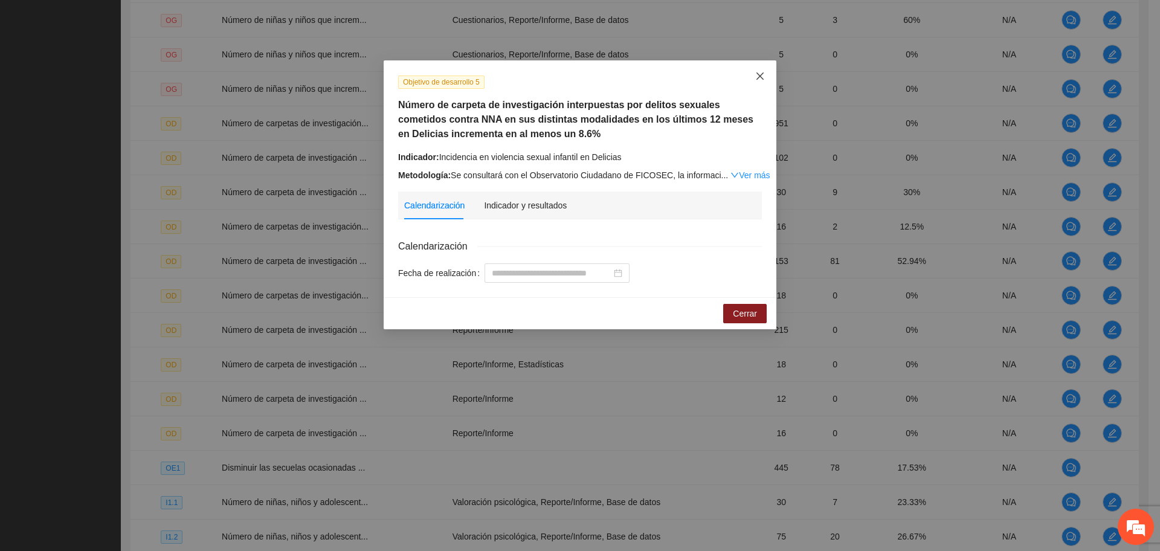
click at [759, 74] on icon "close" at bounding box center [760, 76] width 10 height 10
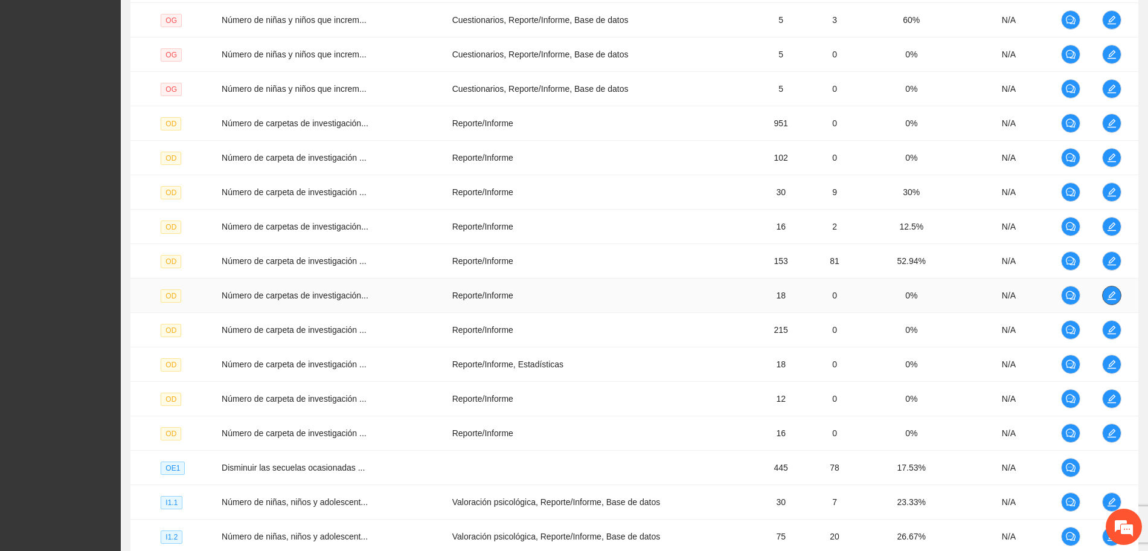
click at [1115, 299] on icon "edit" at bounding box center [1112, 295] width 8 height 8
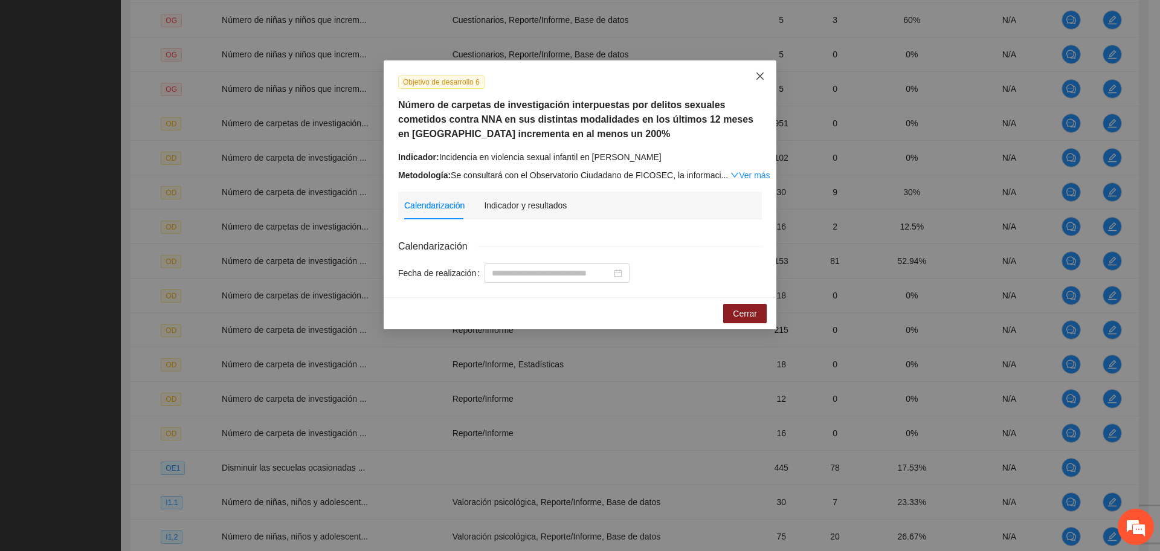
click at [754, 71] on span "Close" at bounding box center [759, 76] width 33 height 33
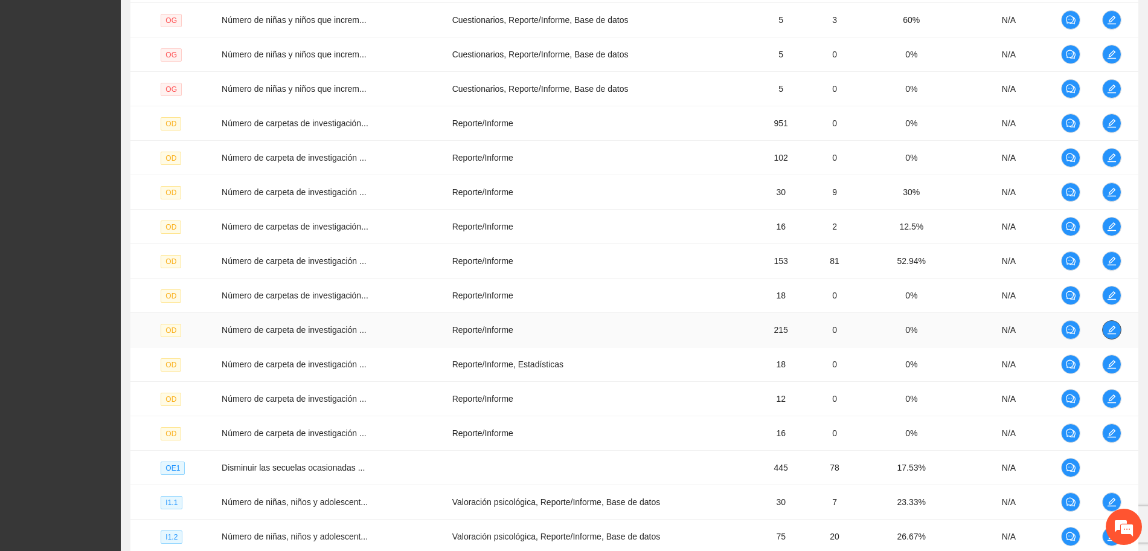
click at [1111, 331] on icon "edit" at bounding box center [1112, 330] width 10 height 10
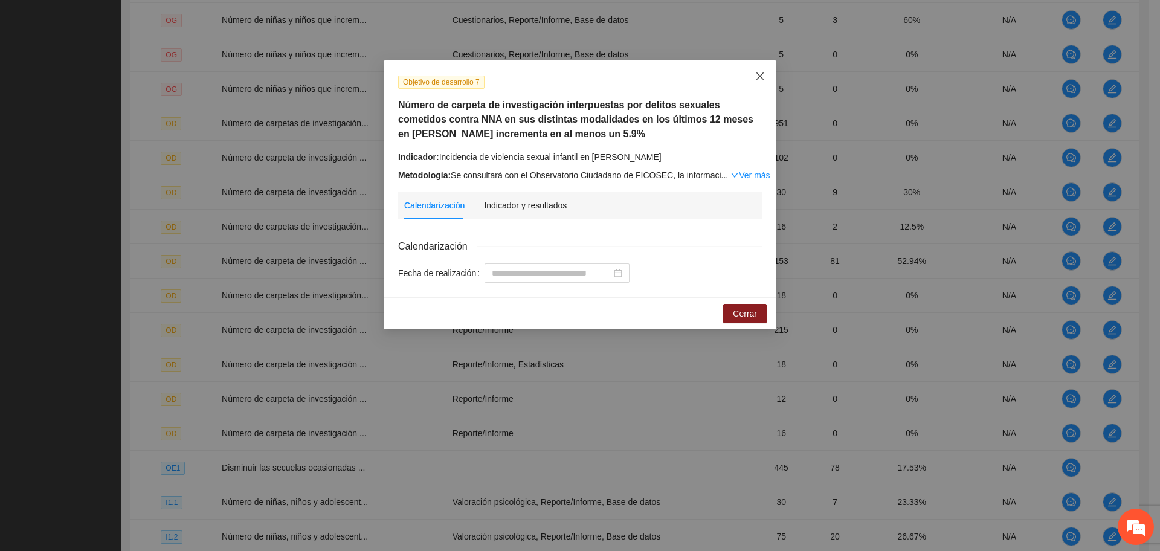
click at [766, 77] on span "Close" at bounding box center [759, 76] width 33 height 33
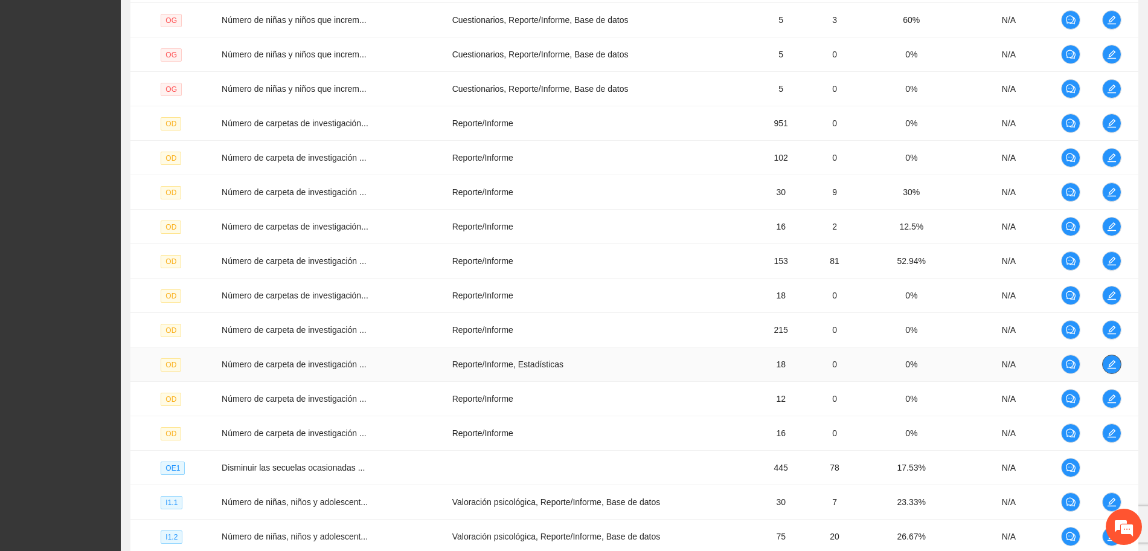
click at [1115, 357] on button "button" at bounding box center [1111, 364] width 19 height 19
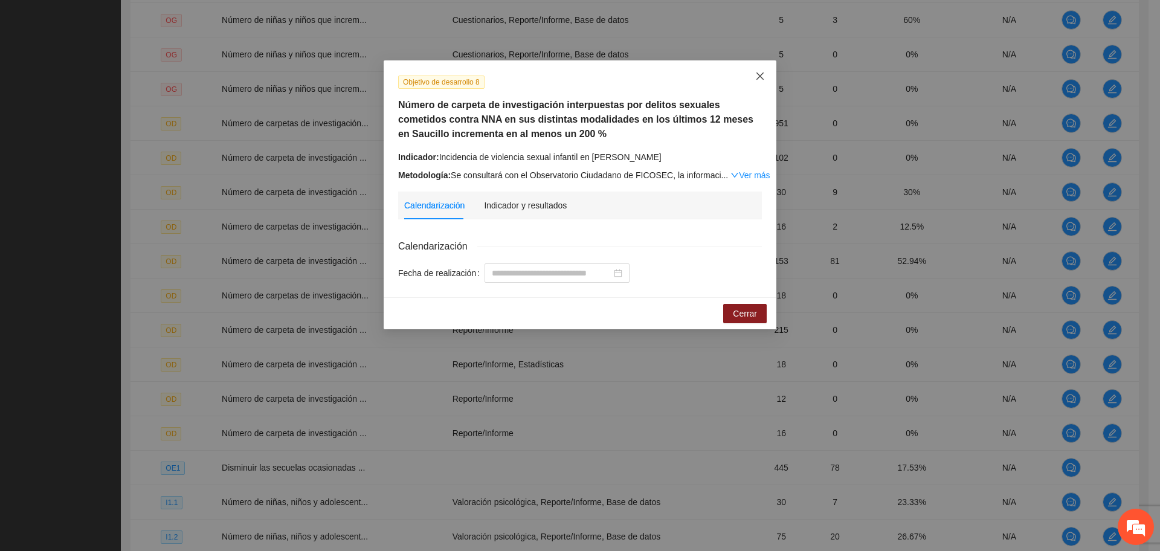
click at [762, 77] on icon "close" at bounding box center [760, 76] width 10 height 10
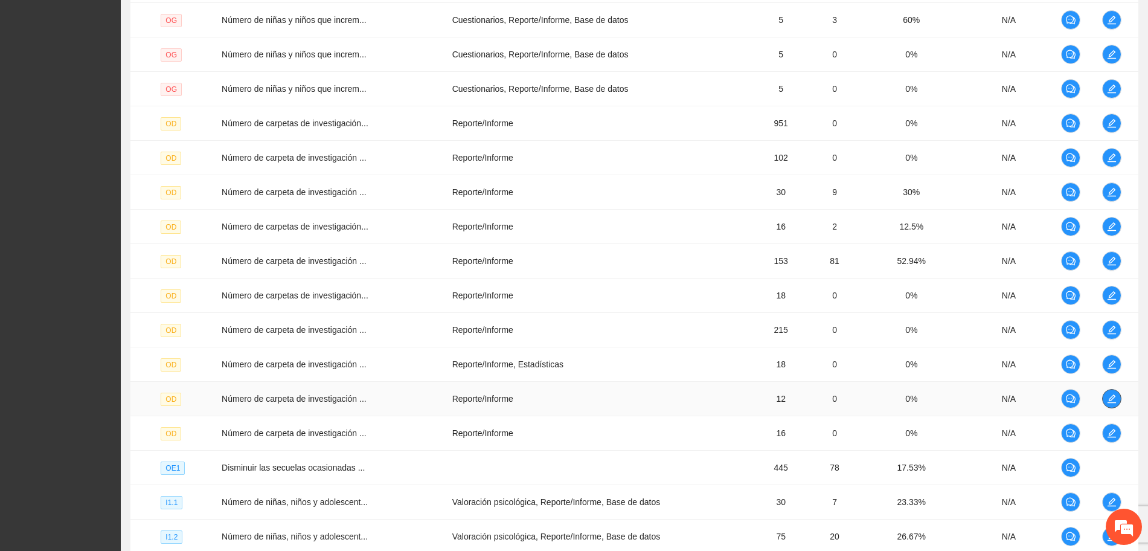
click at [1111, 399] on icon "edit" at bounding box center [1112, 399] width 10 height 10
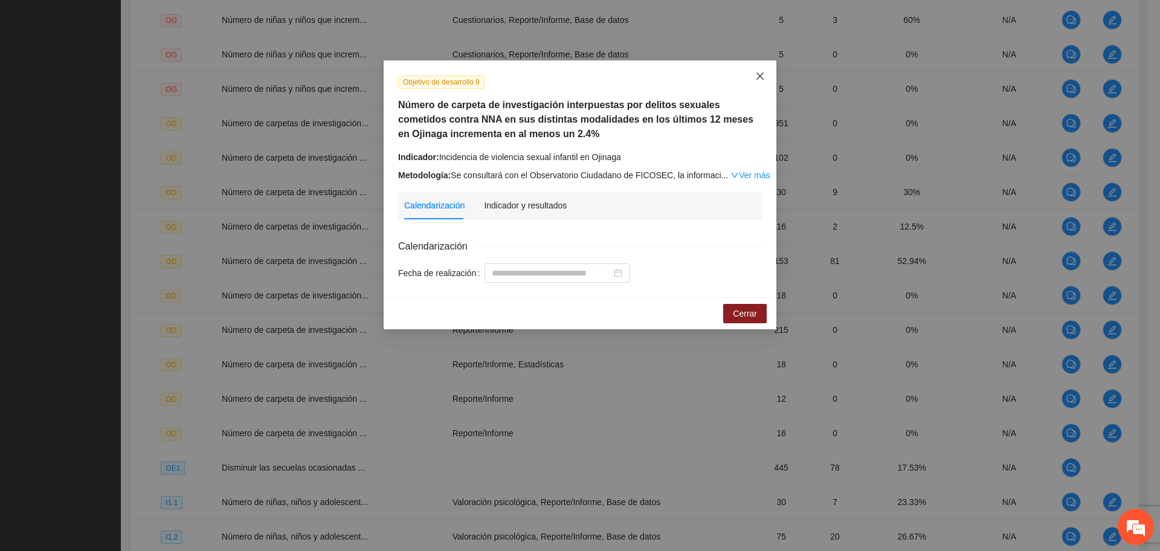
click at [754, 76] on span "Close" at bounding box center [759, 76] width 33 height 33
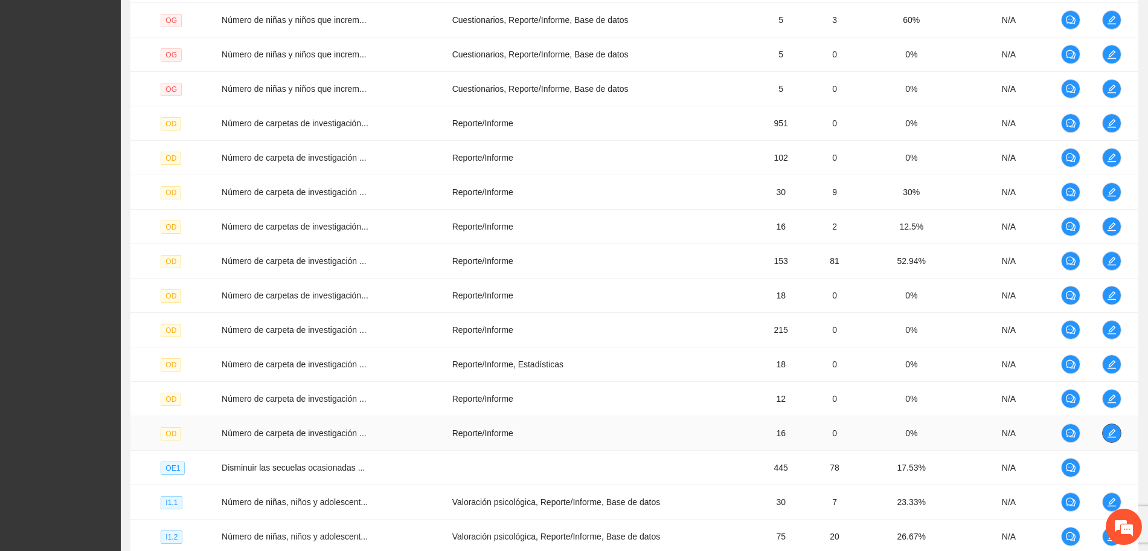
click at [1108, 430] on icon "edit" at bounding box center [1112, 433] width 10 height 10
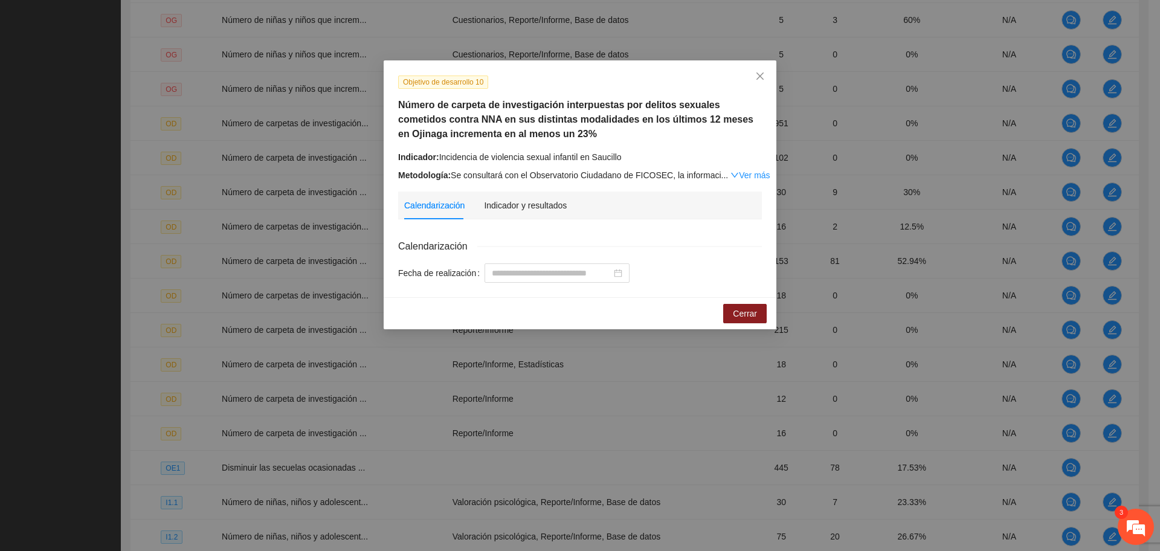
click at [666, 145] on div "Objetivo de desarrollo 10 Número de carpeta de investigación interpuestas por d…" at bounding box center [580, 128] width 373 height 107
drag, startPoint x: 766, startPoint y: 76, endPoint x: 754, endPoint y: 99, distance: 25.9
click at [765, 76] on span "Close" at bounding box center [759, 76] width 33 height 33
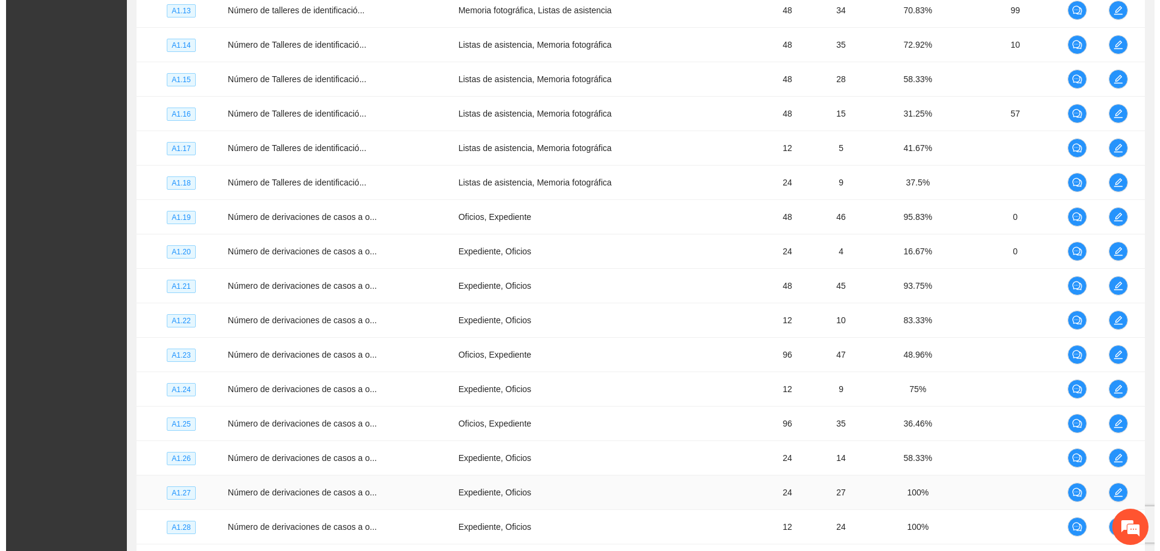
scroll to position [2277, 0]
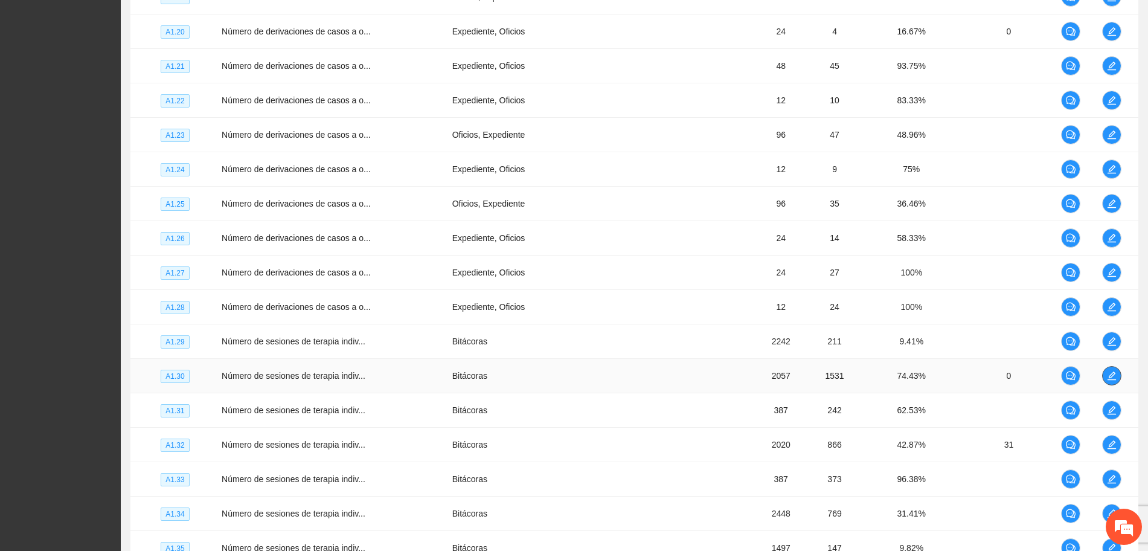
click at [1112, 375] on icon "edit" at bounding box center [1112, 376] width 10 height 10
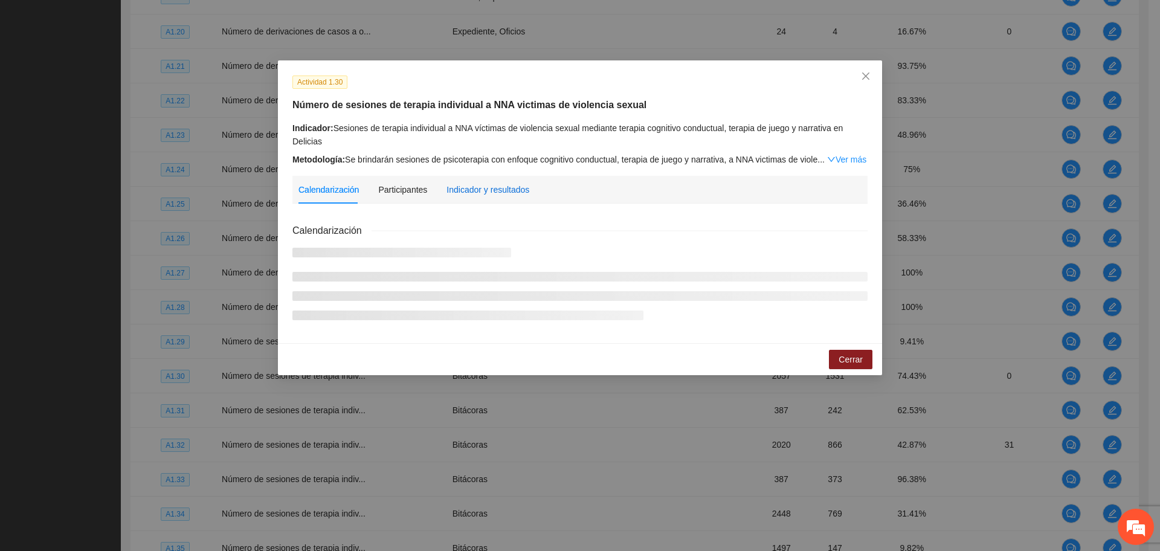
click at [458, 183] on div "Indicador y resultados" at bounding box center [487, 189] width 83 height 13
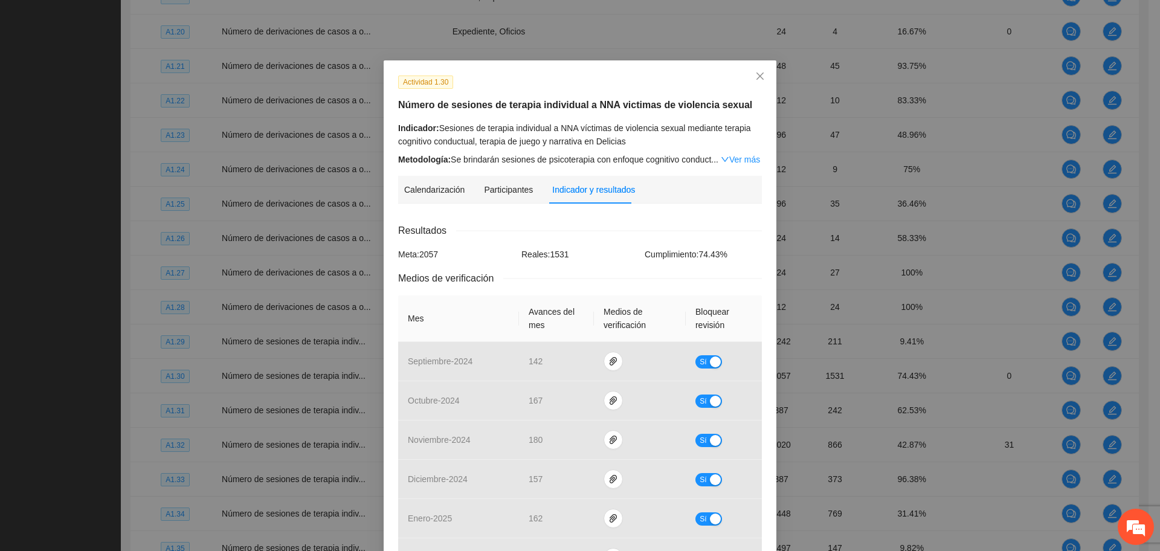
click at [588, 249] on div "Reales: 1531" at bounding box center [579, 254] width 123 height 13
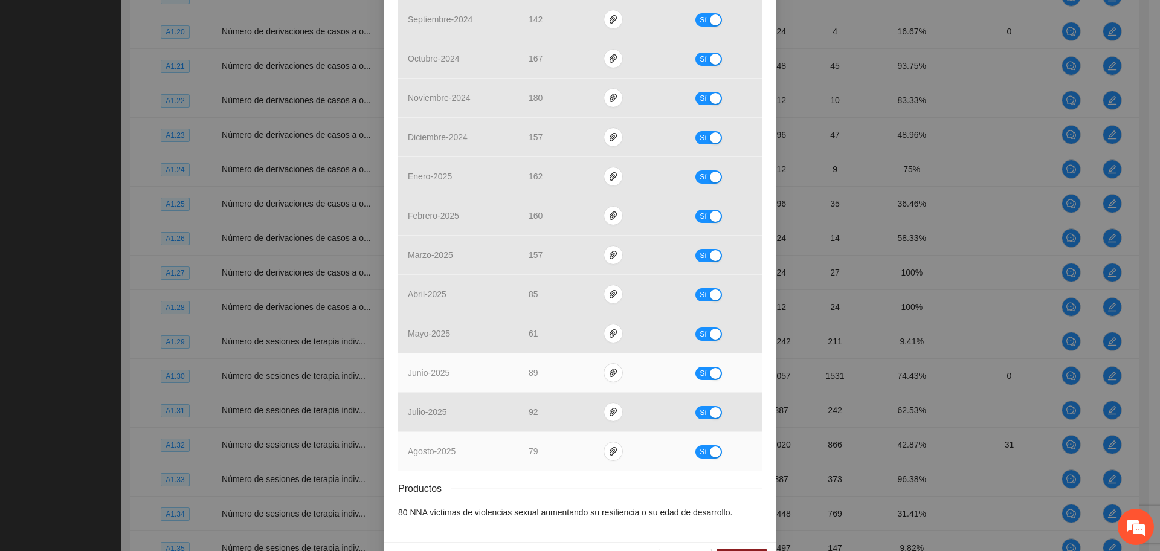
scroll to position [379, 0]
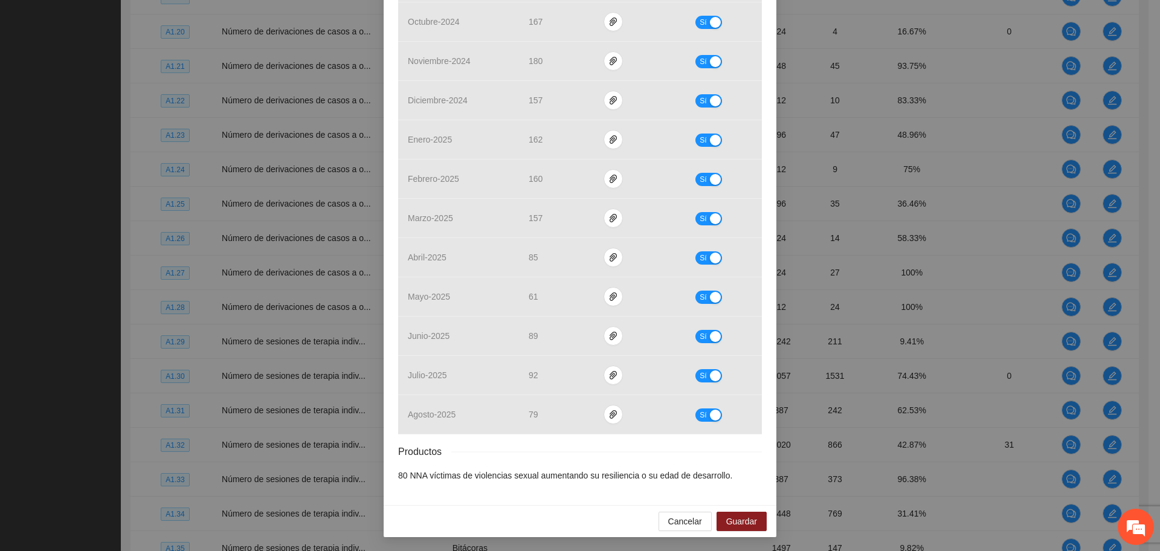
click at [541, 454] on div "Productos" at bounding box center [580, 451] width 364 height 15
click at [563, 442] on div "Resultados Meta: 2057 Reales: 1531 Cumplimiento: 74.43 % Medios de verificación…" at bounding box center [580, 163] width 364 height 638
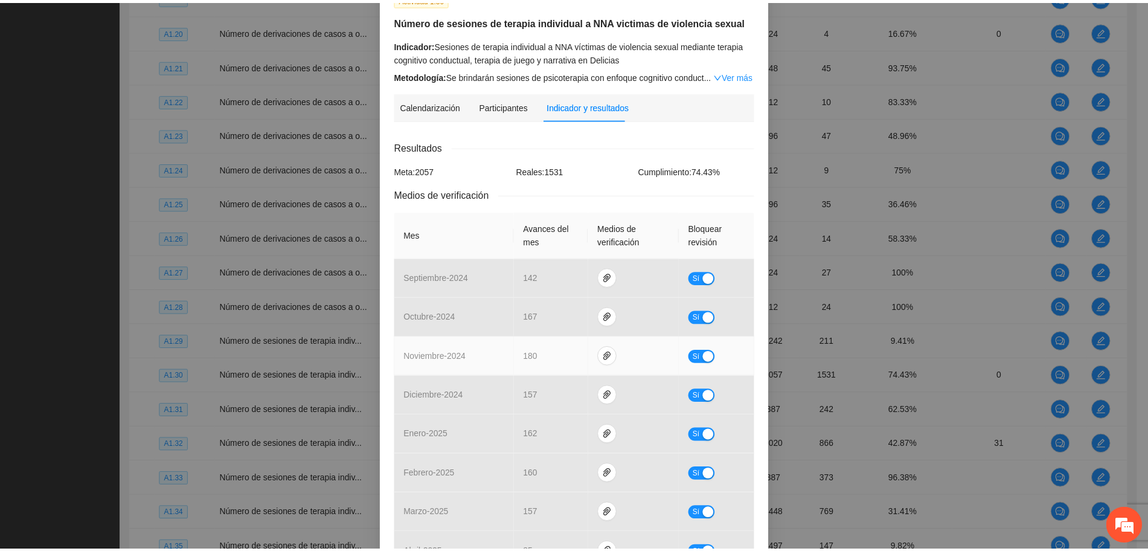
scroll to position [0, 0]
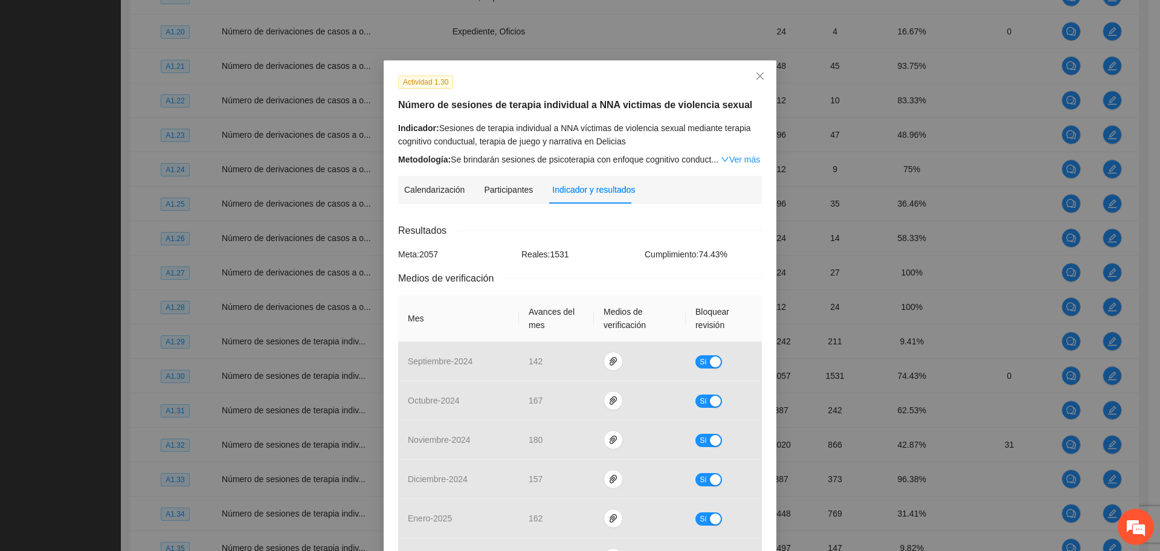
click at [580, 221] on div "Calendarización 2025 Oct Month Year Su Mo Tu We Th Fr Sa 28 29 30 01 02 03 04 0…" at bounding box center [580, 541] width 364 height 656
click at [617, 220] on div "Calendarización 2025 Oct Month Year Su Mo Tu We Th Fr Sa 28 29 30 01 02 03 04 0…" at bounding box center [580, 541] width 364 height 656
click at [727, 163] on link "Ver más" at bounding box center [740, 160] width 39 height 10
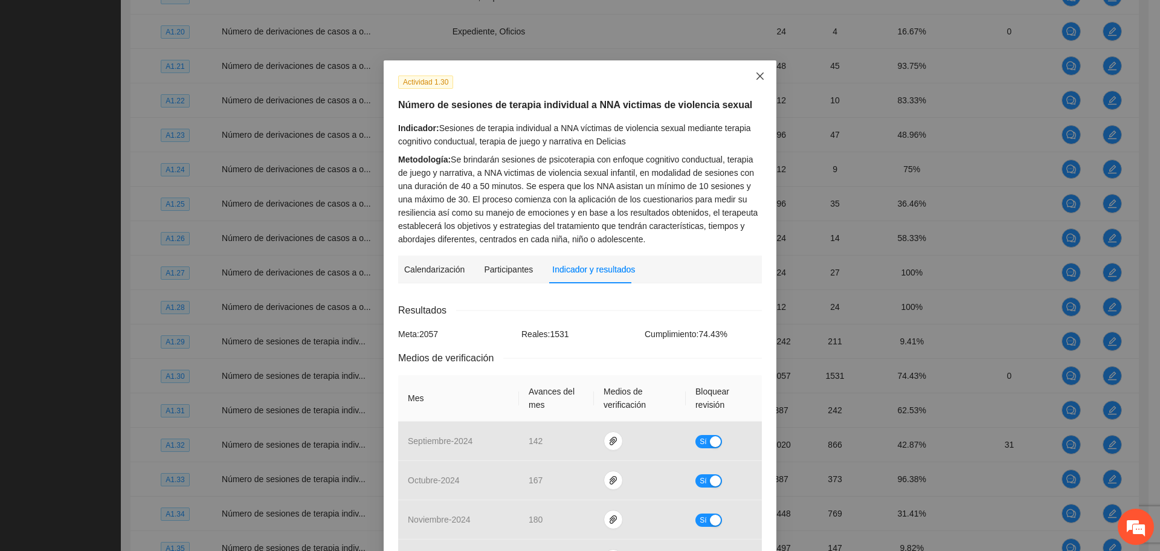
click at [755, 77] on icon "close" at bounding box center [760, 76] width 10 height 10
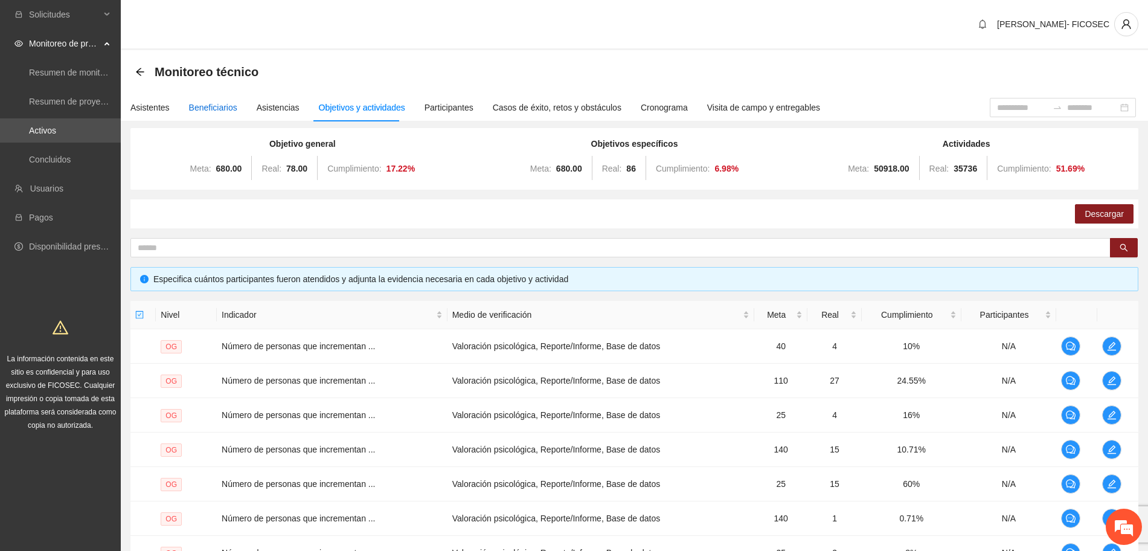
click at [199, 113] on div "Beneficiarios" at bounding box center [213, 107] width 48 height 13
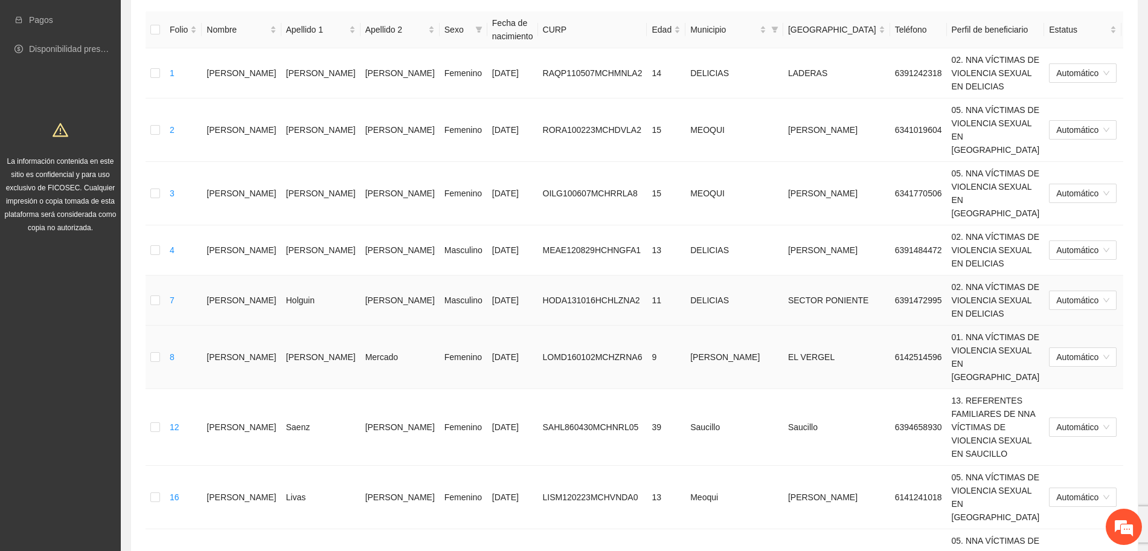
scroll to position [198, 0]
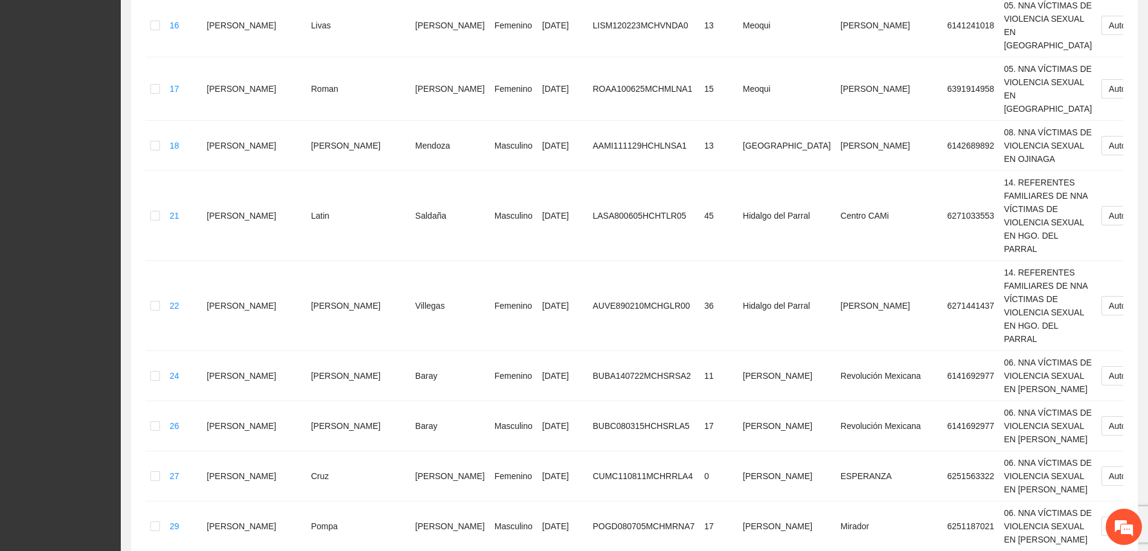
scroll to position [0, 0]
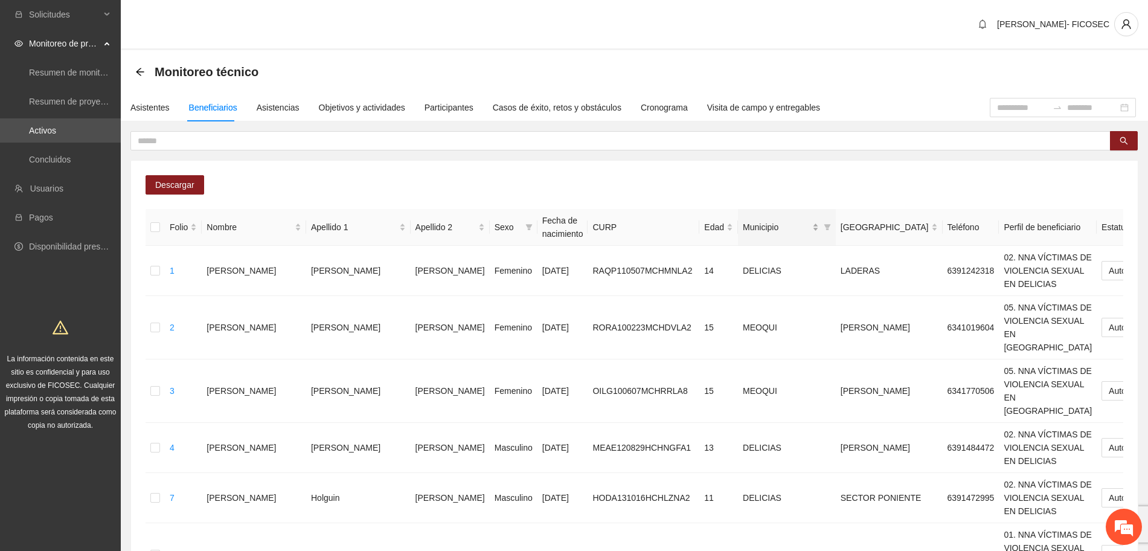
click at [743, 223] on div "Municipio" at bounding box center [781, 226] width 76 height 13
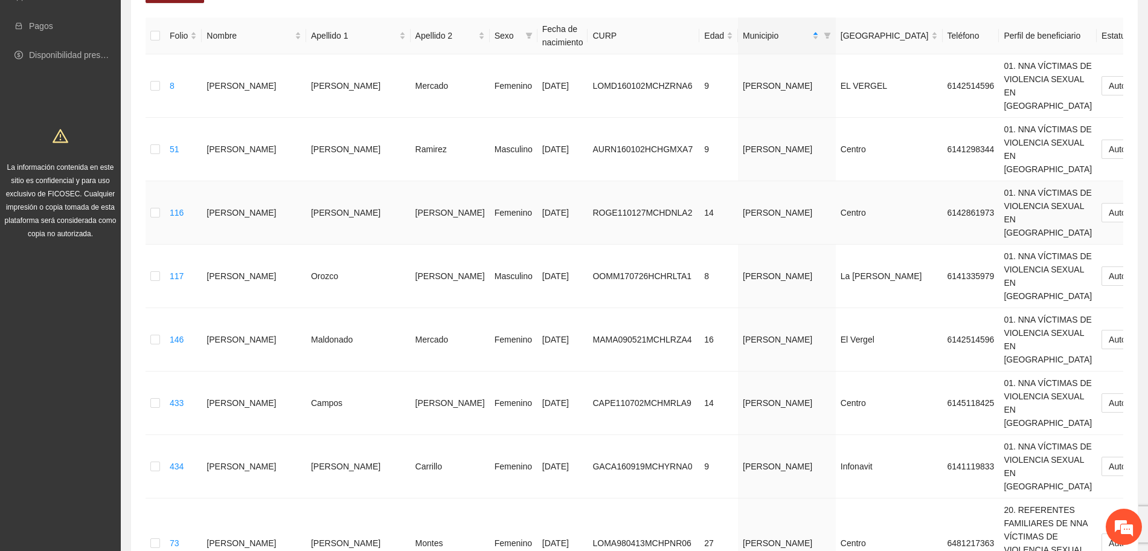
scroll to position [151, 0]
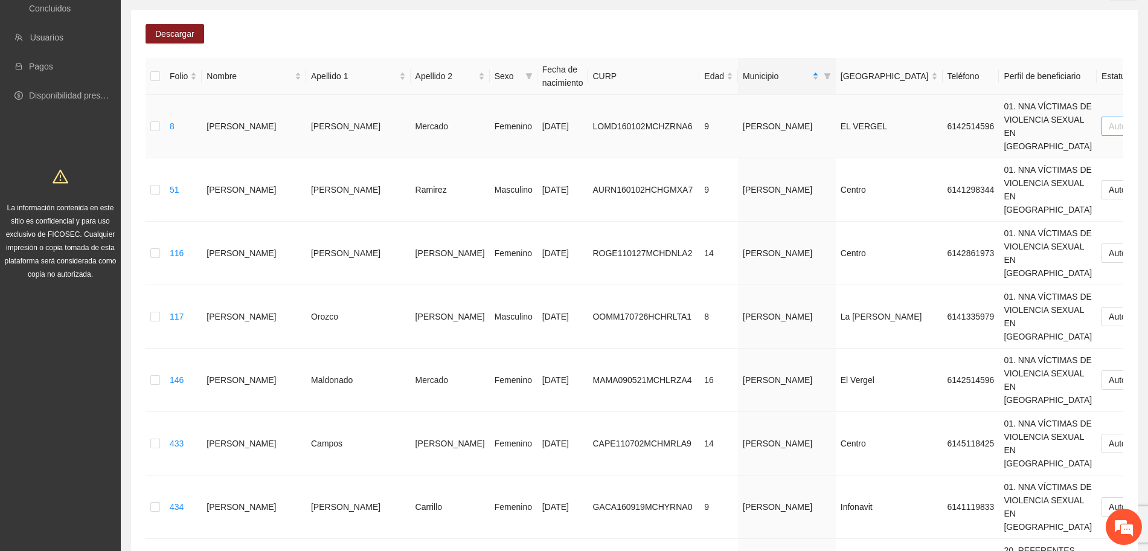
click at [1109, 117] on span "Automático" at bounding box center [1135, 126] width 53 height 18
click at [999, 93] on th "Perfil de beneficiario" at bounding box center [1048, 76] width 98 height 37
drag, startPoint x: 859, startPoint y: 111, endPoint x: 846, endPoint y: 118, distance: 15.7
click at [999, 111] on td "01. NNA VÍCTIMAS DE VIOLENCIA SEXUAL EN [GEOGRAPHIC_DATA]" at bounding box center [1048, 126] width 98 height 63
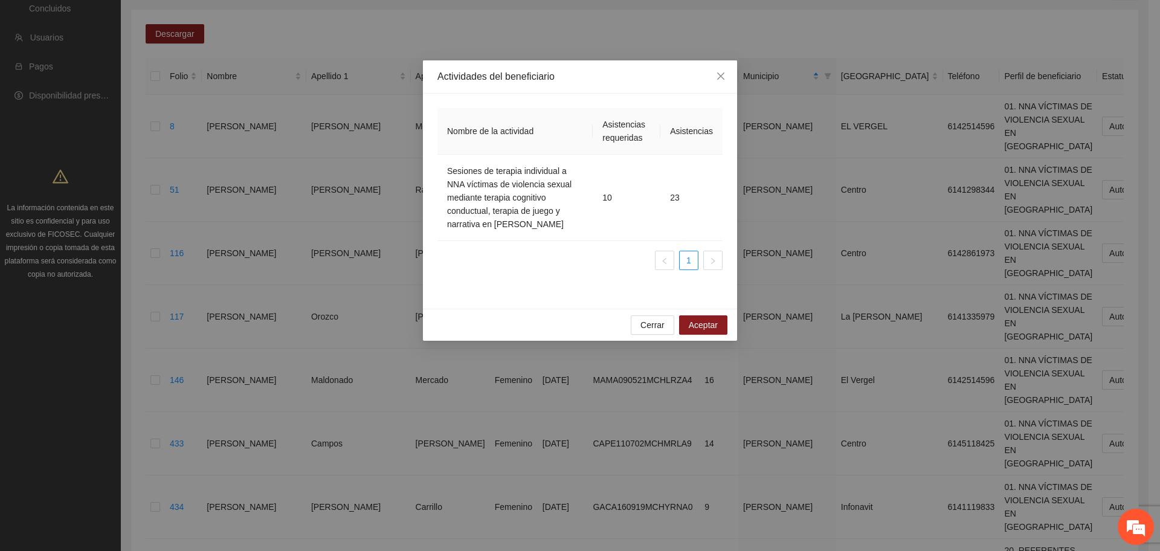
click at [563, 268] on ul "1" at bounding box center [579, 260] width 285 height 19
click at [571, 273] on div "Nombre de la actividad Asistencias requeridas Asistencias Sesiones de terapia i…" at bounding box center [579, 194] width 285 height 172
click at [719, 71] on span "Close" at bounding box center [720, 76] width 33 height 33
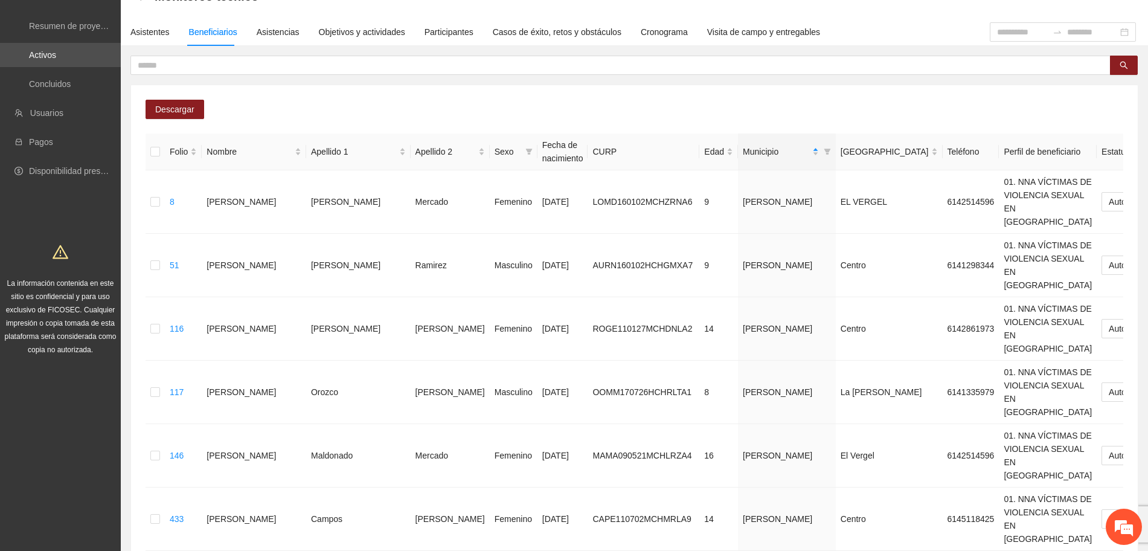
scroll to position [0, 0]
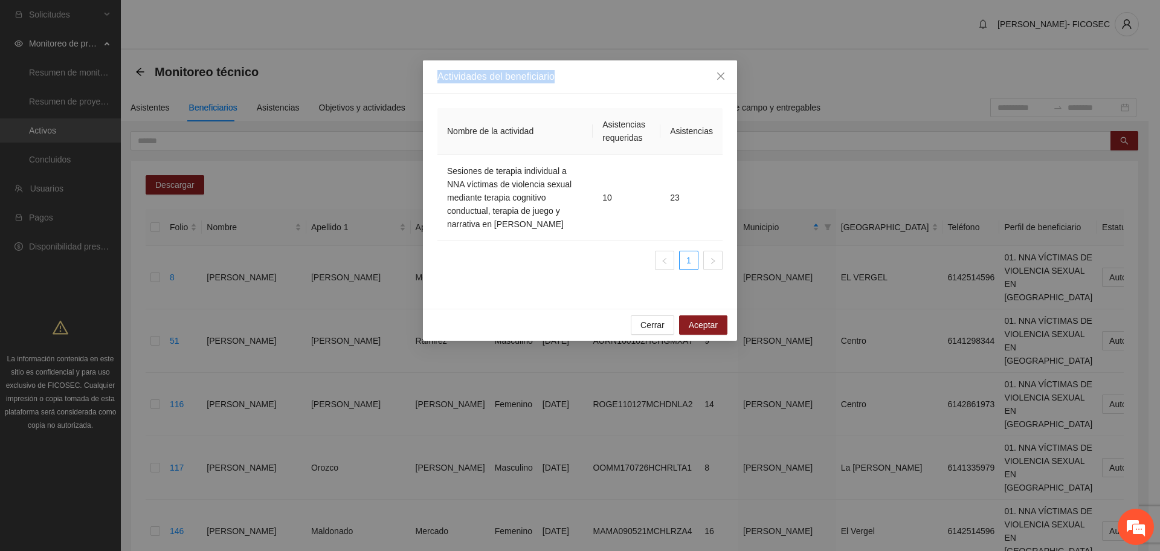
drag, startPoint x: 438, startPoint y: 75, endPoint x: 597, endPoint y: 83, distance: 158.5
click at [597, 83] on div "Actividades del beneficiario" at bounding box center [580, 76] width 314 height 33
click at [492, 235] on td "Sesiones de terapia individual a NNA víctimas de violencia sexual mediante tera…" at bounding box center [514, 198] width 155 height 86
drag, startPoint x: 582, startPoint y: 276, endPoint x: 560, endPoint y: 263, distance: 25.2
click at [578, 272] on div "Nombre de la actividad Asistencias requeridas Asistencias Sesiones de terapia i…" at bounding box center [579, 194] width 285 height 172
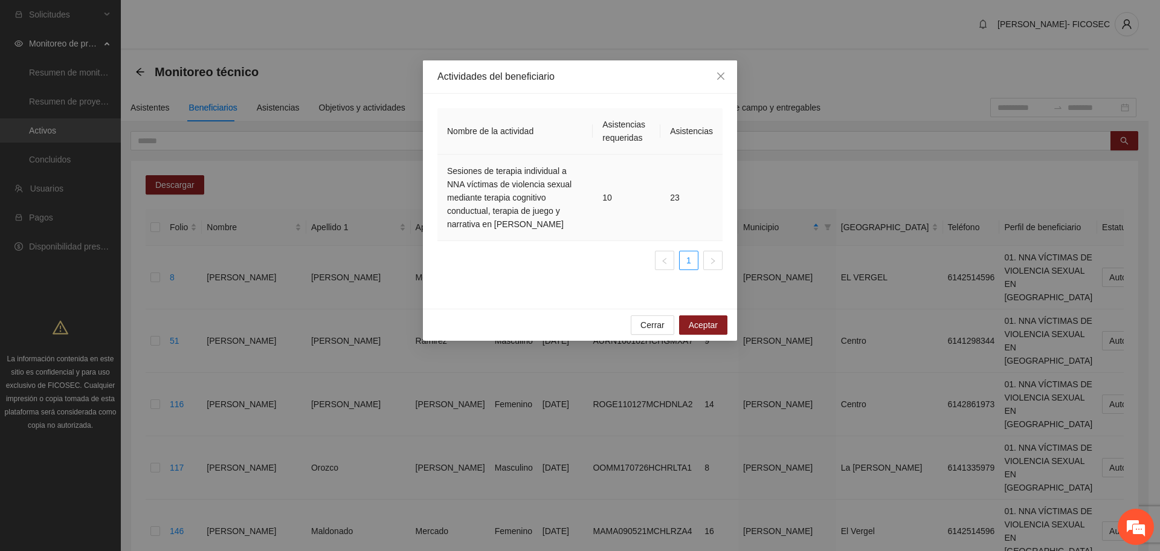
click at [507, 203] on td "Sesiones de terapia individual a NNA víctimas de violencia sexual mediante tera…" at bounding box center [514, 198] width 155 height 86
click at [515, 201] on td "Sesiones de terapia individual a NNA víctimas de violencia sexual mediante tera…" at bounding box center [514, 198] width 155 height 86
drag, startPoint x: 475, startPoint y: 176, endPoint x: 527, endPoint y: 241, distance: 83.0
click at [527, 241] on div "Nombre de la actividad Asistencias requeridas Asistencias Sesiones de terapia i…" at bounding box center [579, 189] width 285 height 162
click at [518, 298] on div "Nombre de la actividad Asistencias requeridas Asistencias Sesiones de terapia i…" at bounding box center [580, 201] width 314 height 215
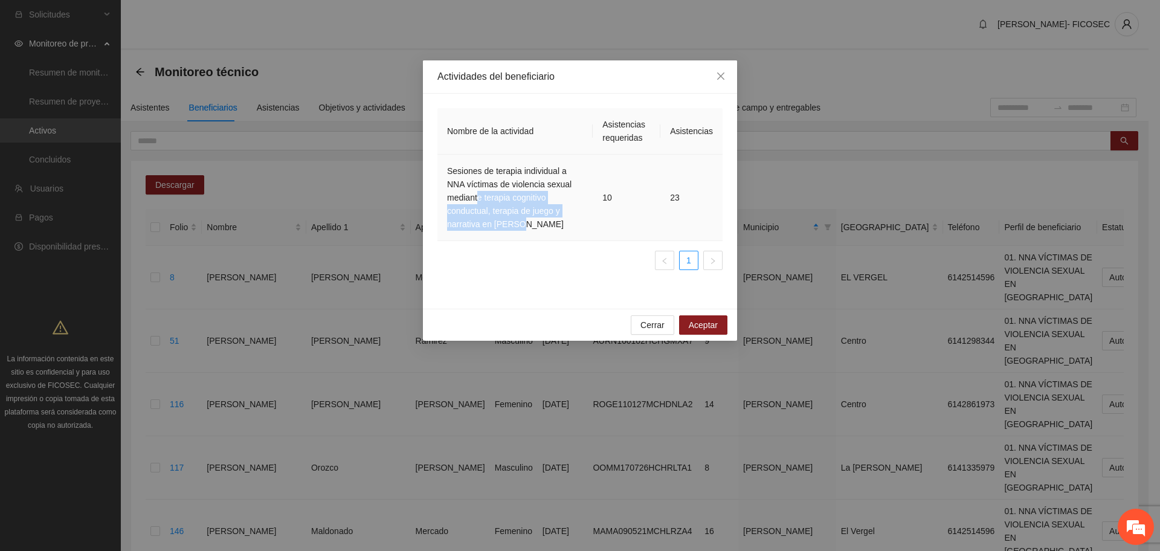
drag, startPoint x: 481, startPoint y: 203, endPoint x: 513, endPoint y: 258, distance: 64.1
click at [530, 240] on td "Sesiones de terapia individual a NNA víctimas de violencia sexual mediante tera…" at bounding box center [514, 198] width 155 height 86
click at [510, 263] on ul "1" at bounding box center [579, 260] width 285 height 19
click at [720, 79] on icon "close" at bounding box center [721, 76] width 10 height 10
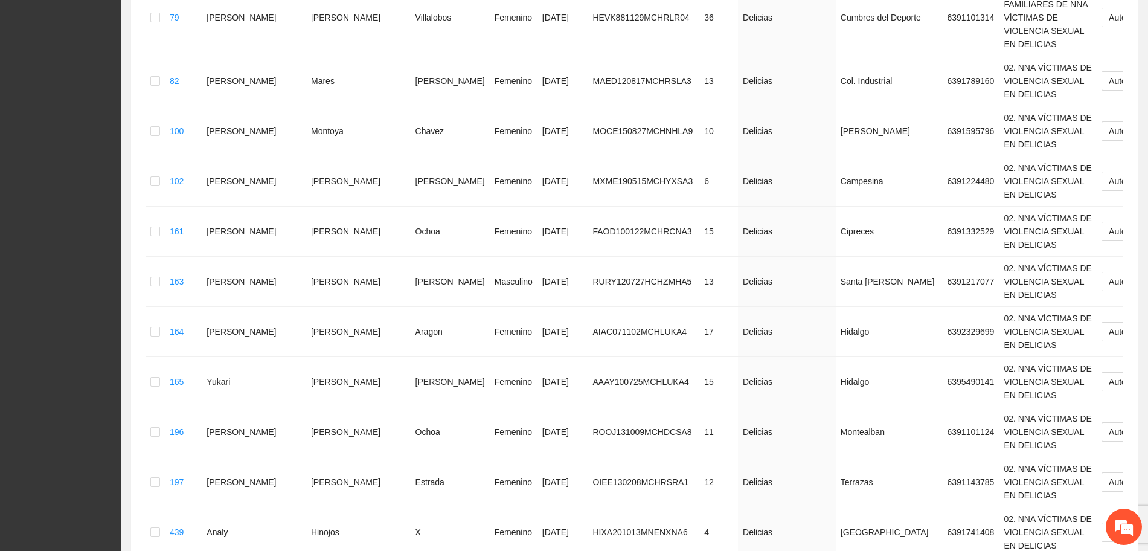
scroll to position [2481, 0]
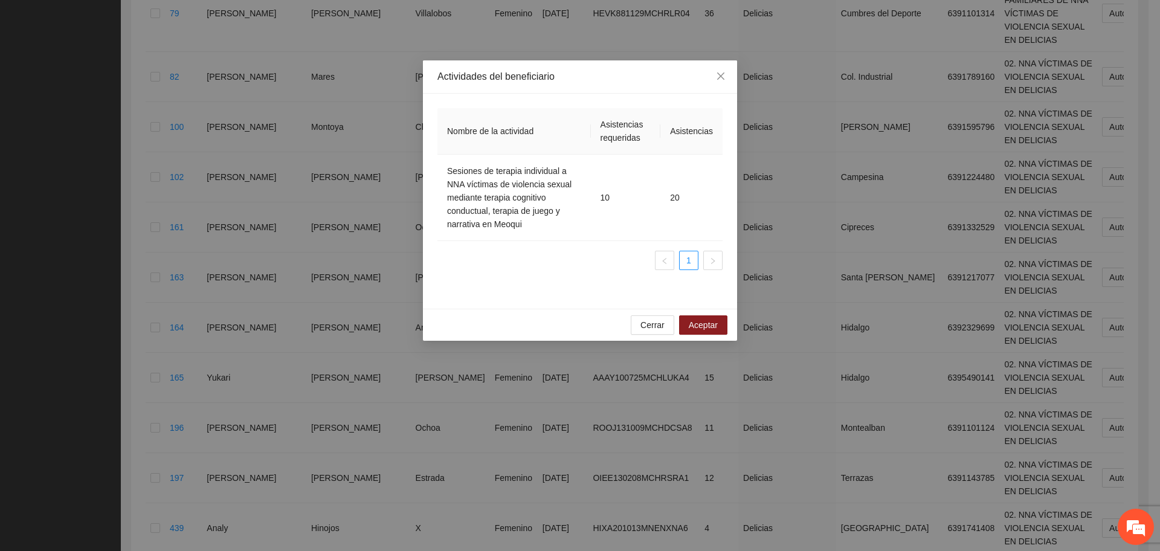
drag, startPoint x: 570, startPoint y: 280, endPoint x: 600, endPoint y: 139, distance: 143.8
click at [570, 278] on div "Nombre de la actividad Asistencias requeridas Asistencias Sesiones de terapia i…" at bounding box center [579, 201] width 291 height 186
click at [718, 79] on icon "close" at bounding box center [720, 75] width 7 height 7
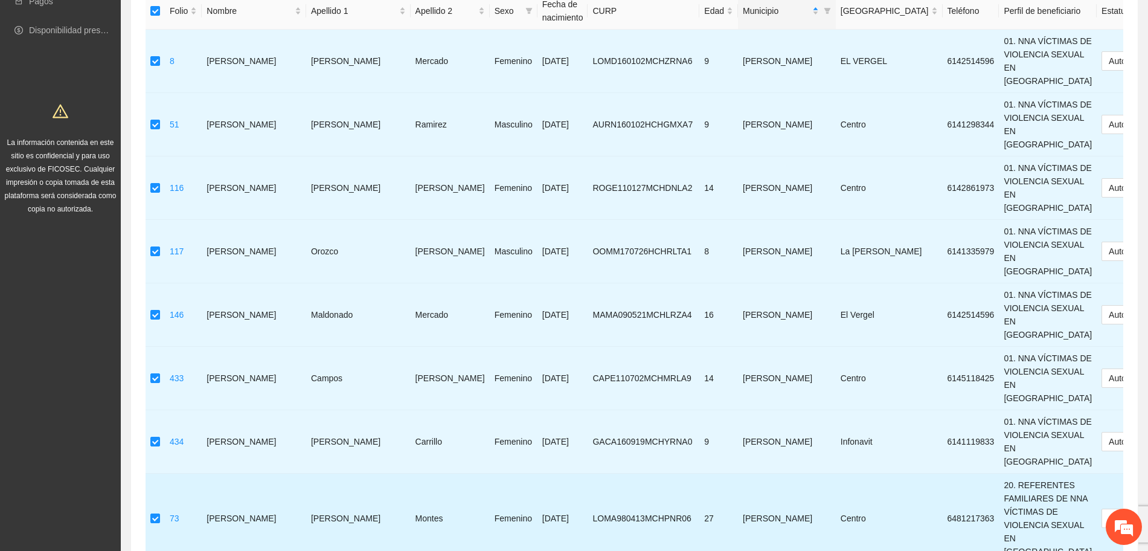
scroll to position [0, 0]
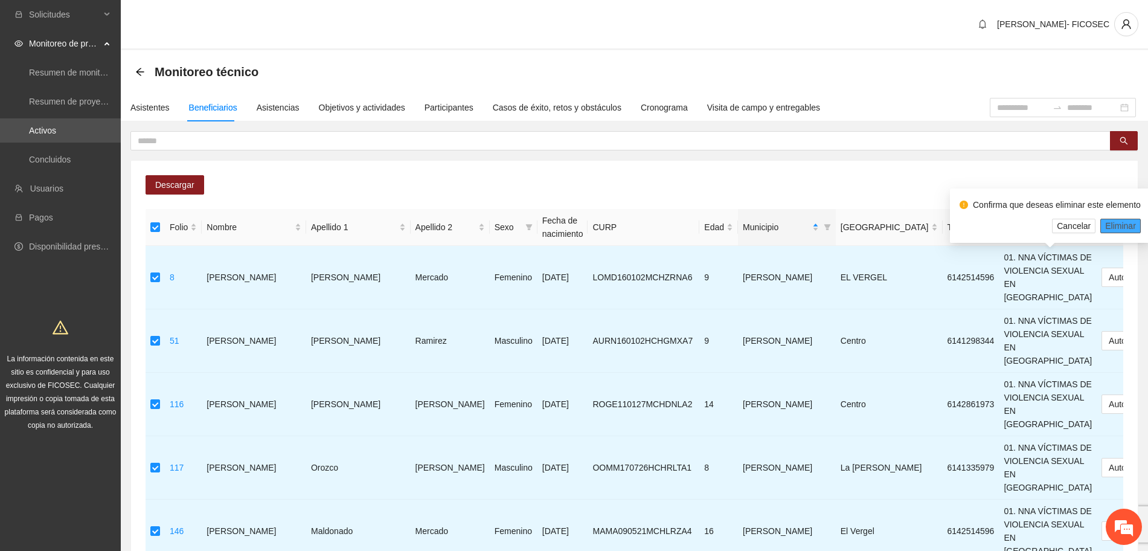
click at [1119, 223] on span "Eliminar" at bounding box center [1120, 225] width 31 height 13
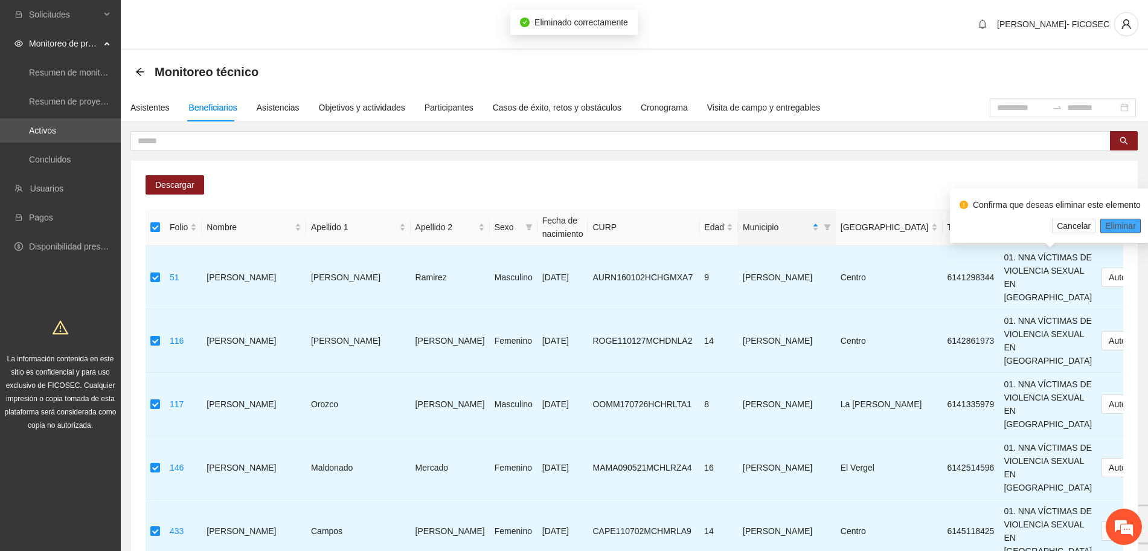
click at [1115, 223] on span "Eliminar" at bounding box center [1120, 225] width 31 height 13
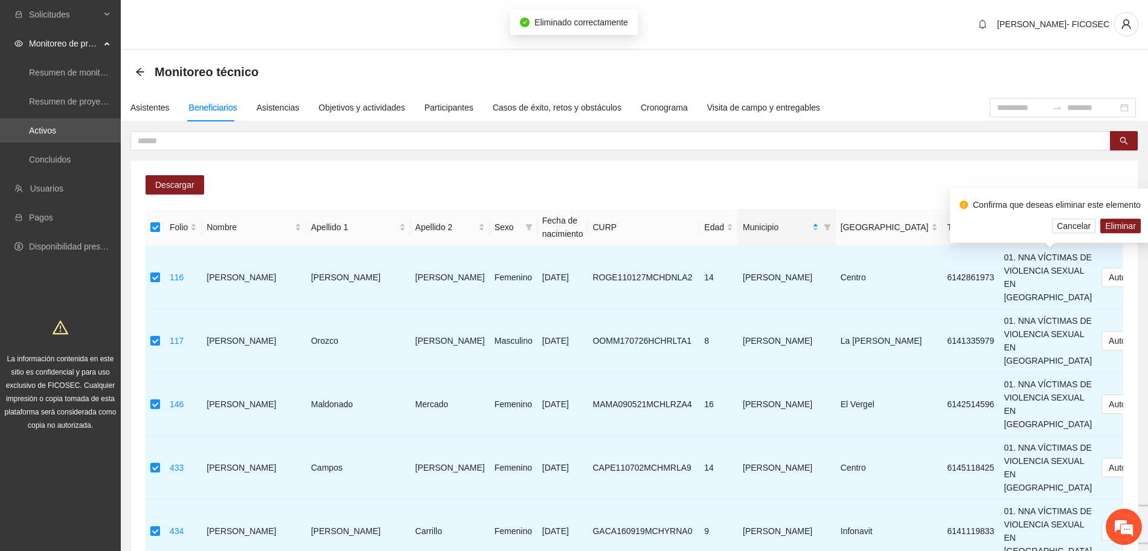
drag, startPoint x: 1001, startPoint y: 153, endPoint x: 994, endPoint y: 155, distance: 7.9
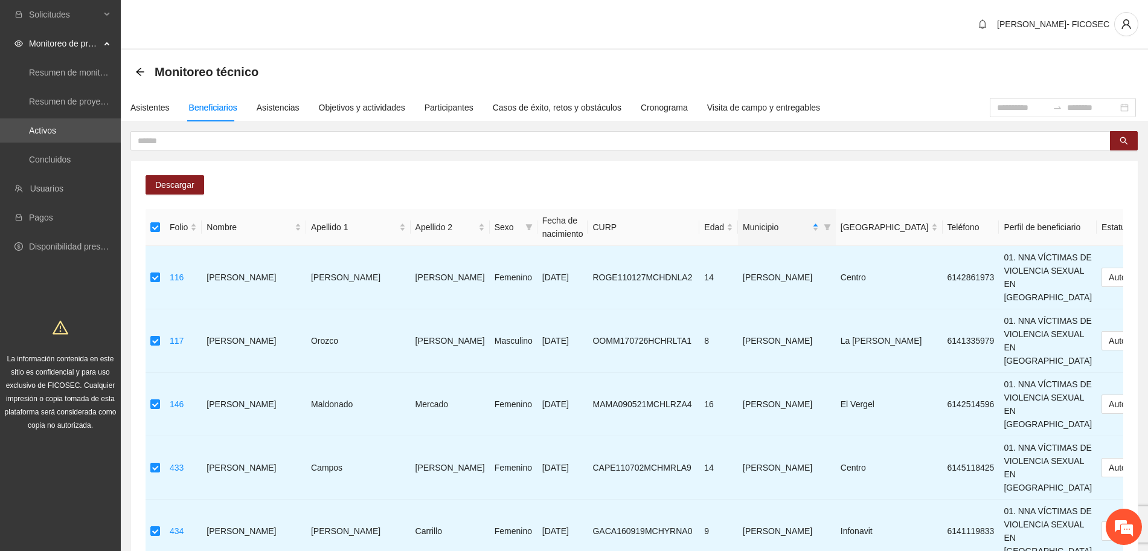
click at [148, 224] on th at bounding box center [155, 227] width 19 height 37
click at [150, 225] on th at bounding box center [155, 227] width 19 height 37
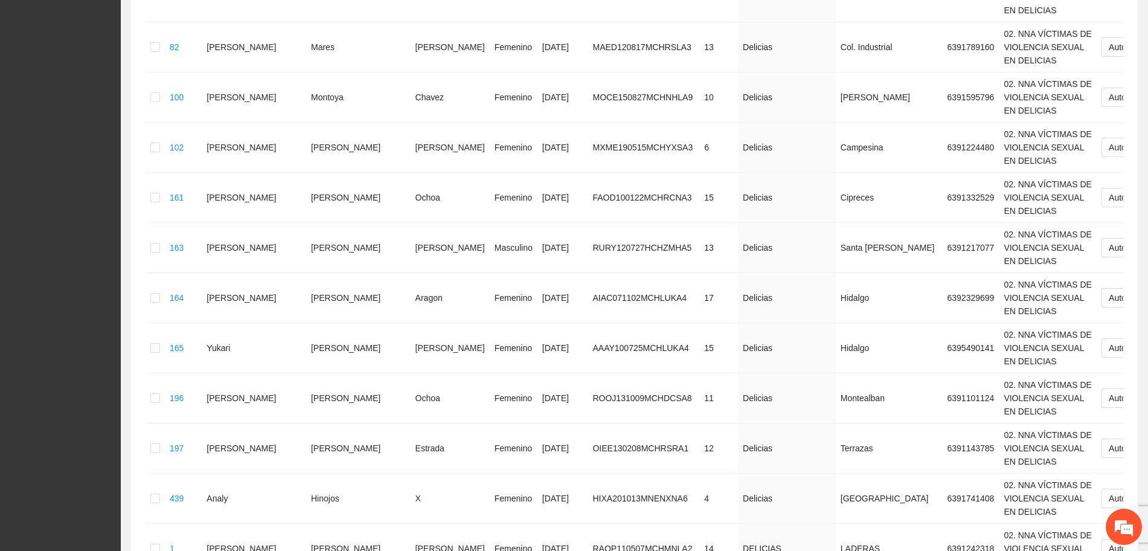
scroll to position [2407, 0]
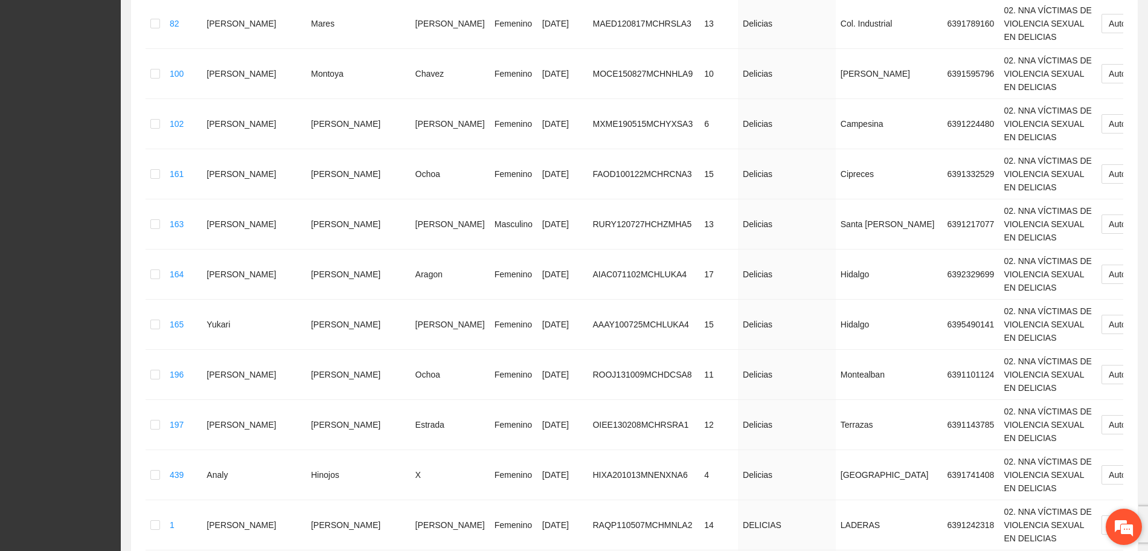
drag, startPoint x: 1123, startPoint y: 528, endPoint x: 191, endPoint y: 159, distance: 1001.7
click at [1123, 528] on em at bounding box center [1124, 526] width 33 height 33
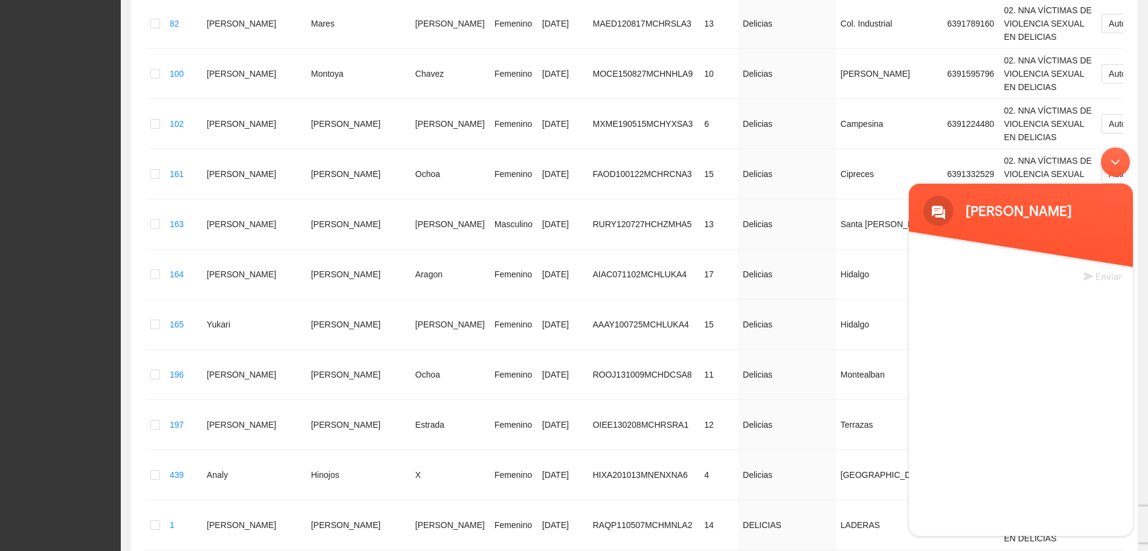
click at [1113, 167] on div "Minimizar ventana de chat en vivo" at bounding box center [1115, 161] width 29 height 29
